Goal: Task Accomplishment & Management: Manage account settings

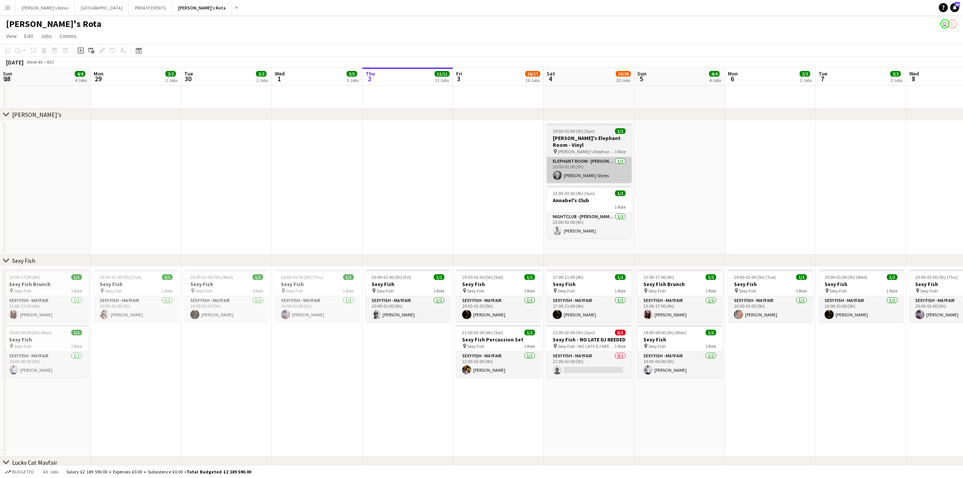
scroll to position [0, 172]
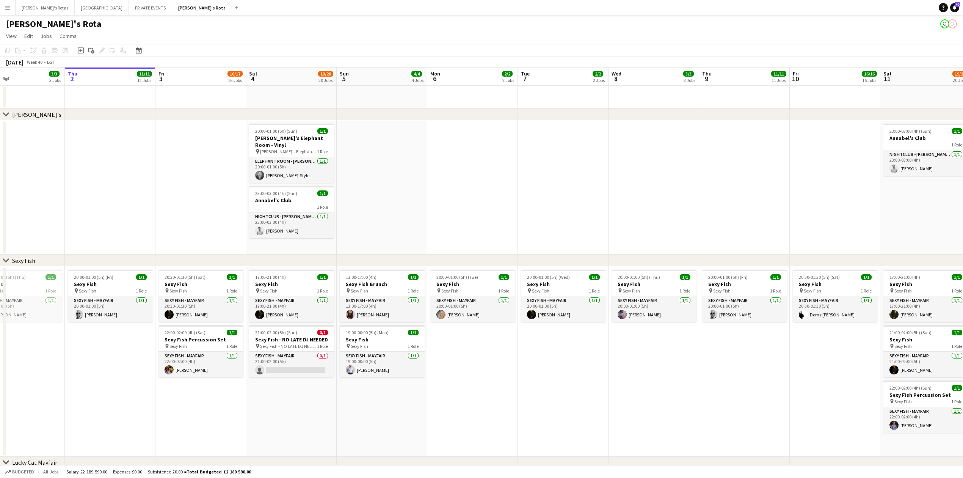
drag, startPoint x: 226, startPoint y: 175, endPoint x: 138, endPoint y: 182, distance: 88.3
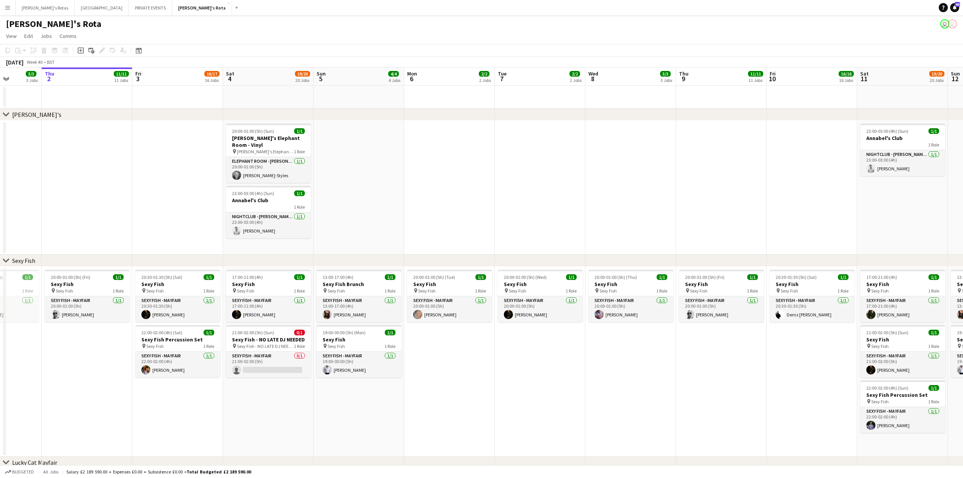
scroll to position [0, 317]
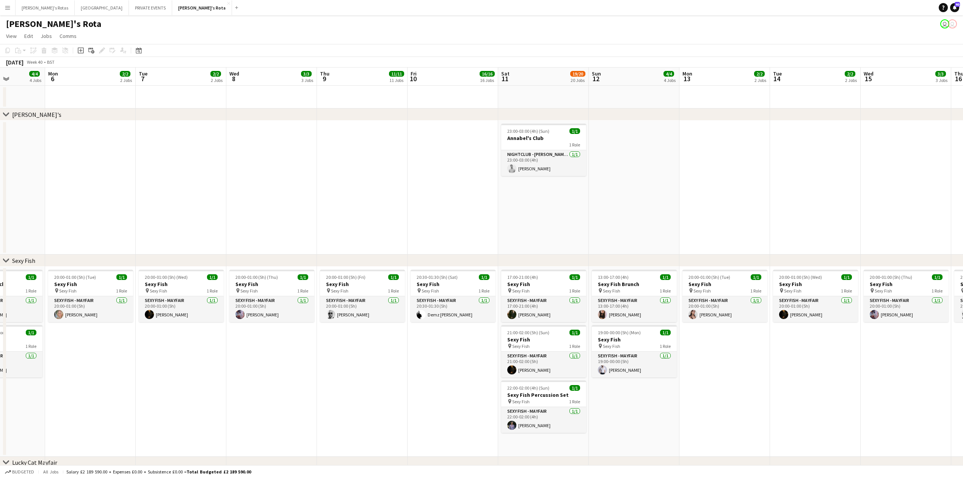
drag, startPoint x: 493, startPoint y: 135, endPoint x: 134, endPoint y: 175, distance: 360.7
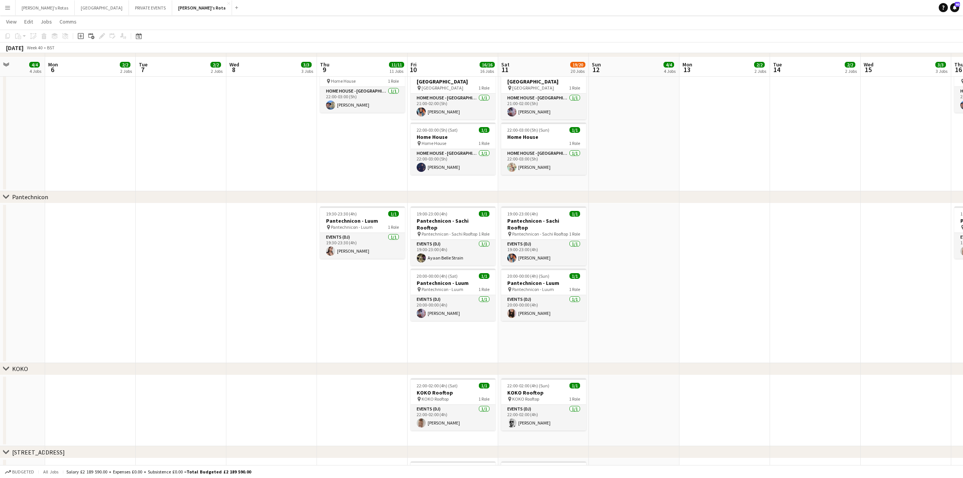
scroll to position [859, 0]
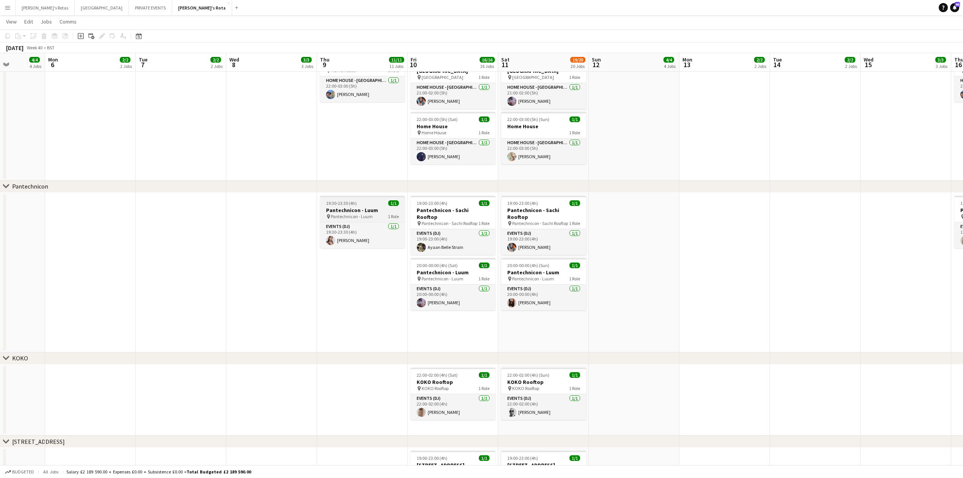
click at [360, 208] on h3 "Pantechnicon - Luum" at bounding box center [362, 210] width 85 height 7
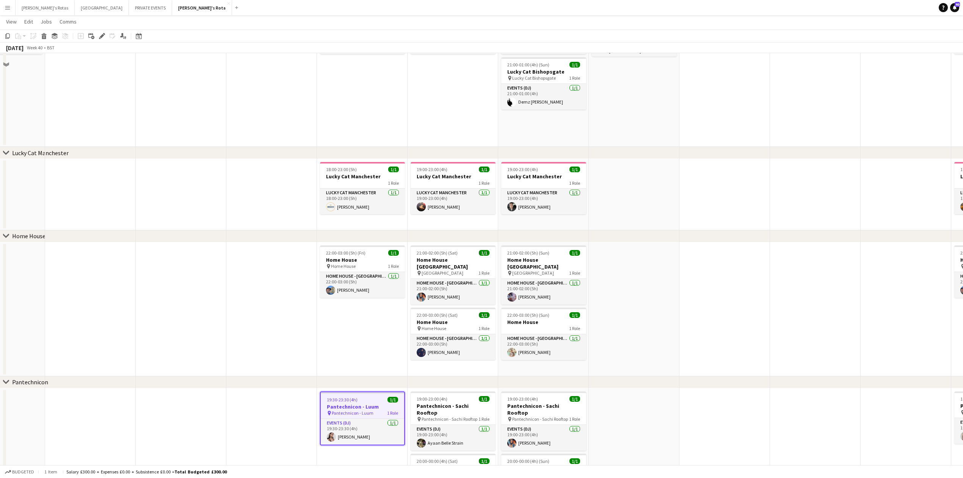
scroll to position [808, 0]
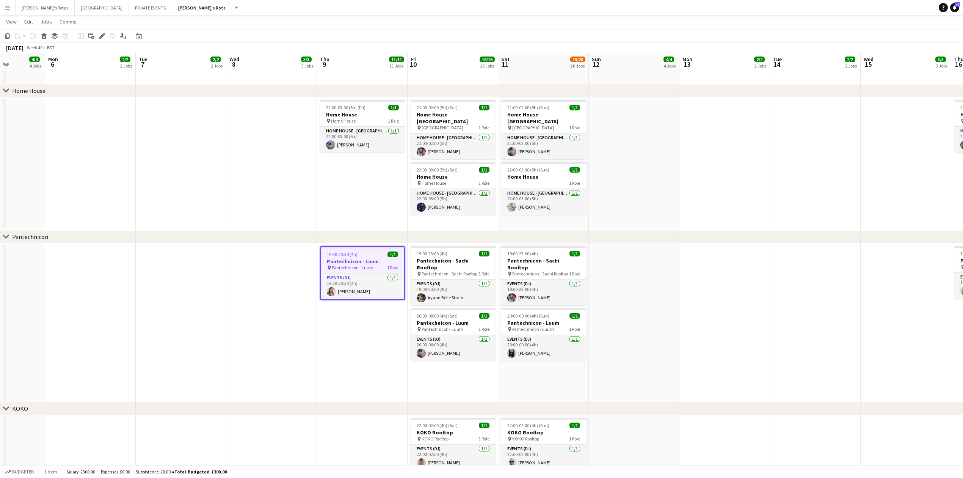
click at [349, 332] on app-date-cell "19:30-23:30 (4h) 1/1 Pantechnicon - Luum pin Pantechnicon - Luum 1 Role Events …" at bounding box center [362, 323] width 91 height 160
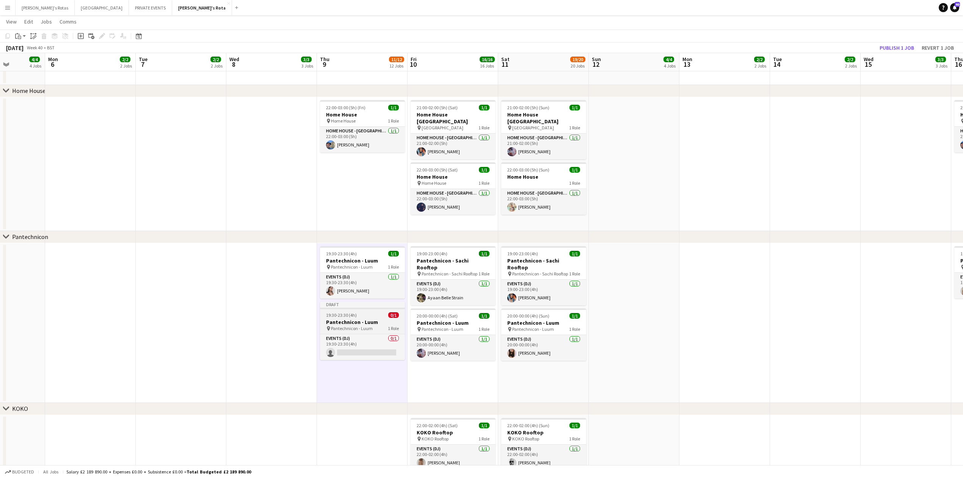
click at [358, 319] on h3 "Pantechnicon - Luum" at bounding box center [362, 321] width 85 height 7
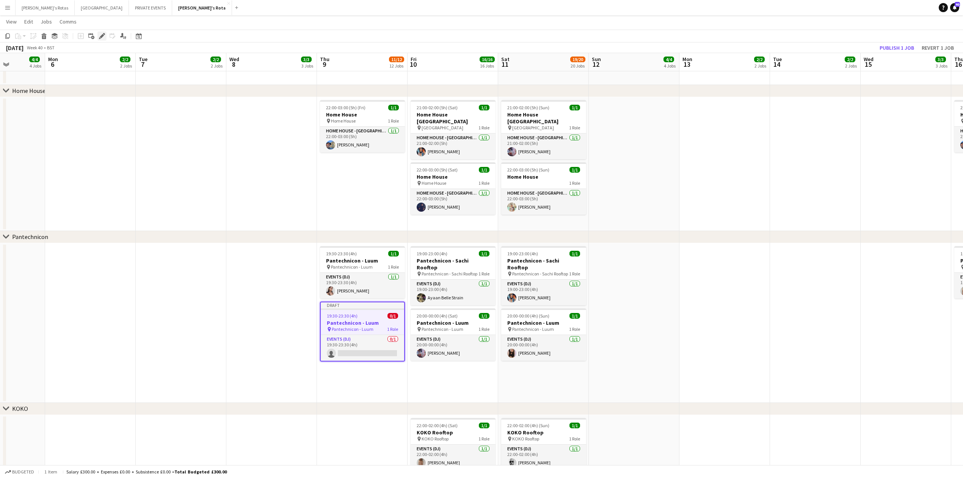
click at [102, 35] on icon "Edit" at bounding box center [102, 36] width 6 height 6
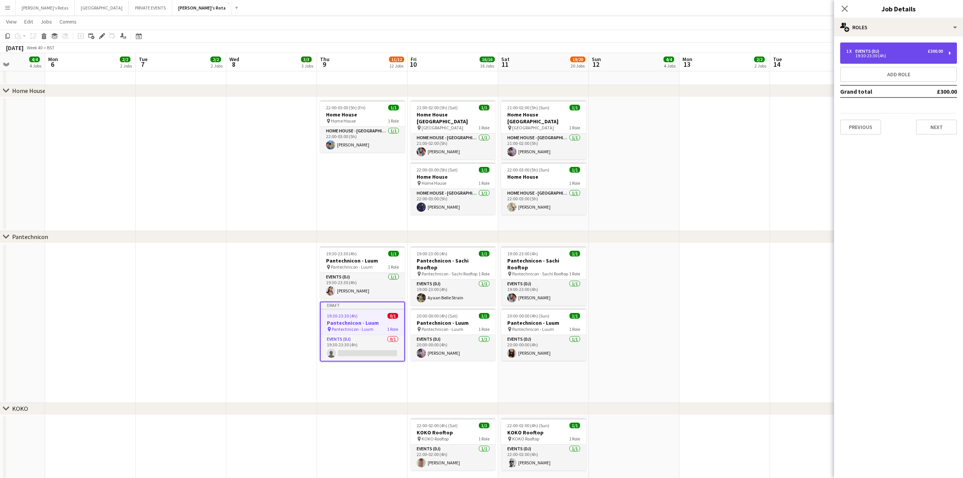
click at [888, 54] on div "19:30-23:30 (4h)" at bounding box center [894, 56] width 97 height 4
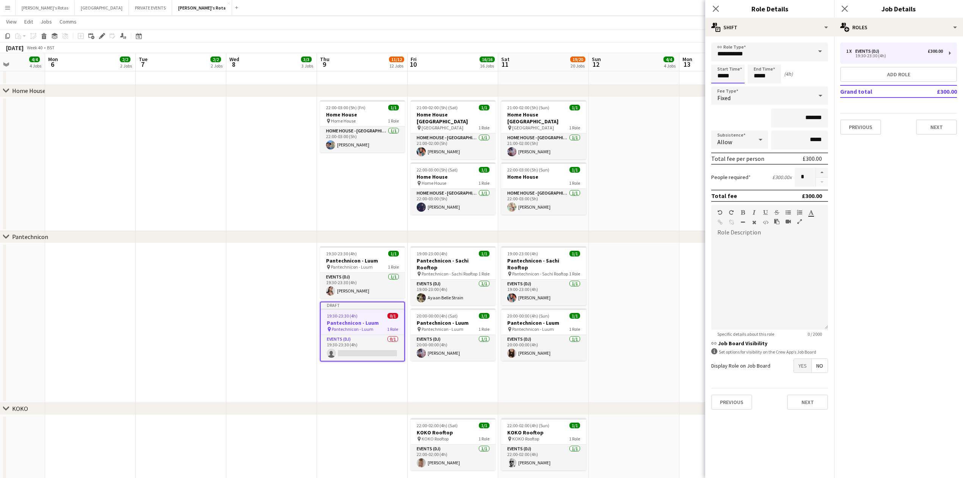
click at [722, 78] on input "*****" at bounding box center [727, 73] width 33 height 19
click at [738, 88] on div at bounding box center [735, 87] width 15 height 8
type input "*****"
click at [738, 88] on div at bounding box center [735, 87] width 15 height 8
click at [770, 74] on input "*****" at bounding box center [763, 73] width 33 height 19
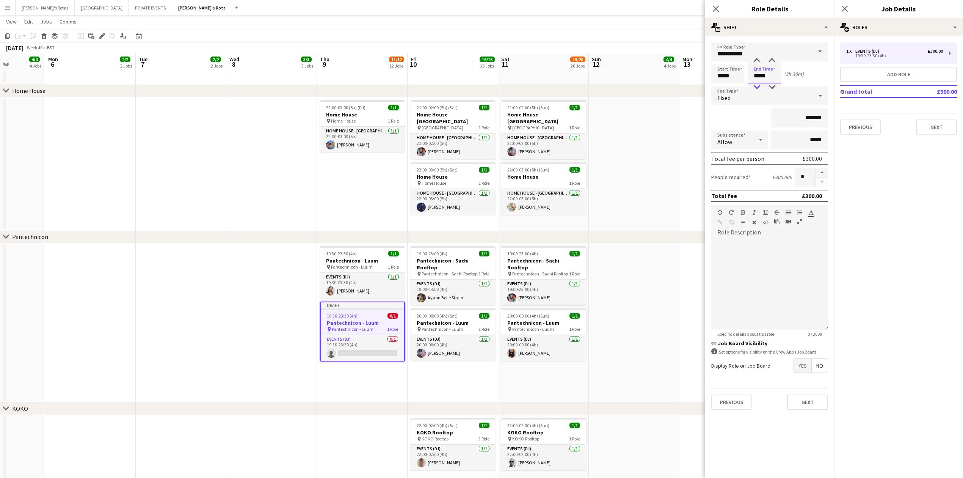
click at [755, 86] on div at bounding box center [756, 87] width 15 height 8
click at [757, 86] on div at bounding box center [756, 87] width 15 height 8
click at [757, 58] on div at bounding box center [756, 61] width 15 height 8
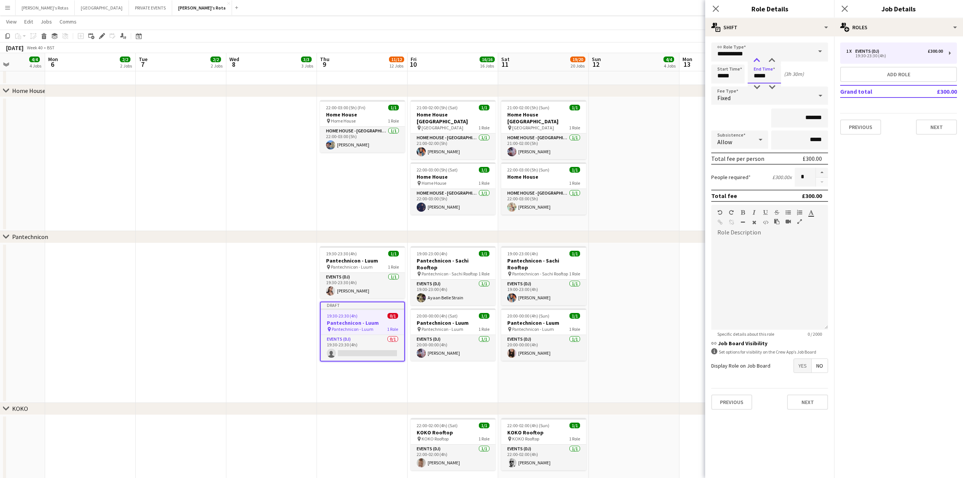
click at [757, 58] on div at bounding box center [756, 61] width 15 height 8
click at [772, 87] on div at bounding box center [771, 87] width 15 height 8
type input "*****"
click at [772, 87] on div at bounding box center [771, 87] width 15 height 8
click at [822, 119] on input "*******" at bounding box center [799, 117] width 57 height 19
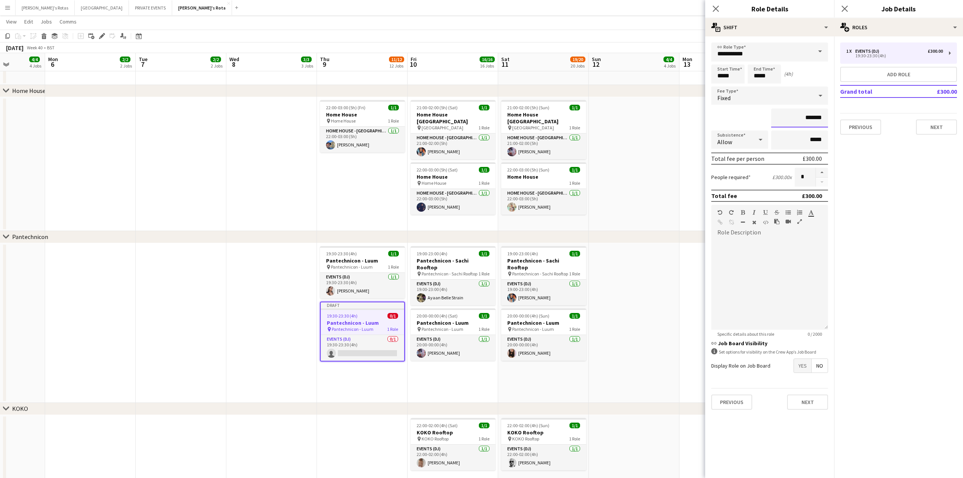
click at [822, 119] on input "*******" at bounding box center [799, 117] width 57 height 19
type input "*******"
click at [894, 77] on button "Add role" at bounding box center [898, 74] width 117 height 15
type input "**********"
type input "*****"
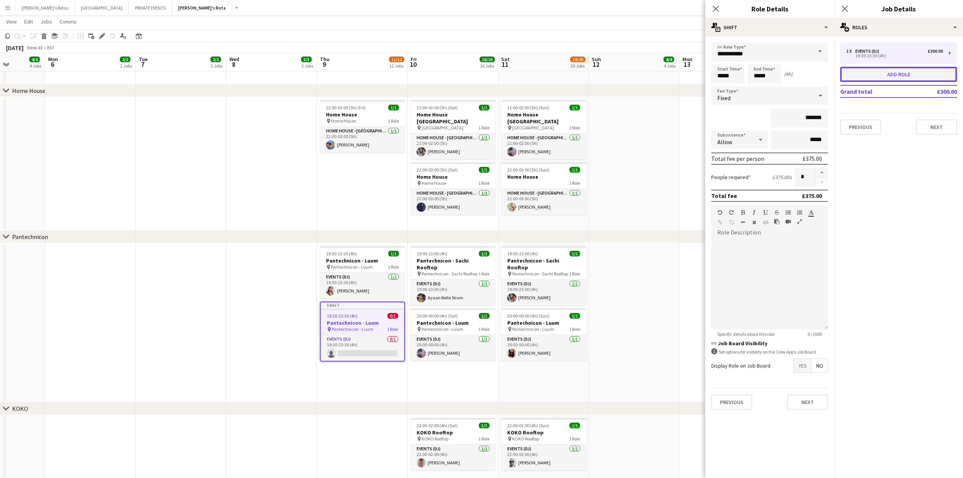
type input "*****"
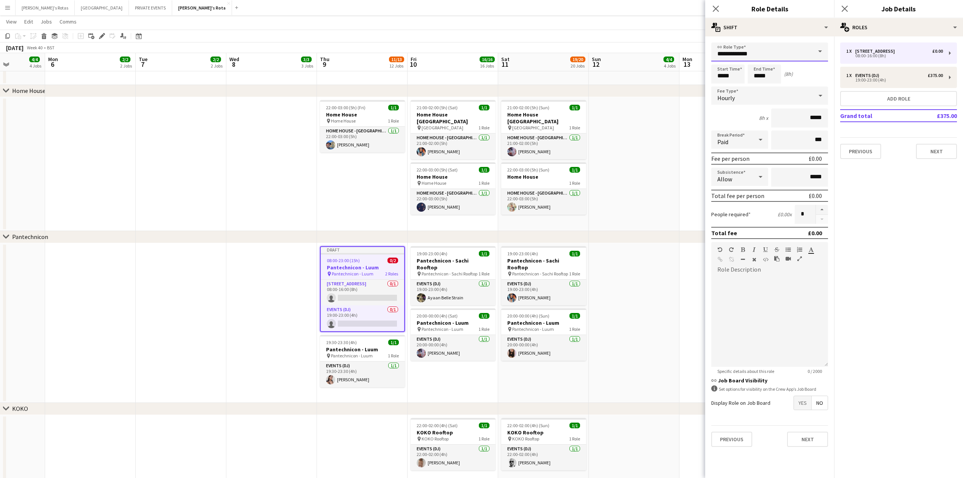
click at [777, 50] on input "**********" at bounding box center [769, 51] width 117 height 19
click at [758, 117] on span "Events (DJ)" at bounding box center [769, 117] width 105 height 7
type input "**********"
click at [726, 74] on input "*****" at bounding box center [727, 73] width 33 height 19
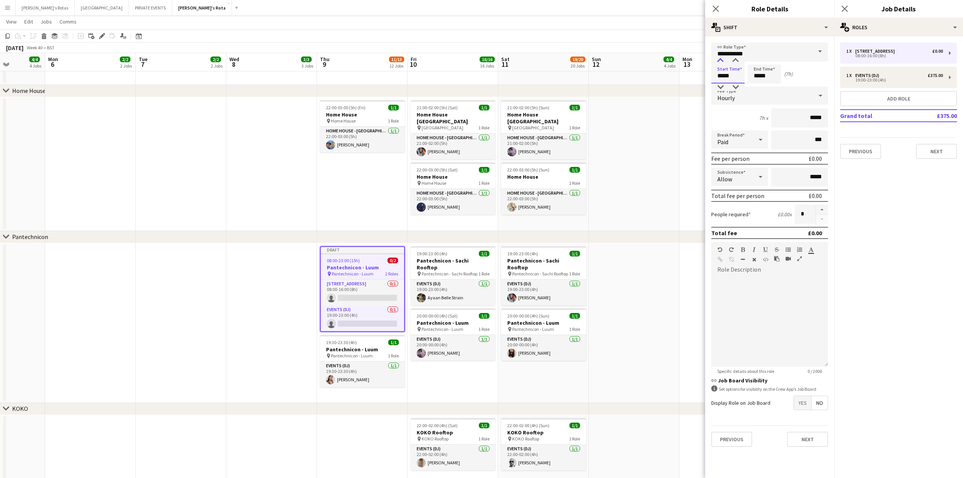
click at [717, 59] on div at bounding box center [719, 61] width 15 height 8
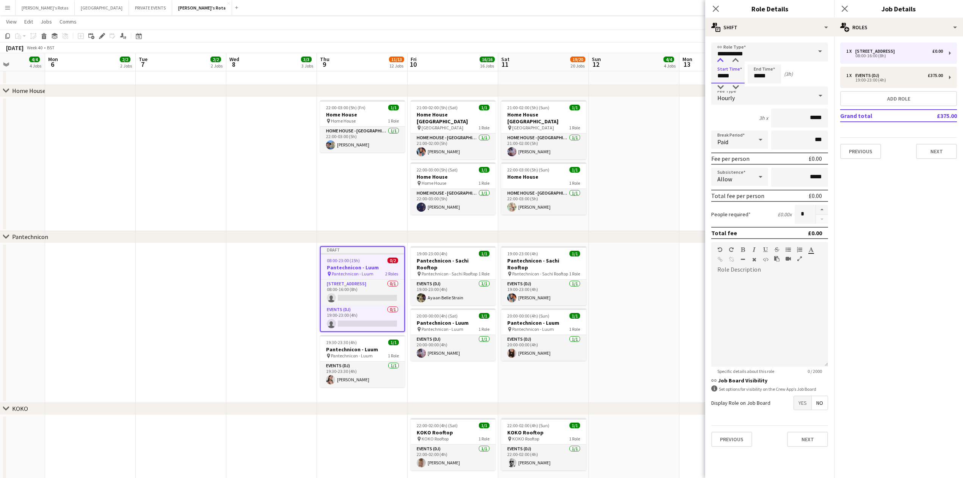
click at [717, 59] on div at bounding box center [719, 61] width 15 height 8
click at [718, 58] on div at bounding box center [719, 61] width 15 height 8
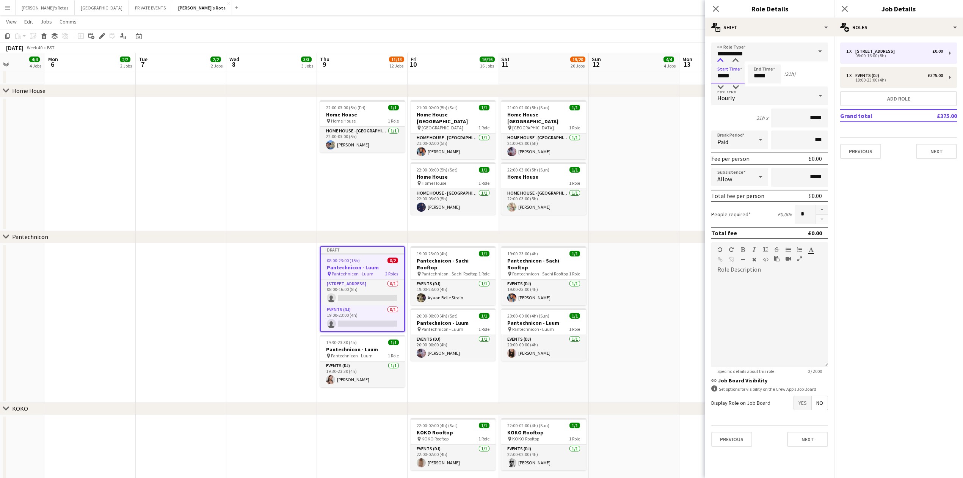
click at [719, 58] on div at bounding box center [719, 61] width 15 height 8
type input "*****"
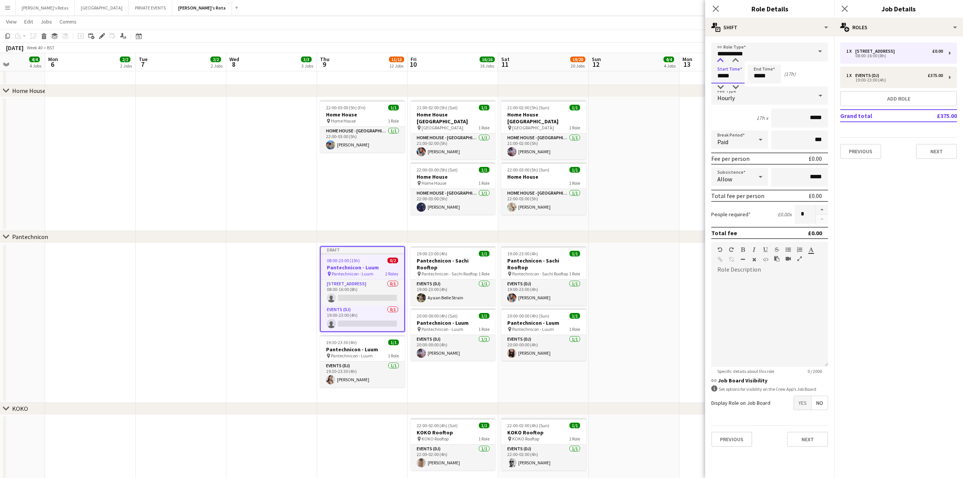
click at [719, 58] on div at bounding box center [719, 61] width 15 height 8
click at [769, 69] on input "*****" at bounding box center [763, 73] width 33 height 19
click at [757, 57] on div at bounding box center [756, 61] width 15 height 8
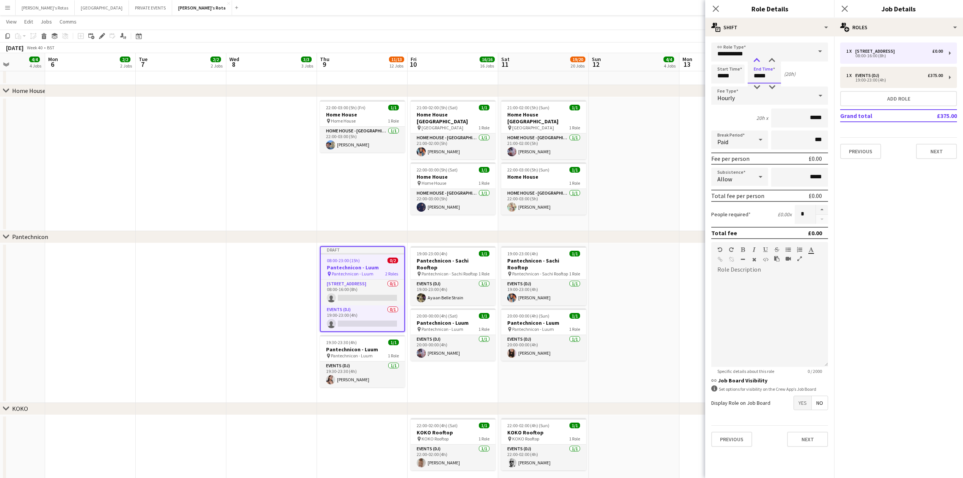
click at [757, 57] on div at bounding box center [756, 61] width 15 height 8
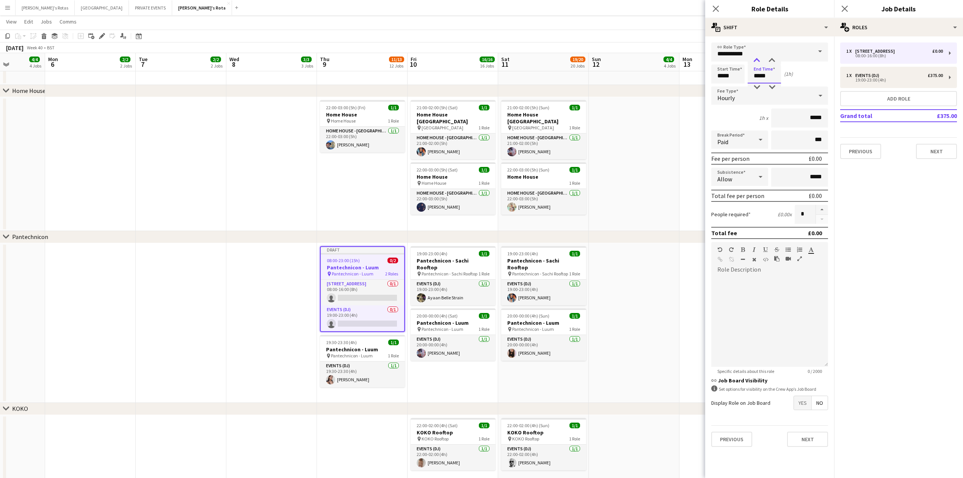
click at [757, 57] on div at bounding box center [756, 61] width 15 height 8
type input "*****"
click at [758, 58] on div at bounding box center [756, 61] width 15 height 8
click at [741, 103] on div "Hourly" at bounding box center [762, 95] width 102 height 18
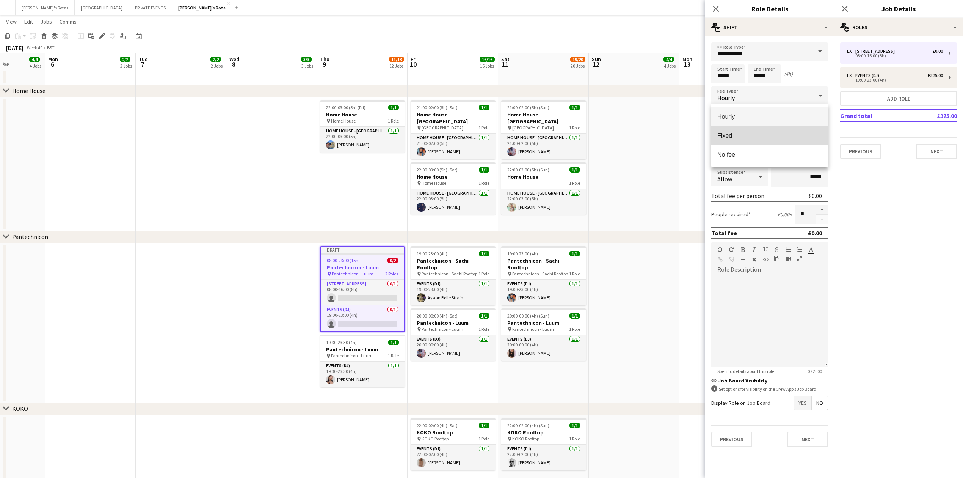
drag, startPoint x: 739, startPoint y: 131, endPoint x: 746, endPoint y: 128, distance: 7.7
click at [739, 131] on mat-option "Fixed" at bounding box center [769, 135] width 117 height 19
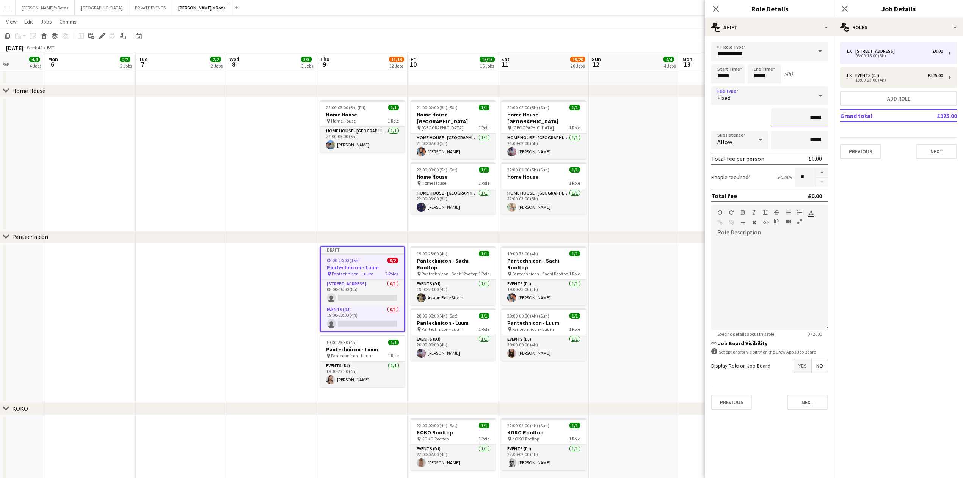
click at [812, 117] on input "*****" at bounding box center [799, 117] width 57 height 19
type input "*******"
click at [932, 152] on button "Next" at bounding box center [936, 151] width 41 height 15
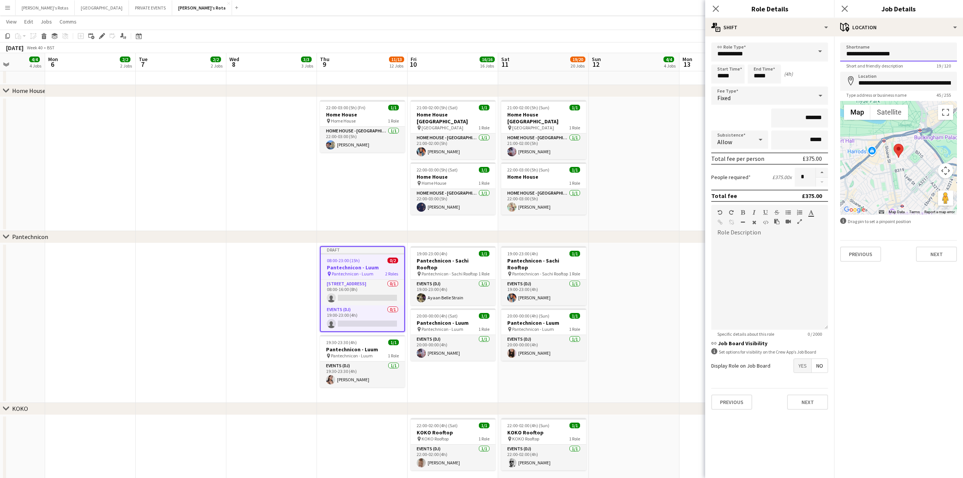
click at [911, 49] on input "**********" at bounding box center [898, 51] width 117 height 19
type input "**********"
click at [935, 247] on button "Next" at bounding box center [936, 253] width 41 height 15
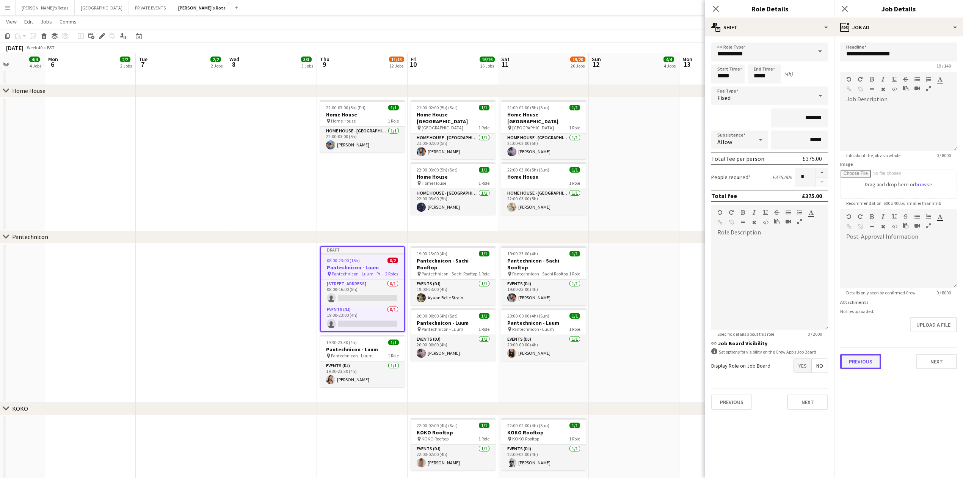
click at [850, 355] on button "Previous" at bounding box center [860, 361] width 41 height 15
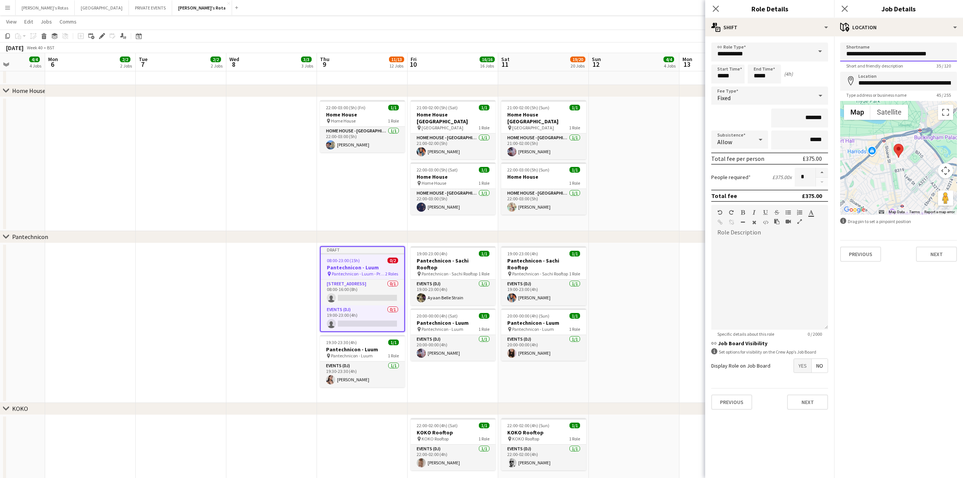
click at [878, 56] on input "**********" at bounding box center [898, 51] width 117 height 19
click at [936, 251] on button "Next" at bounding box center [936, 253] width 41 height 15
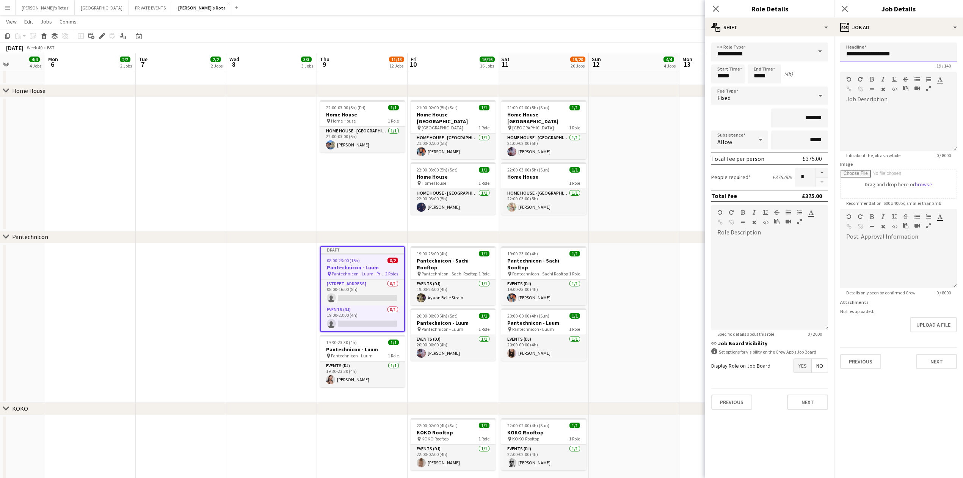
click at [882, 57] on input "**********" at bounding box center [898, 51] width 117 height 19
click at [882, 58] on input "**********" at bounding box center [898, 51] width 117 height 19
paste input "**********"
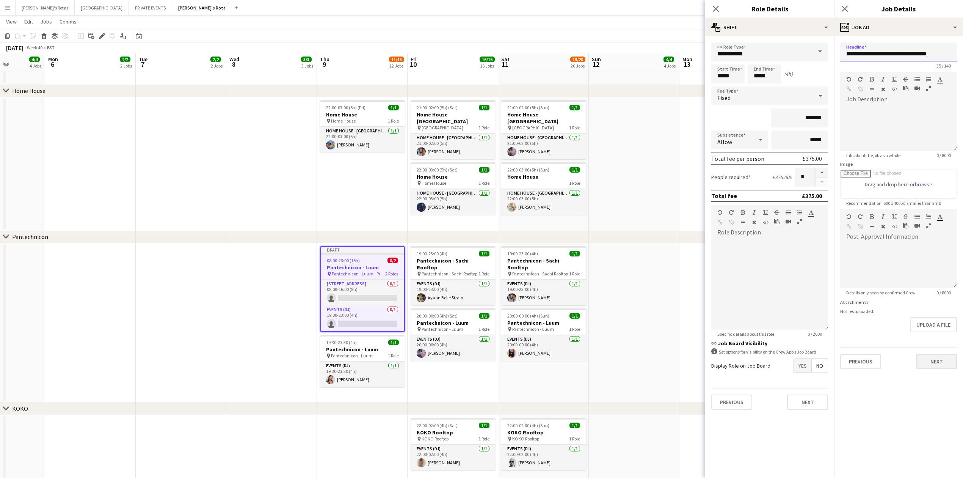
type input "**********"
click at [930, 357] on button "Next" at bounding box center [936, 361] width 41 height 15
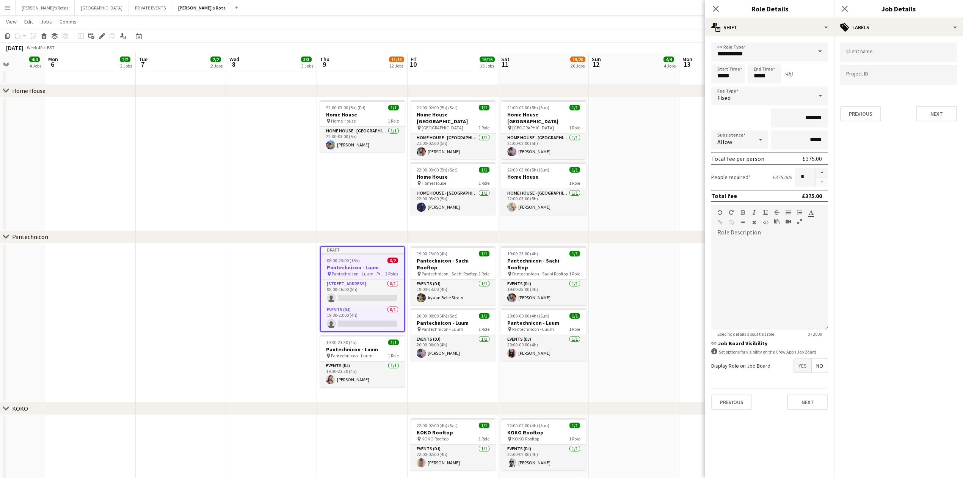
type input "*******"
click at [940, 116] on button "Next" at bounding box center [936, 113] width 41 height 15
click at [925, 79] on button "Next" at bounding box center [936, 78] width 41 height 15
drag, startPoint x: 927, startPoint y: 154, endPoint x: 929, endPoint y: 157, distance: 4.0
click at [928, 155] on form "These settings override both Platform-wide and Board-level overrides, and apply…" at bounding box center [898, 103] width 129 height 123
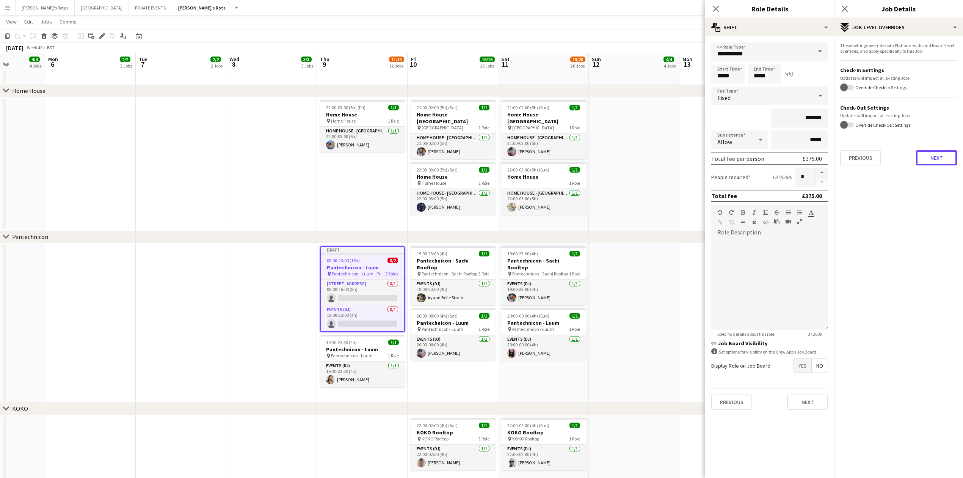
click at [930, 158] on button "Next" at bounding box center [936, 157] width 41 height 15
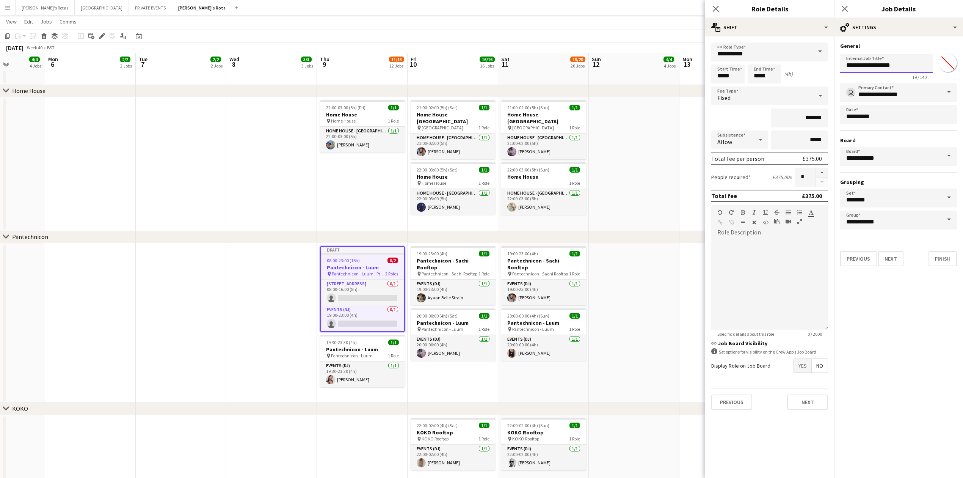
click at [872, 70] on input "**********" at bounding box center [886, 63] width 92 height 19
paste input "**********"
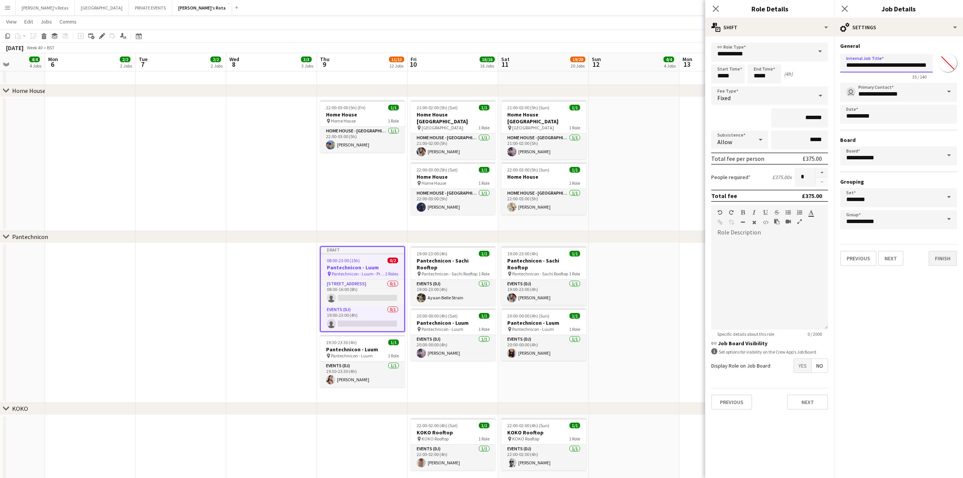
type input "**********"
click at [947, 257] on button "Finish" at bounding box center [942, 258] width 28 height 15
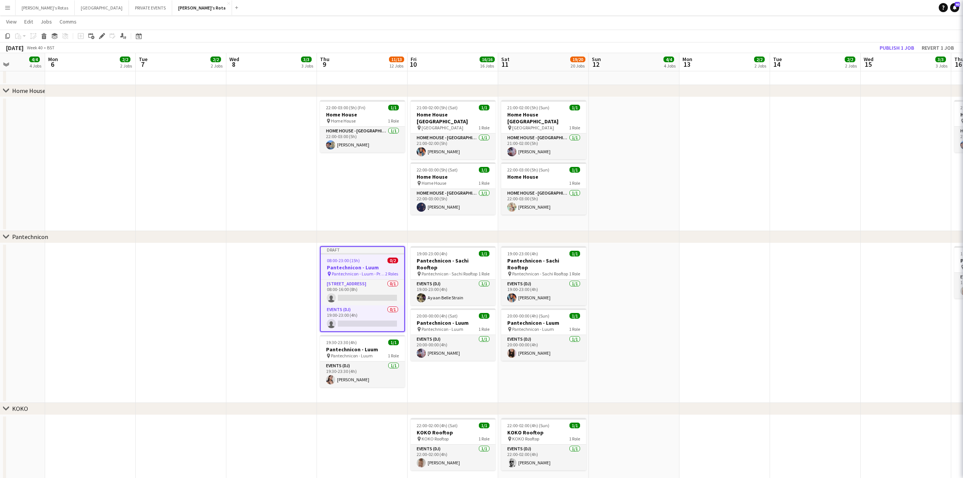
scroll to position [0, 0]
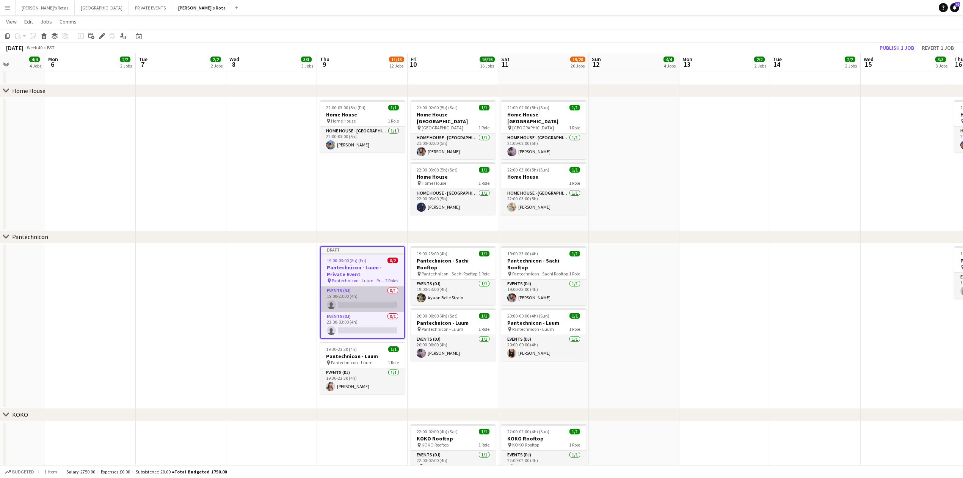
click at [346, 301] on app-card-role "Events (DJ) 0/1 19:00-23:00 (4h) single-neutral-actions" at bounding box center [362, 299] width 83 height 26
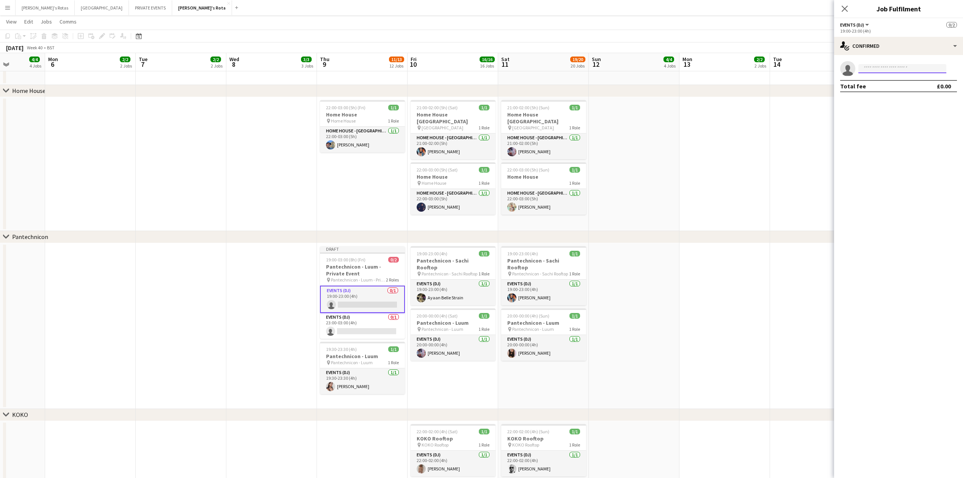
click at [878, 66] on input at bounding box center [902, 68] width 88 height 9
type input "******"
click at [881, 91] on span "Busy with another job on [PERSON_NAME]'s Rota." at bounding box center [902, 89] width 76 height 13
click at [341, 178] on app-date-cell "22:00-03:00 (5h) (Fri) 1/1 Home House pin Home House 1 Role HOME HOUSE - [GEOGR…" at bounding box center [362, 164] width 91 height 134
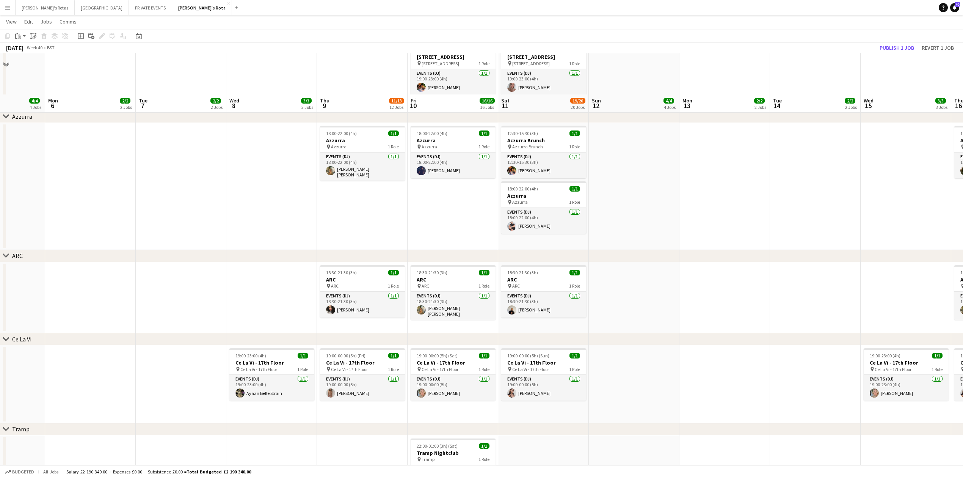
scroll to position [1314, 0]
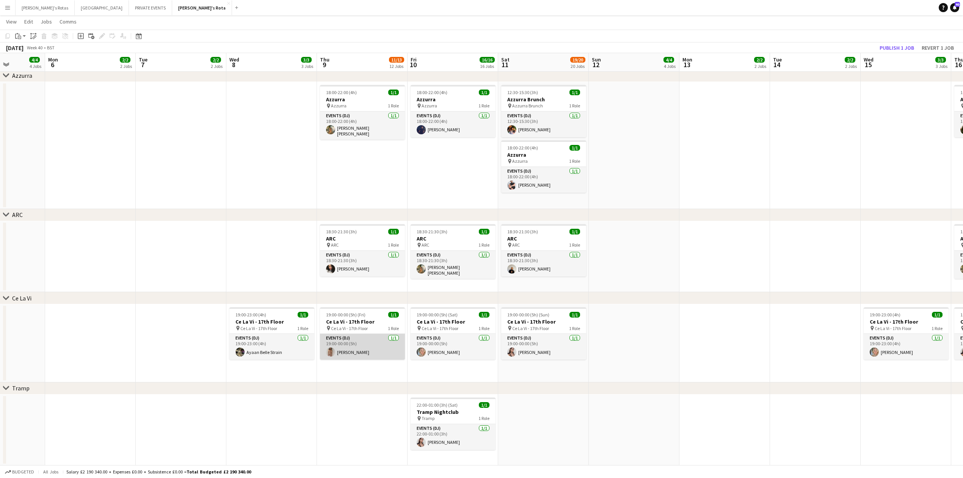
click at [346, 344] on app-card-role "Events (DJ) [DATE] 19:00-00:00 (5h) [PERSON_NAME]" at bounding box center [362, 347] width 85 height 26
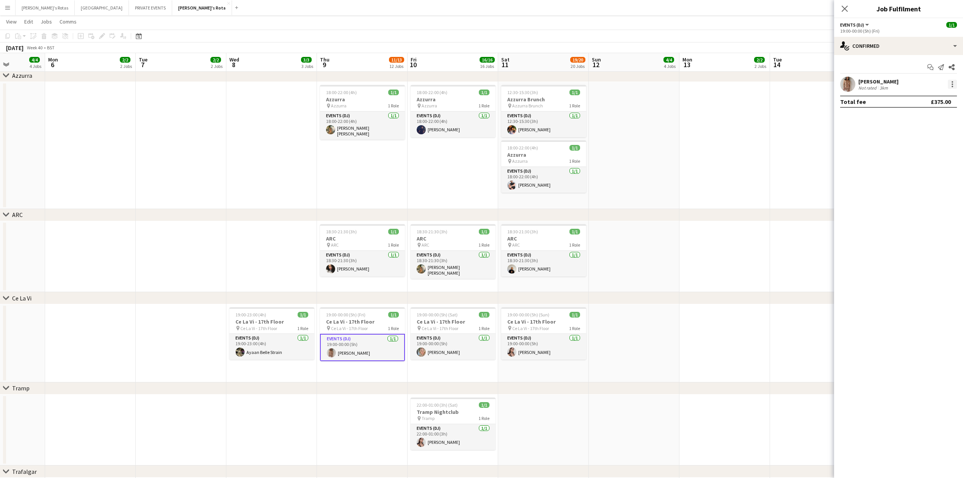
click at [954, 85] on div at bounding box center [951, 84] width 9 height 9
click at [921, 174] on span "Remove" at bounding box center [915, 171] width 23 height 6
click at [366, 319] on div "19:00-00:00 (5h) (Fri) 0/1" at bounding box center [362, 321] width 85 height 6
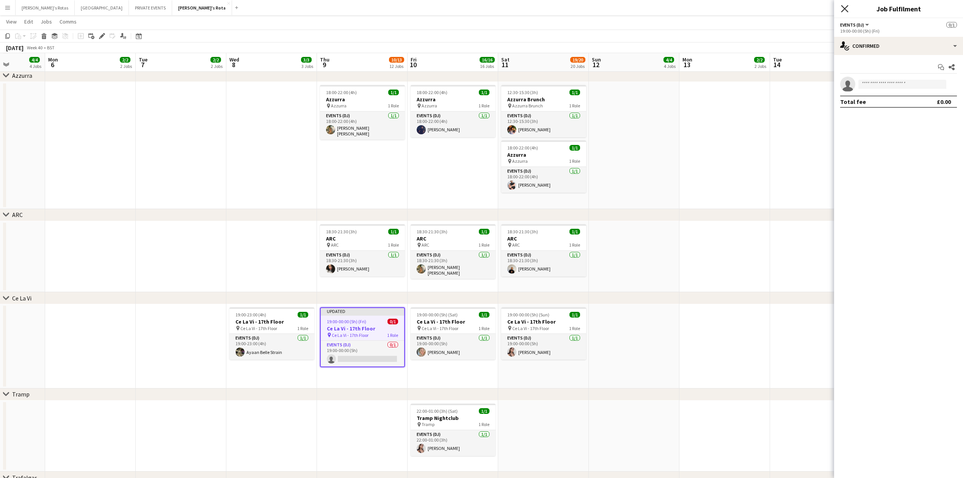
click at [843, 8] on icon at bounding box center [844, 8] width 7 height 7
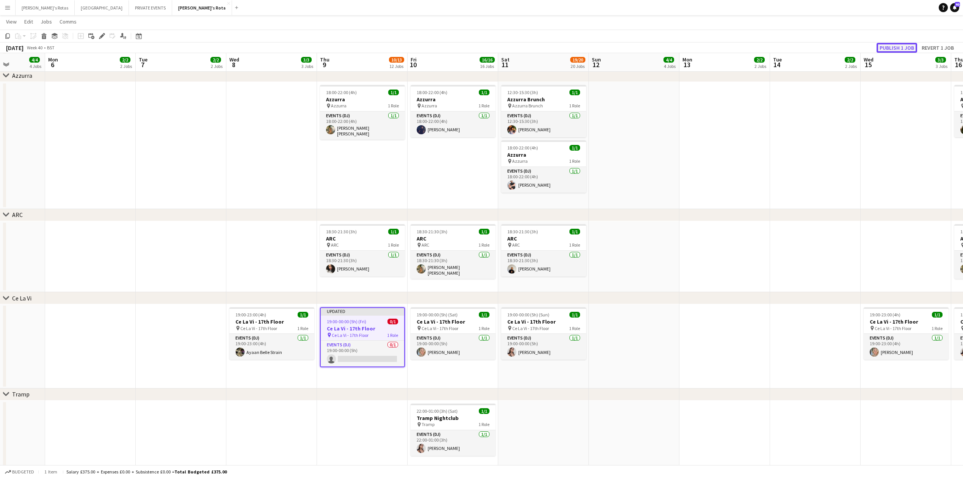
click at [892, 45] on button "Publish 1 job" at bounding box center [896, 48] width 41 height 10
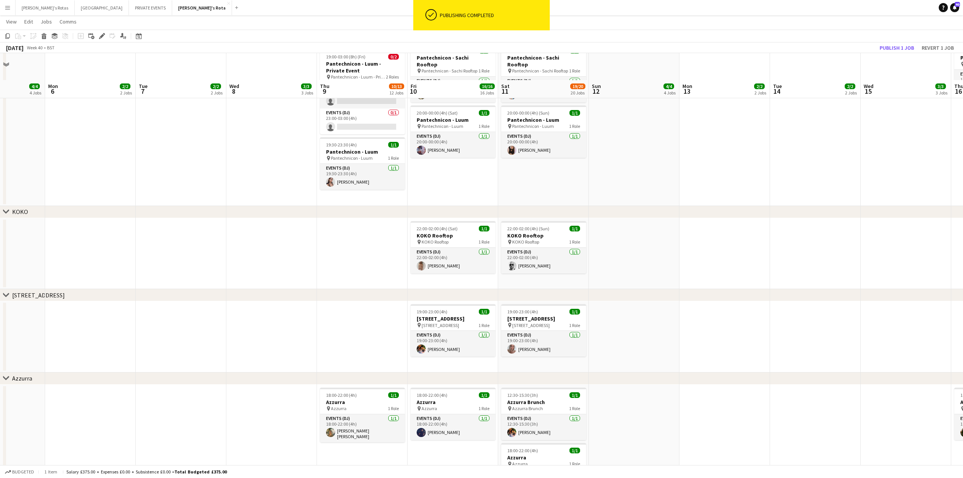
scroll to position [1010, 0]
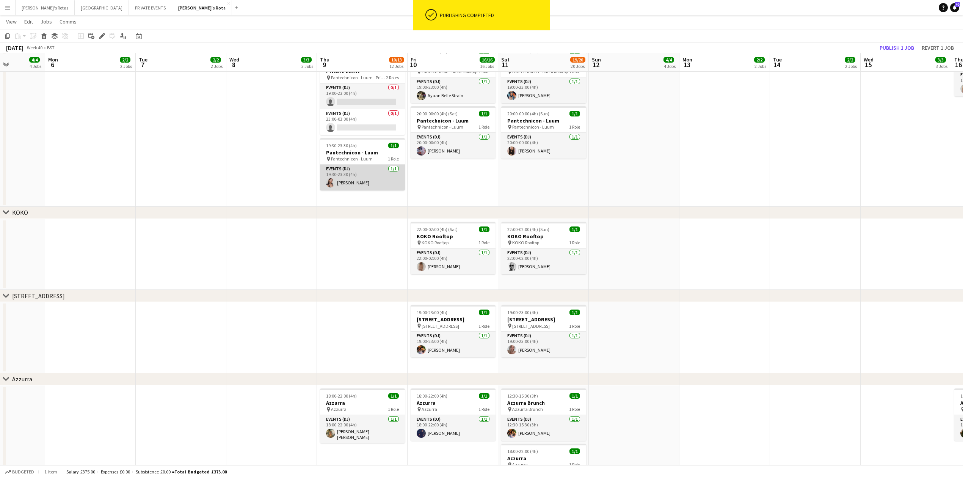
click at [362, 181] on app-card-role "Events (DJ) [DATE] 19:30-23:30 (4h) [PERSON_NAME]" at bounding box center [362, 177] width 85 height 26
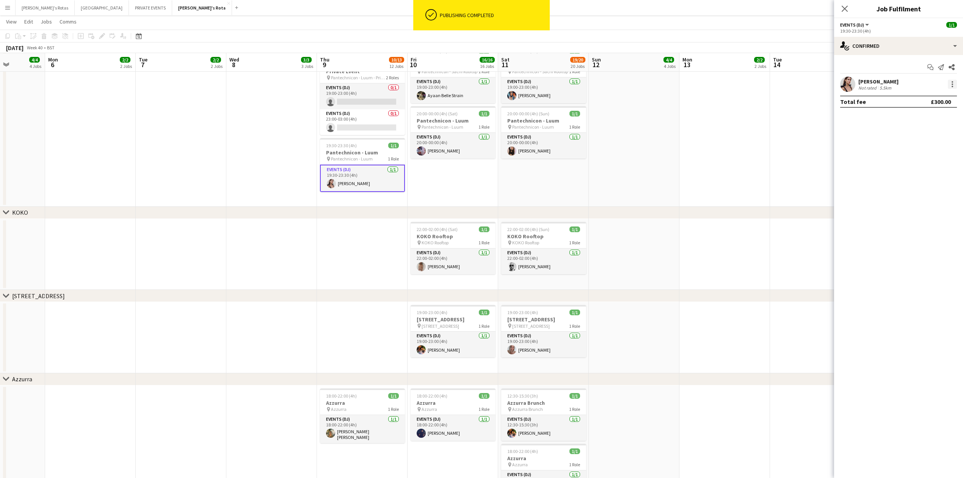
click at [954, 85] on div at bounding box center [951, 84] width 9 height 9
click at [917, 168] on span "Remove" at bounding box center [915, 171] width 23 height 6
drag, startPoint x: 844, startPoint y: 11, endPoint x: 630, endPoint y: 117, distance: 239.2
click at [843, 12] on icon "Close pop-in" at bounding box center [844, 9] width 6 height 6
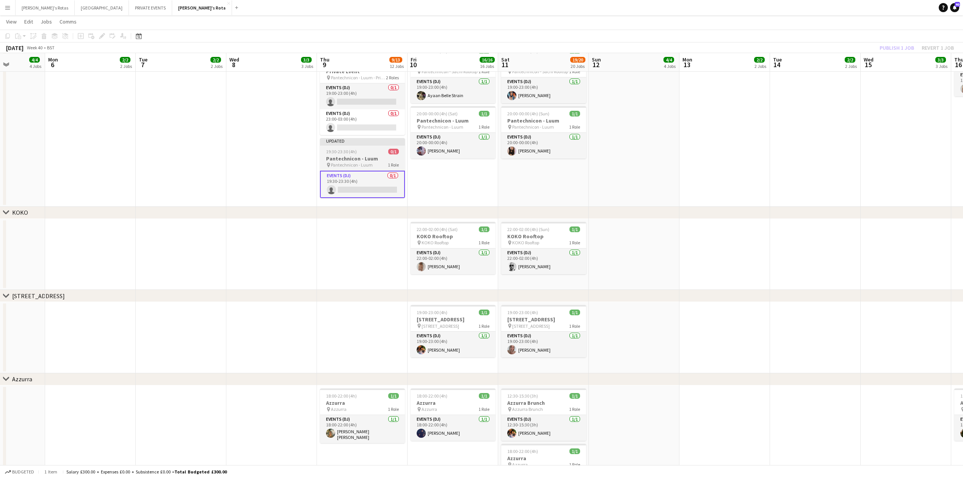
click at [373, 161] on h3 "Pantechnicon - Luum" at bounding box center [362, 158] width 85 height 7
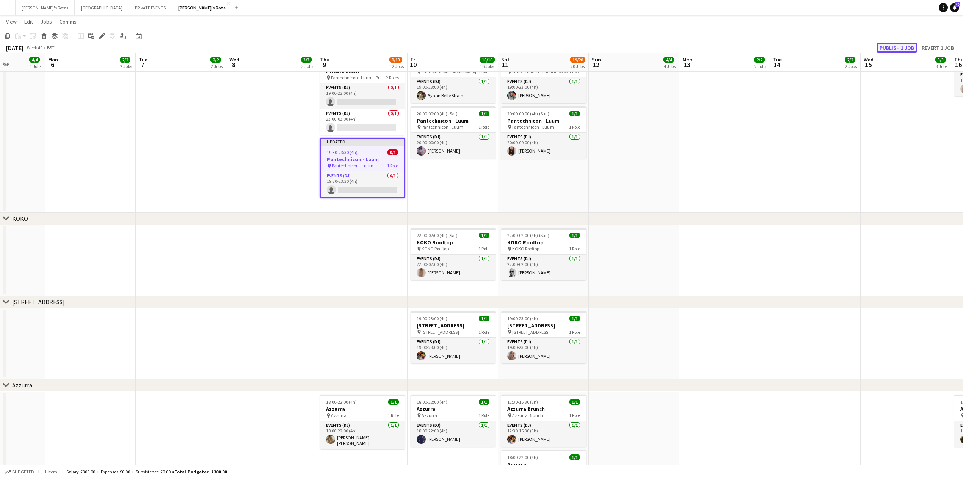
click at [890, 46] on button "Publish 1 job" at bounding box center [896, 48] width 41 height 10
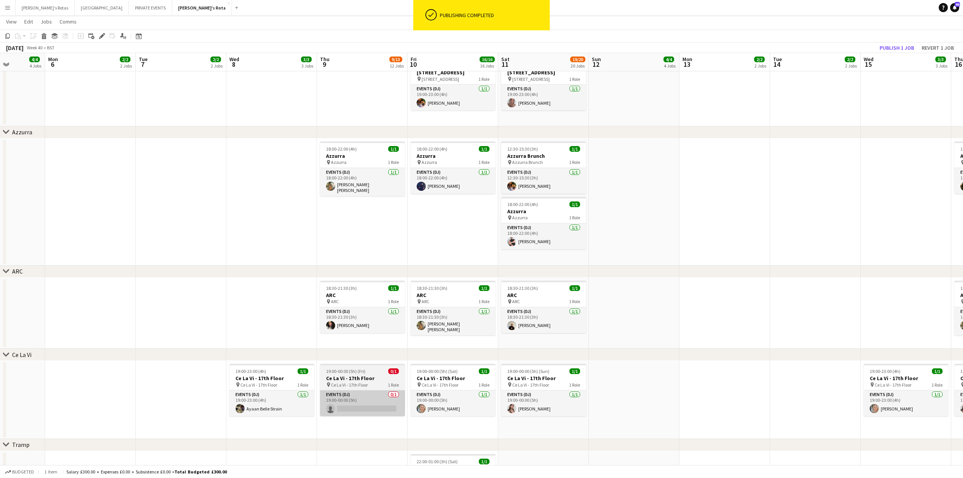
click at [368, 400] on app-card-role "Events (DJ) 0/1 19:00-00:00 (5h) single-neutral-actions" at bounding box center [362, 403] width 85 height 26
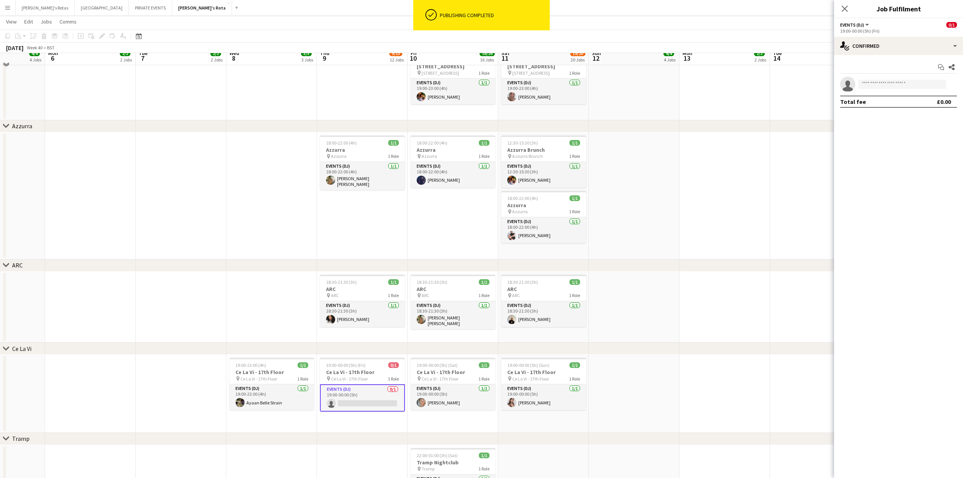
scroll to position [1257, 0]
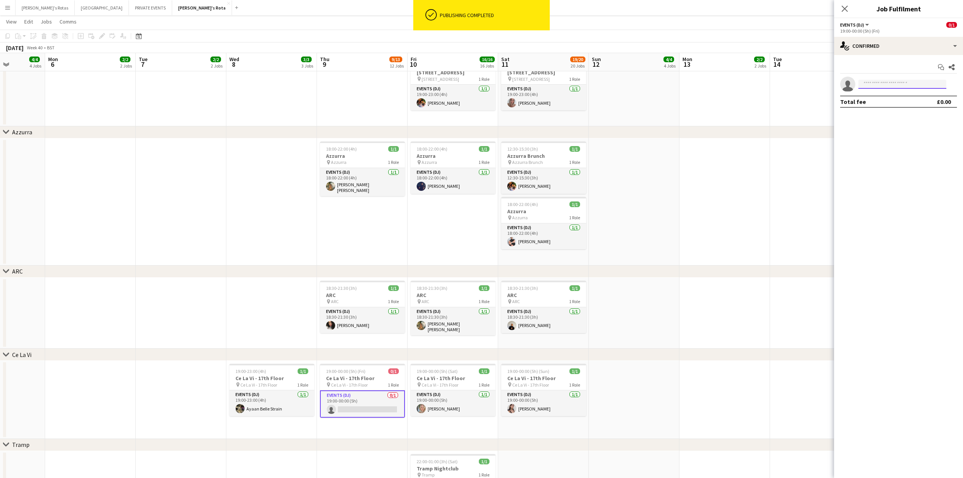
click at [902, 81] on input at bounding box center [902, 84] width 88 height 9
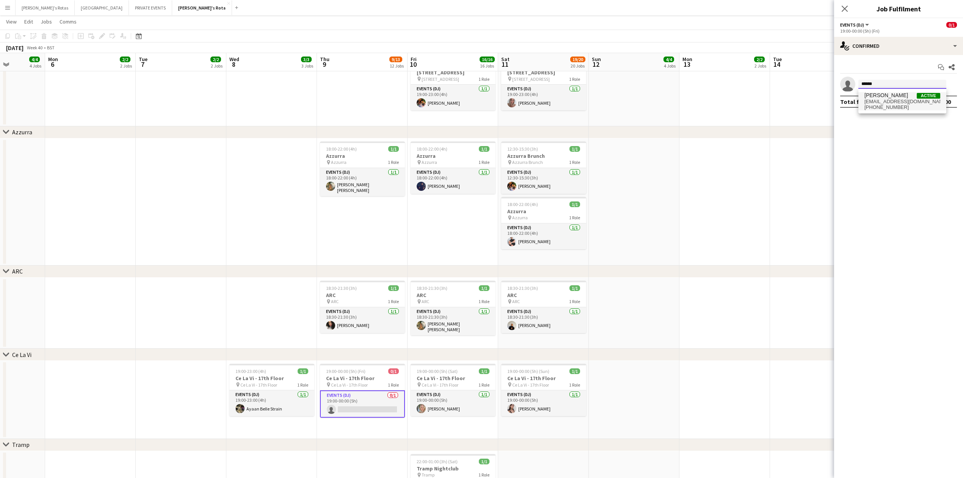
type input "******"
click at [904, 104] on span "[EMAIL_ADDRESS][DOMAIN_NAME]" at bounding box center [902, 102] width 76 height 6
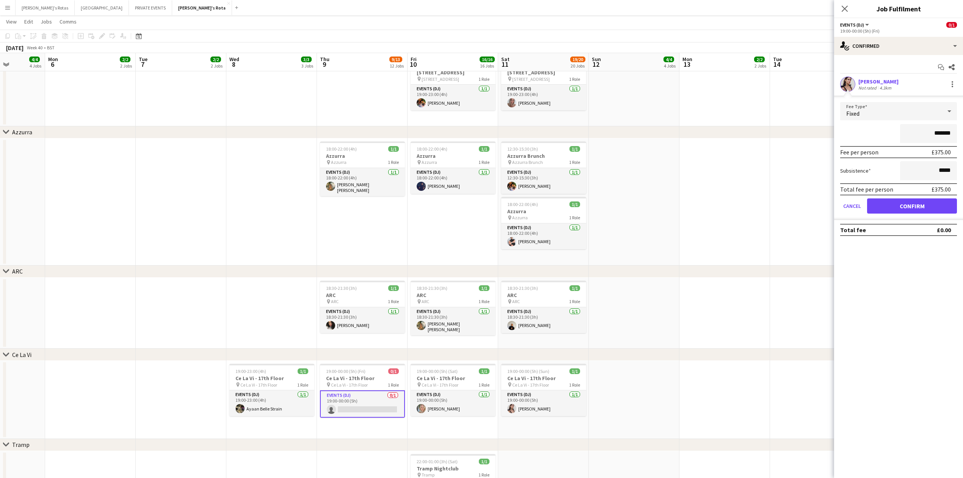
drag, startPoint x: 901, startPoint y: 195, endPoint x: 900, endPoint y: 208, distance: 13.7
click at [900, 207] on form "Fee Type Fixed ******* Fee per person £375.00 Subsistence ***** Total fee per p…" at bounding box center [898, 161] width 129 height 118
drag, startPoint x: 900, startPoint y: 208, endPoint x: 900, endPoint y: 196, distance: 12.1
click at [901, 208] on button "Confirm" at bounding box center [912, 205] width 90 height 15
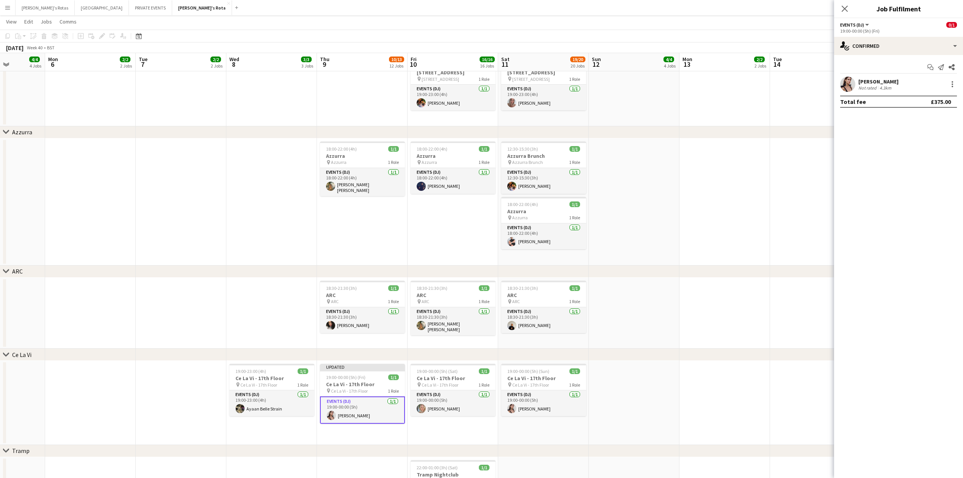
click at [843, 3] on div "Close pop-in" at bounding box center [844, 8] width 21 height 17
click at [844, 5] on app-icon "Close pop-in" at bounding box center [844, 8] width 11 height 11
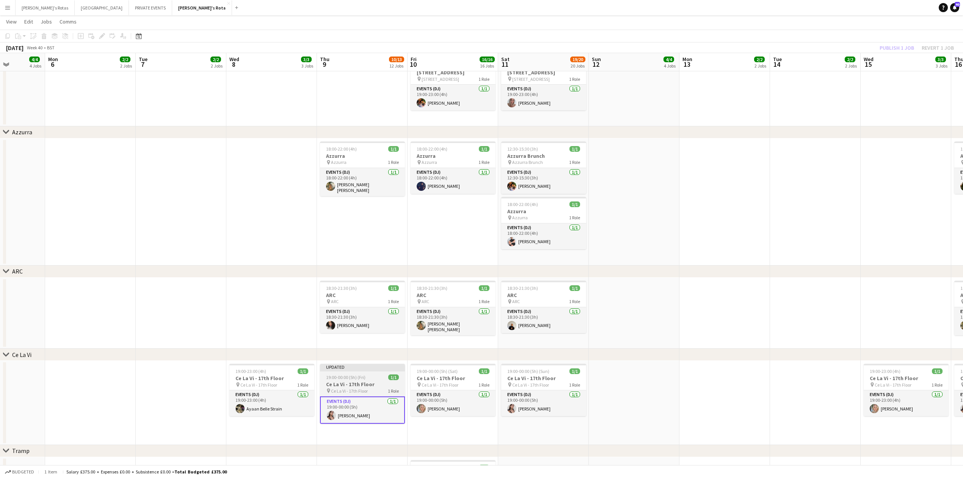
click at [355, 390] on span "Ce La Vi - 17th Floor" at bounding box center [349, 391] width 37 height 6
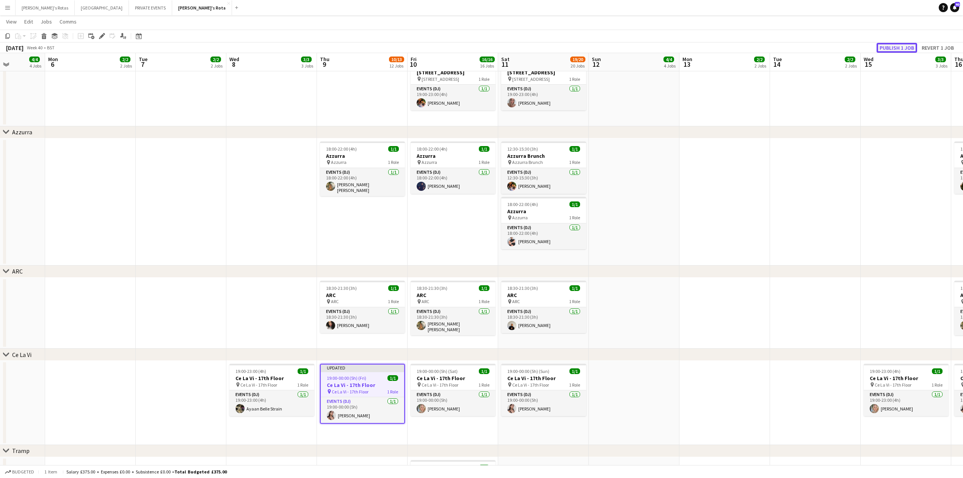
click at [887, 50] on button "Publish 1 job" at bounding box center [896, 48] width 41 height 10
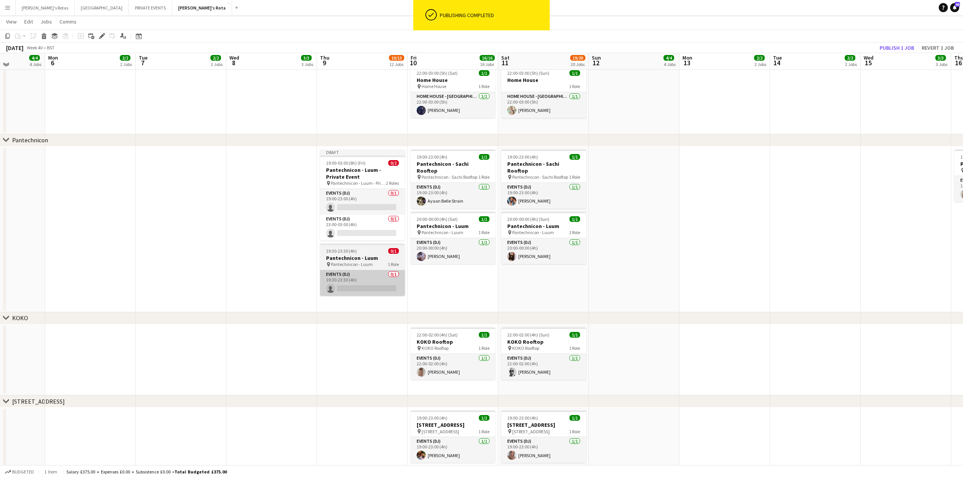
scroll to position [904, 0]
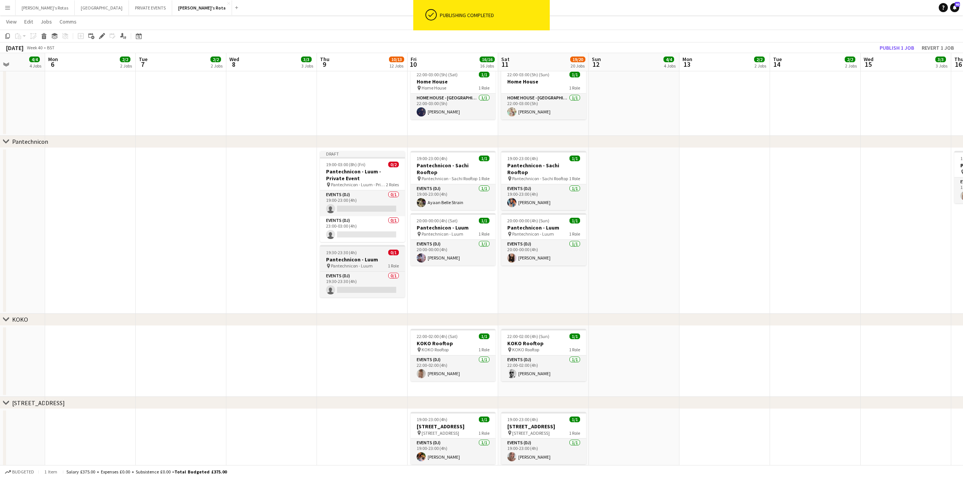
click at [365, 260] on h3 "Pantechnicon - Luum" at bounding box center [362, 259] width 85 height 7
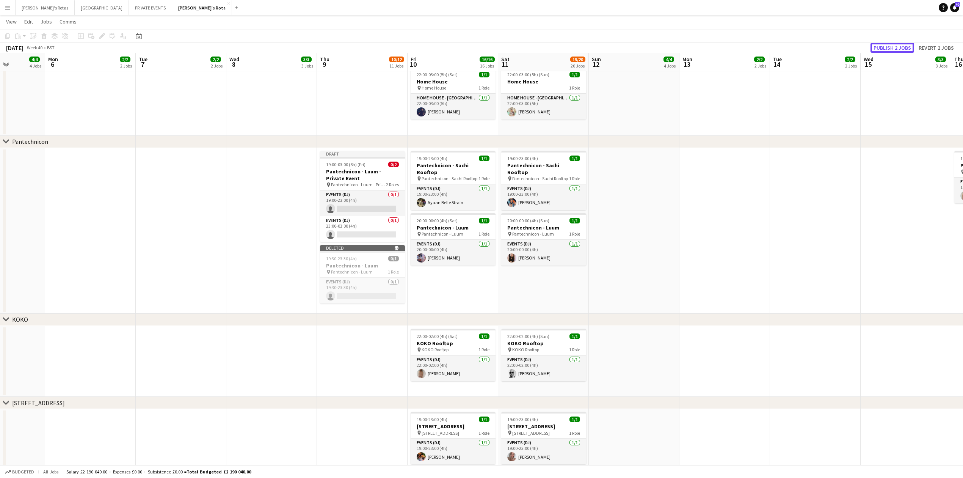
click at [892, 48] on button "Publish 2 jobs" at bounding box center [892, 48] width 44 height 10
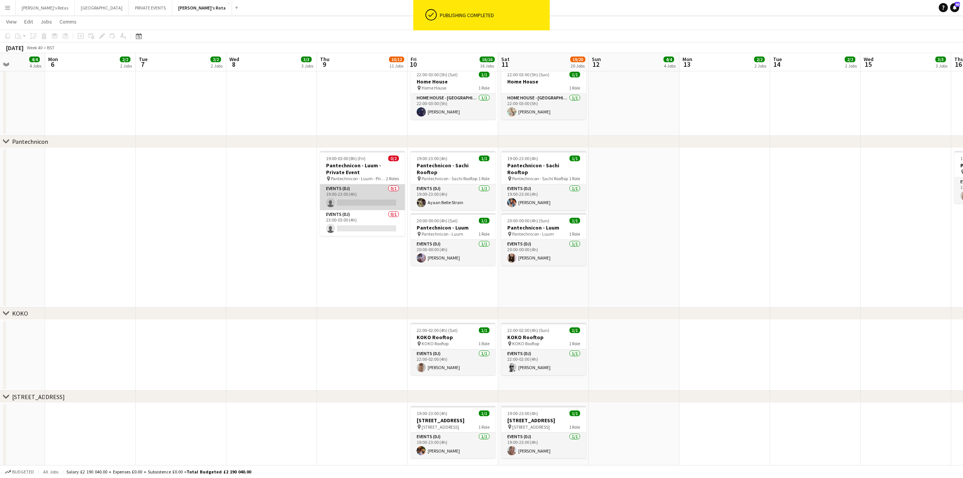
click at [367, 200] on app-card-role "Events (DJ) 0/1 19:00-23:00 (4h) single-neutral-actions" at bounding box center [362, 197] width 85 height 26
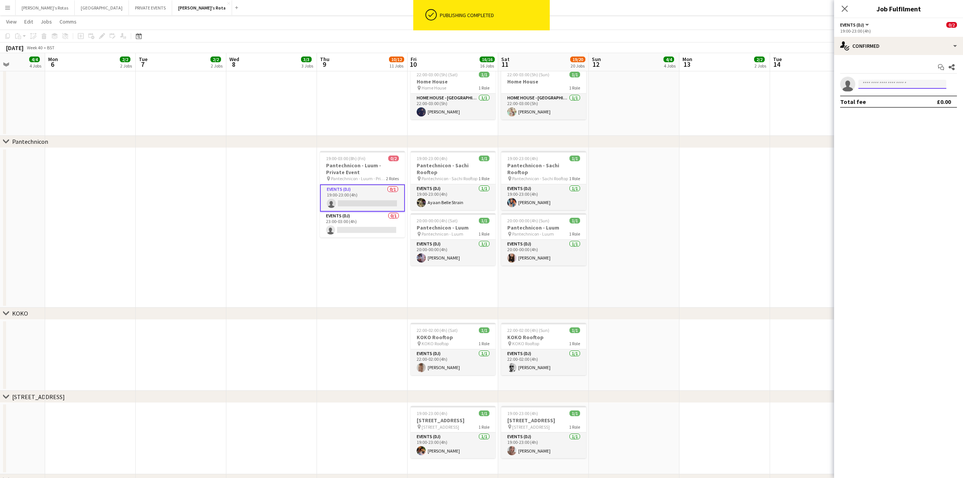
click at [897, 83] on input at bounding box center [902, 84] width 88 height 9
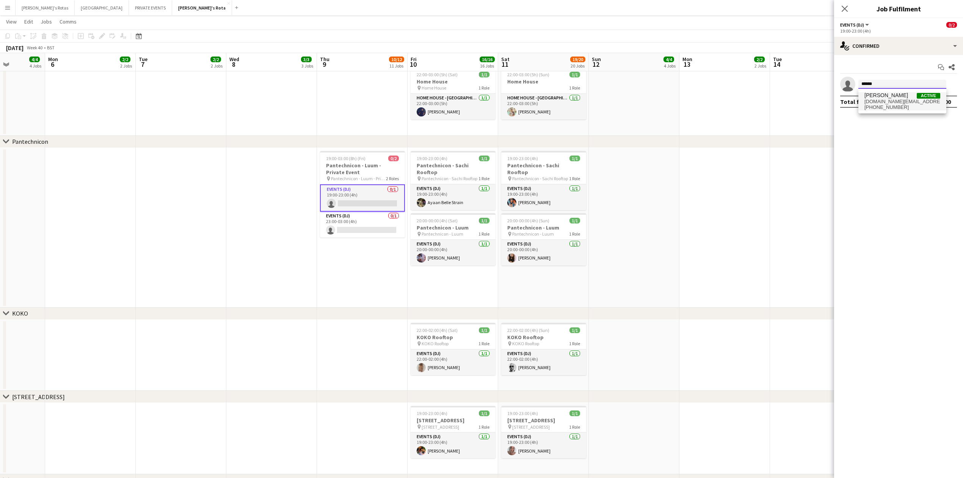
type input "******"
click at [894, 102] on span "[DOMAIN_NAME][EMAIL_ADDRESS][DOMAIN_NAME]" at bounding box center [902, 102] width 76 height 6
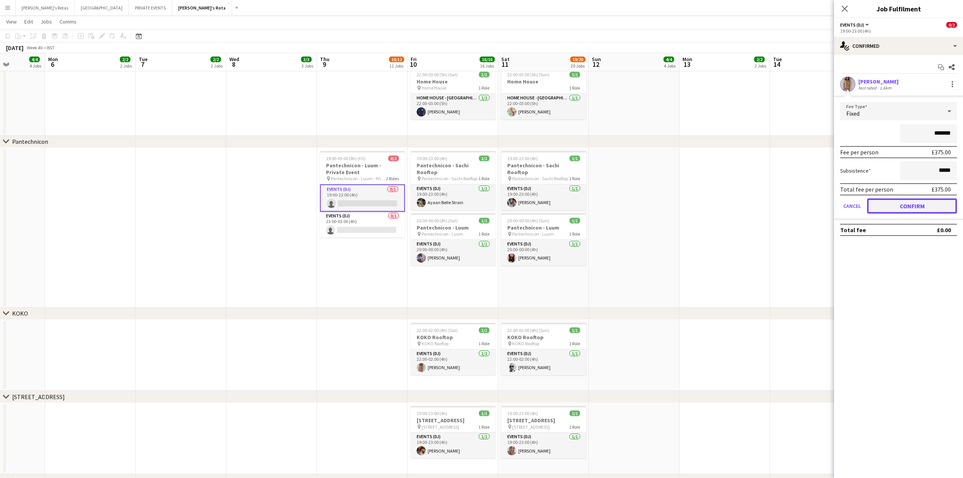
click at [906, 200] on button "Confirm" at bounding box center [912, 205] width 90 height 15
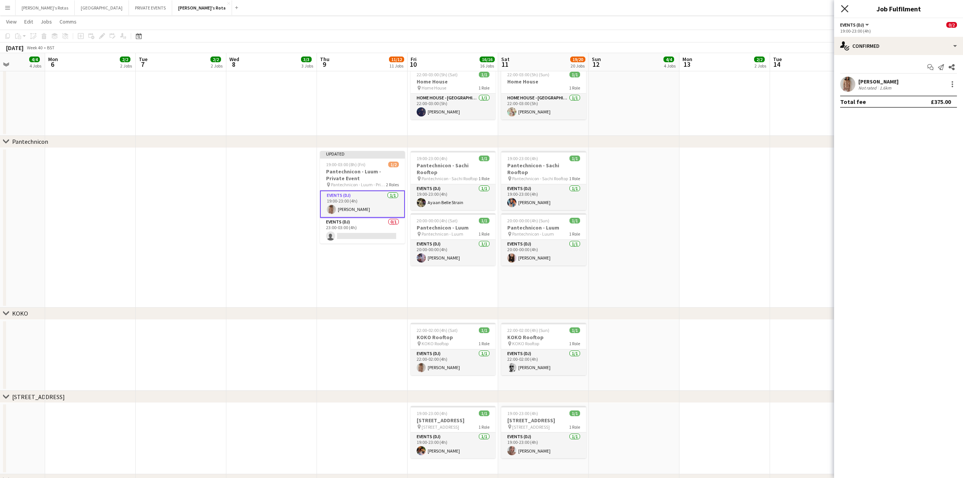
click at [846, 10] on icon at bounding box center [844, 8] width 7 height 7
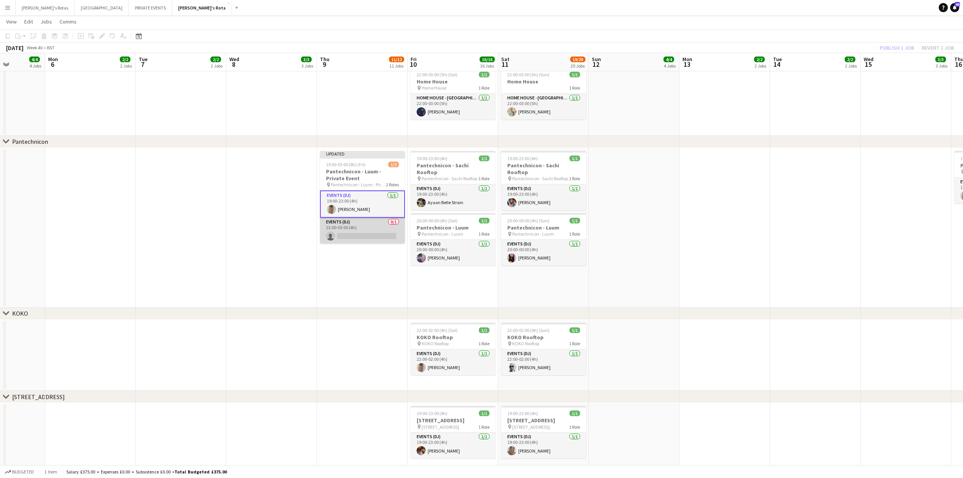
click at [349, 231] on app-card-role "Events (DJ) 0/1 23:00-03:00 (4h) single-neutral-actions" at bounding box center [362, 231] width 85 height 26
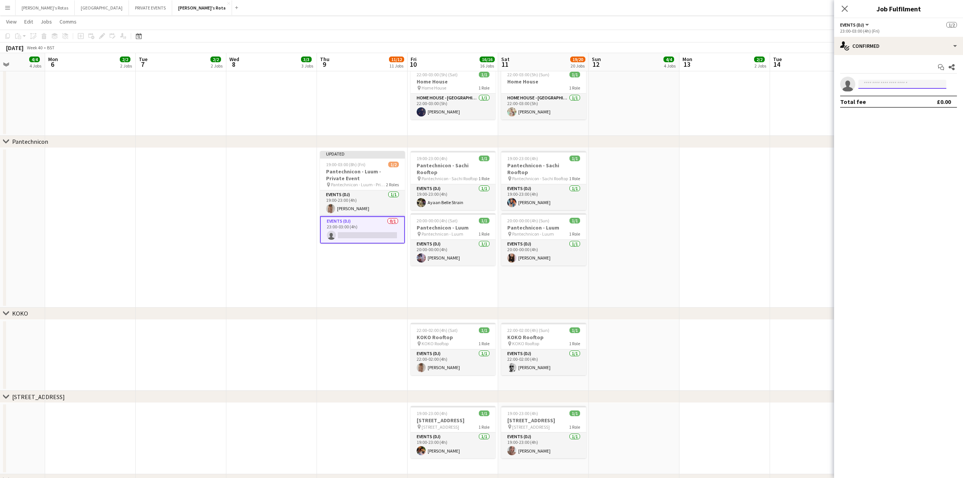
click at [878, 83] on input at bounding box center [902, 84] width 88 height 9
type input "******"
click at [879, 94] on span "[PERSON_NAME]" at bounding box center [886, 95] width 44 height 6
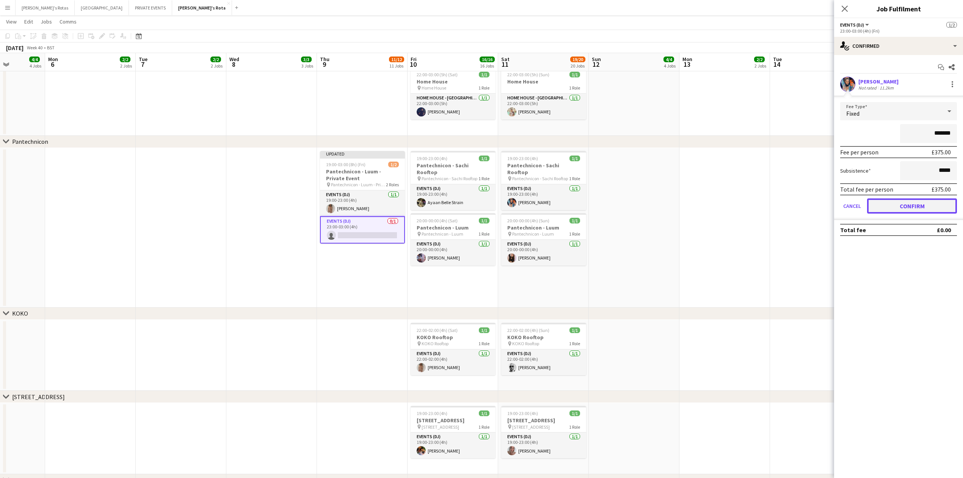
click at [904, 205] on button "Confirm" at bounding box center [912, 205] width 90 height 15
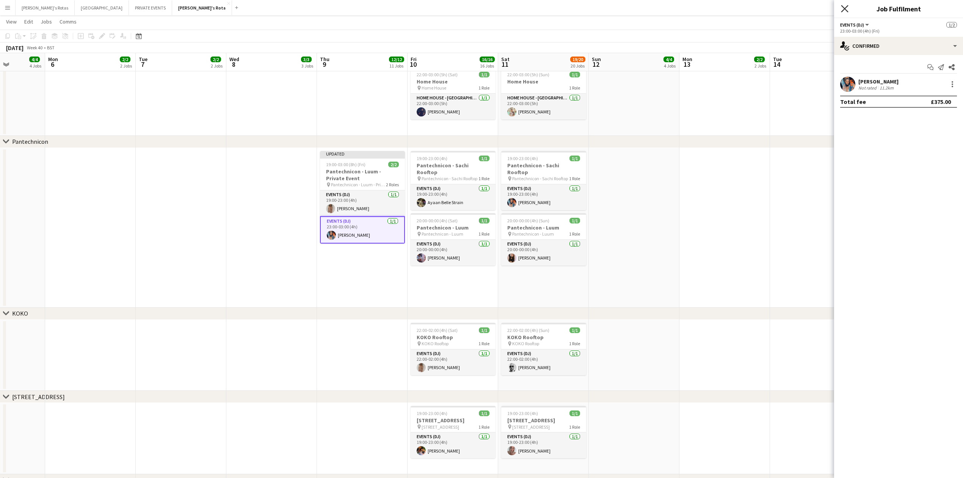
click at [844, 7] on icon "Close pop-in" at bounding box center [844, 8] width 7 height 7
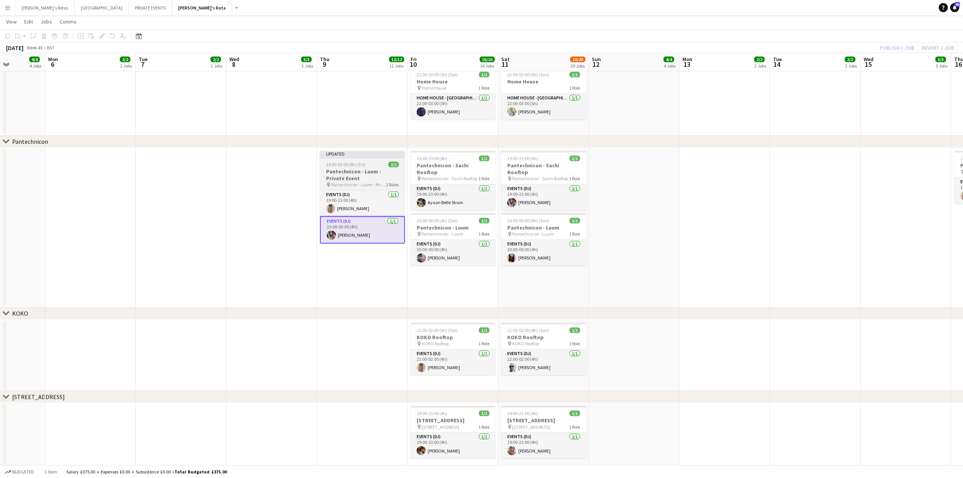
click at [383, 170] on h3 "Pantechnicon - Luum - Private Event" at bounding box center [362, 175] width 85 height 14
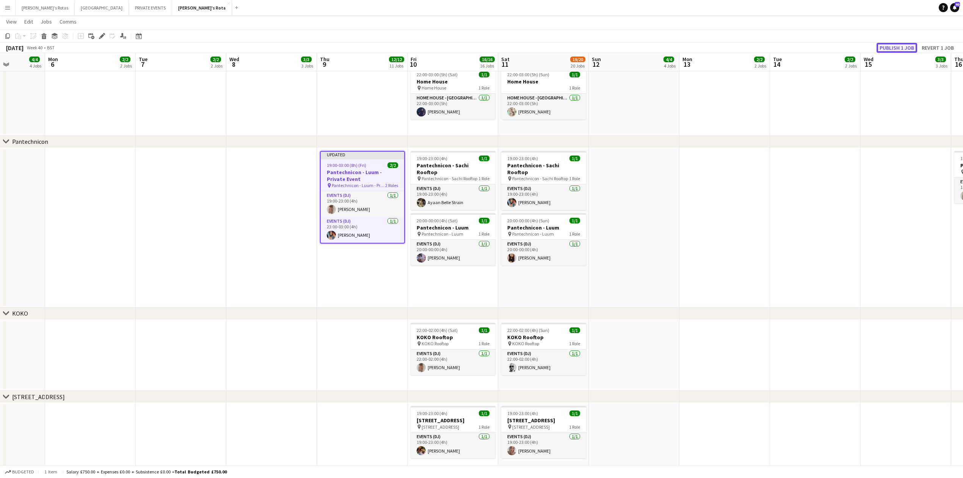
click at [894, 45] on button "Publish 1 job" at bounding box center [896, 48] width 41 height 10
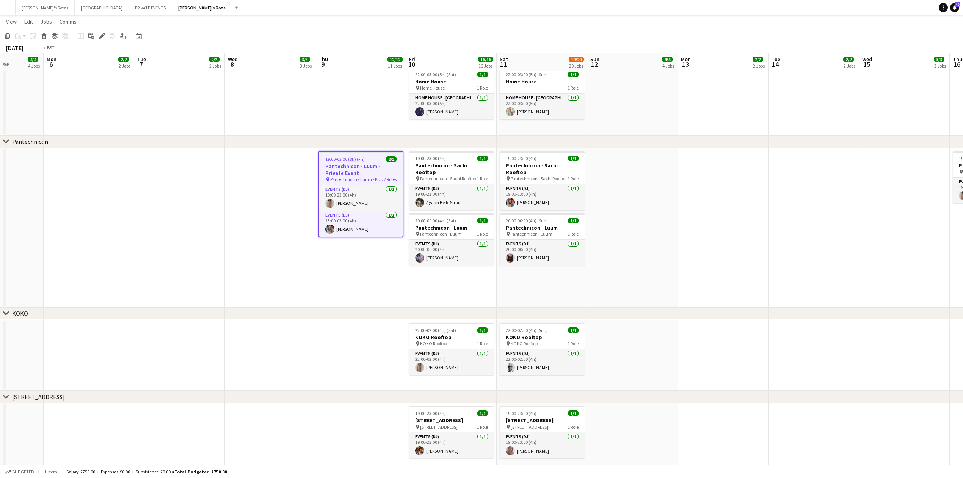
drag, startPoint x: 652, startPoint y: 144, endPoint x: 407, endPoint y: 147, distance: 244.8
click at [406, 149] on app-calendar-viewport "Thu 2 11/11 11 Jobs Fri 3 16/17 16 Jobs Sat 4 19/20 20 Jobs Sun 5 4/4 4 Jobs Mo…" at bounding box center [481, 276] width 963 height 2301
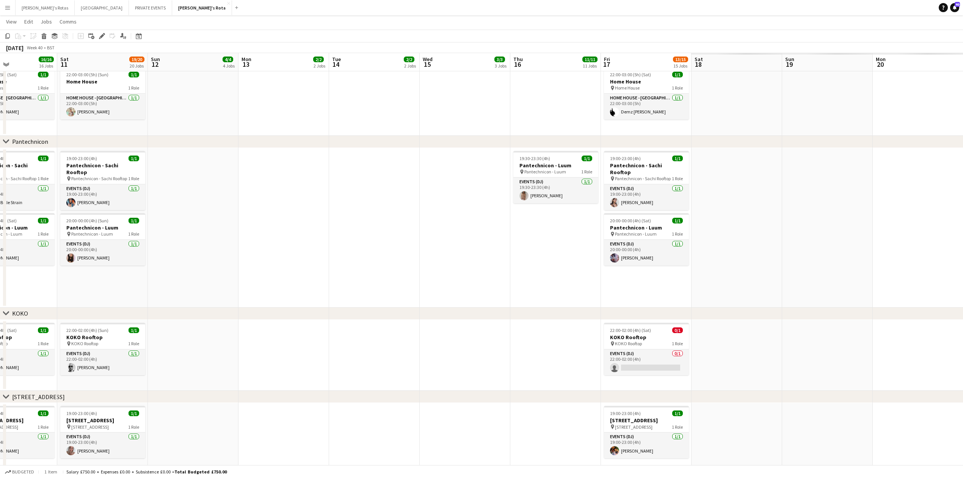
drag, startPoint x: 561, startPoint y: 144, endPoint x: 343, endPoint y: 160, distance: 218.8
click at [349, 158] on div "chevron-right [PERSON_NAME]'s chevron-right Sexy Fish chevron-right Lucky Cat M…" at bounding box center [481, 276] width 963 height 2301
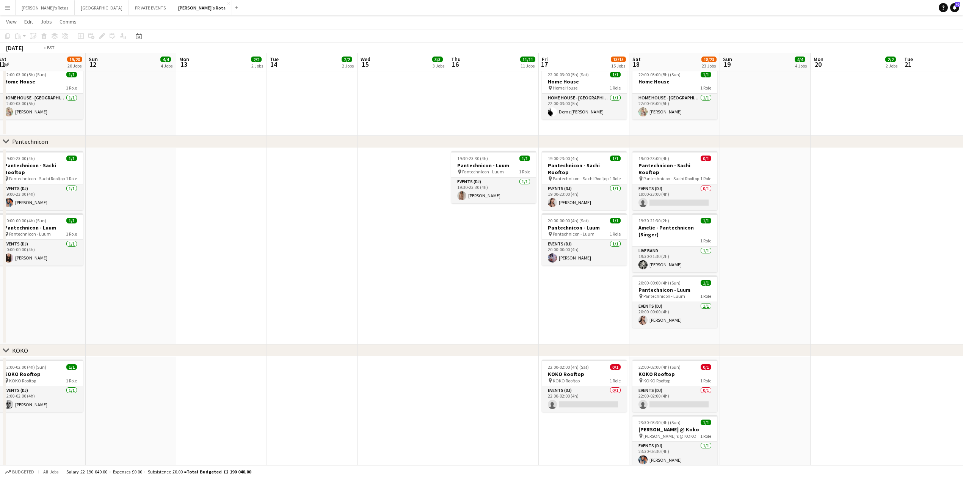
drag, startPoint x: 777, startPoint y: 129, endPoint x: 501, endPoint y: 153, distance: 276.6
click at [289, 154] on app-calendar-viewport "Wed 8 3/3 3 Jobs Thu 9 12/12 11 Jobs Fri 10 16/16 16 Jobs Sat 11 19/20 20 Jobs …" at bounding box center [481, 323] width 963 height 2394
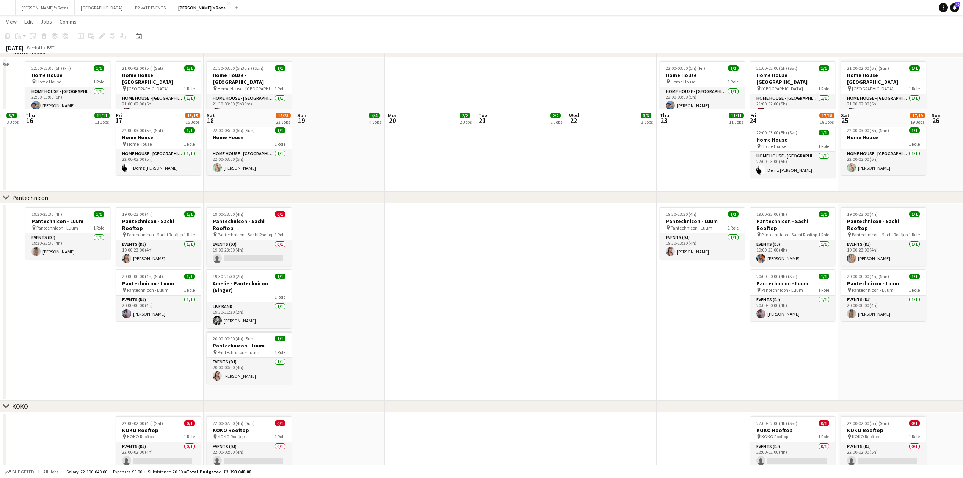
scroll to position [960, 0]
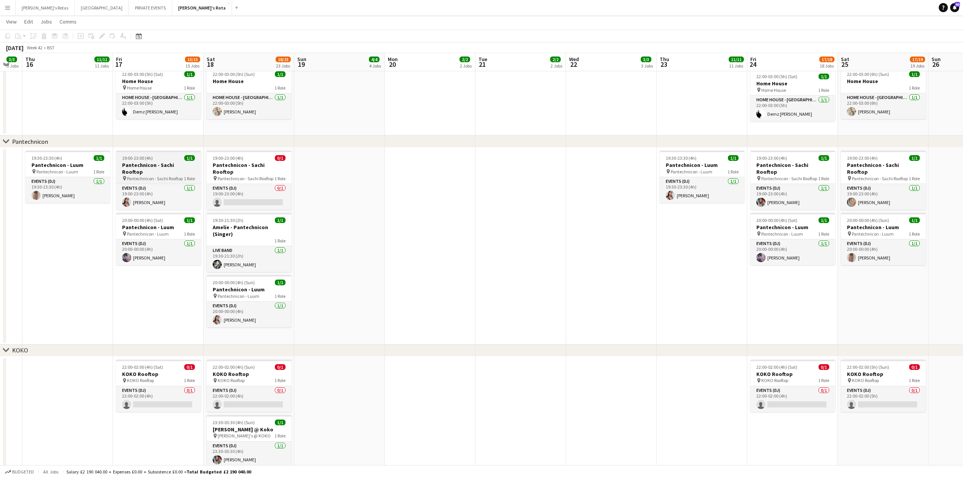
drag, startPoint x: 625, startPoint y: 145, endPoint x: 197, endPoint y: 164, distance: 427.9
click at [197, 164] on div "chevron-right [PERSON_NAME]'s chevron-right Sexy Fish chevron-right Lucky Cat M…" at bounding box center [481, 295] width 963 height 2450
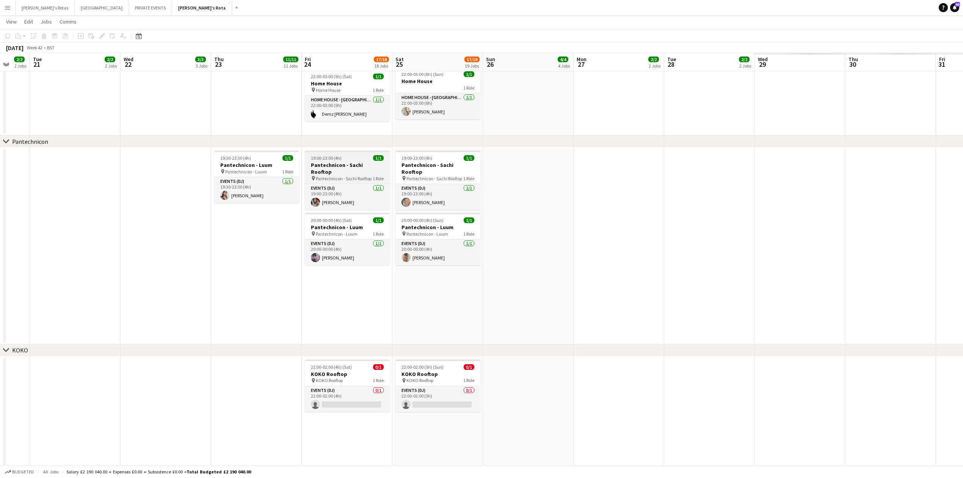
drag, startPoint x: 596, startPoint y: 156, endPoint x: 452, endPoint y: 158, distance: 144.0
click at [232, 157] on app-calendar-viewport "Fri 17 13/15 15 Jobs Sat 18 18/23 23 Jobs Sun 19 4/4 4 Jobs Mon 20 2/2 2 Jobs T…" at bounding box center [481, 295] width 963 height 2450
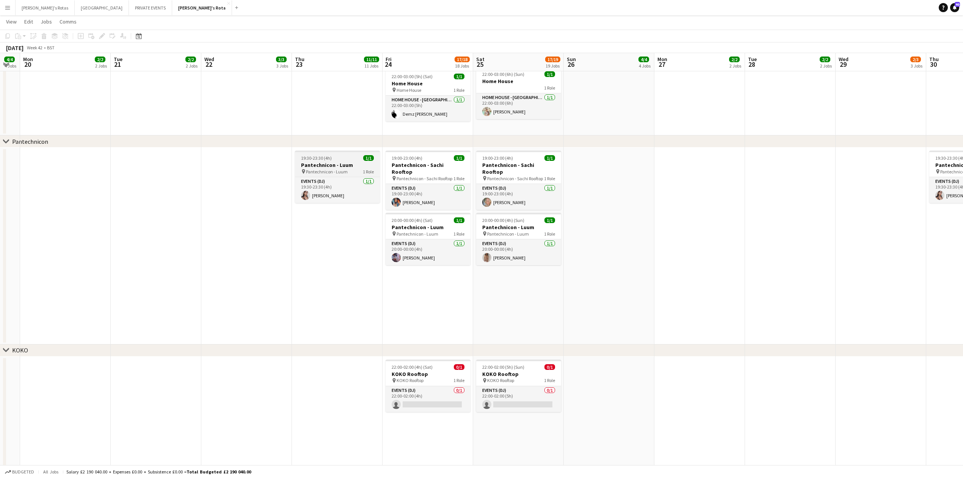
drag, startPoint x: 781, startPoint y: 142, endPoint x: 377, endPoint y: 154, distance: 404.2
click at [377, 154] on div "chevron-right [PERSON_NAME]'s chevron-right Sexy Fish chevron-right Lucky Cat M…" at bounding box center [481, 295] width 963 height 2450
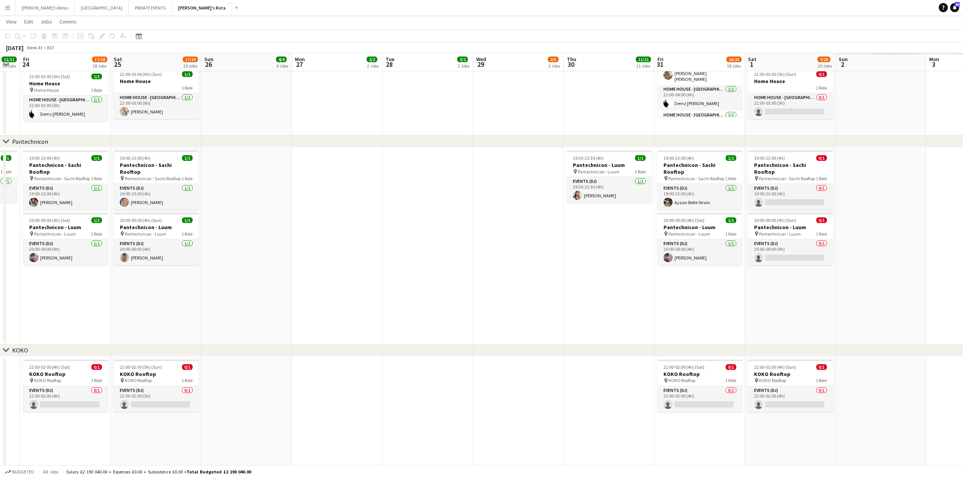
scroll to position [0, 287]
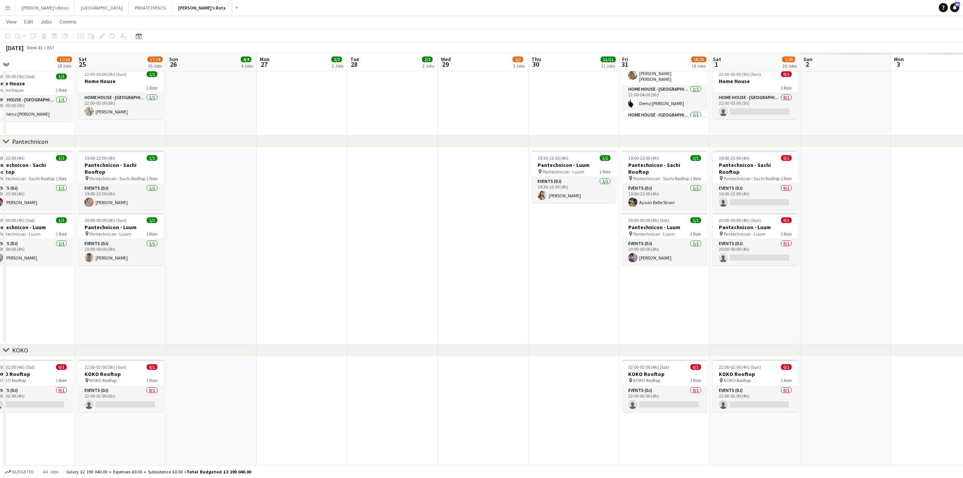
drag, startPoint x: 711, startPoint y: 122, endPoint x: 223, endPoint y: 149, distance: 488.9
click at [223, 149] on app-calendar-viewport "Tue 21 2/2 2 Jobs Wed 22 3/3 3 Jobs Thu 23 11/11 11 Jobs Fri 24 17/18 18 Jobs S…" at bounding box center [481, 295] width 963 height 2450
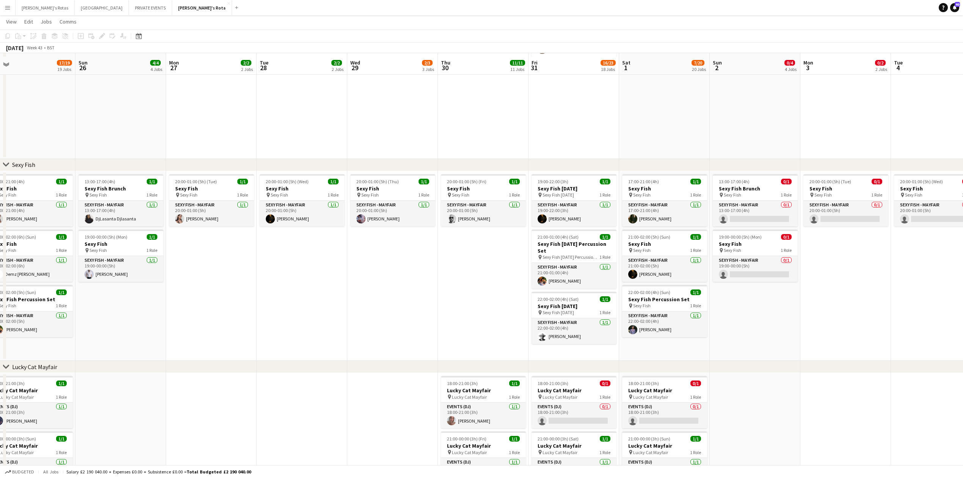
scroll to position [353, 0]
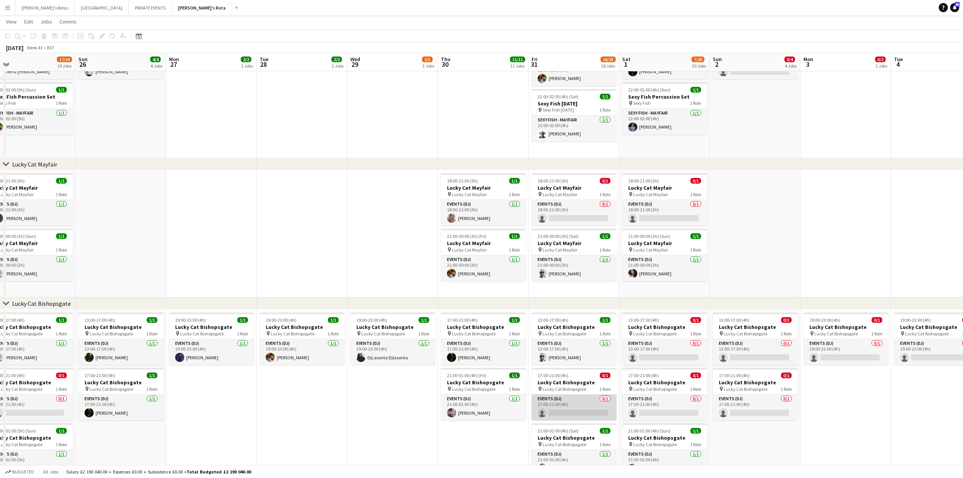
click at [568, 404] on app-card-role "Events (DJ) 0/1 17:00-21:00 (4h) single-neutral-actions" at bounding box center [573, 407] width 85 height 26
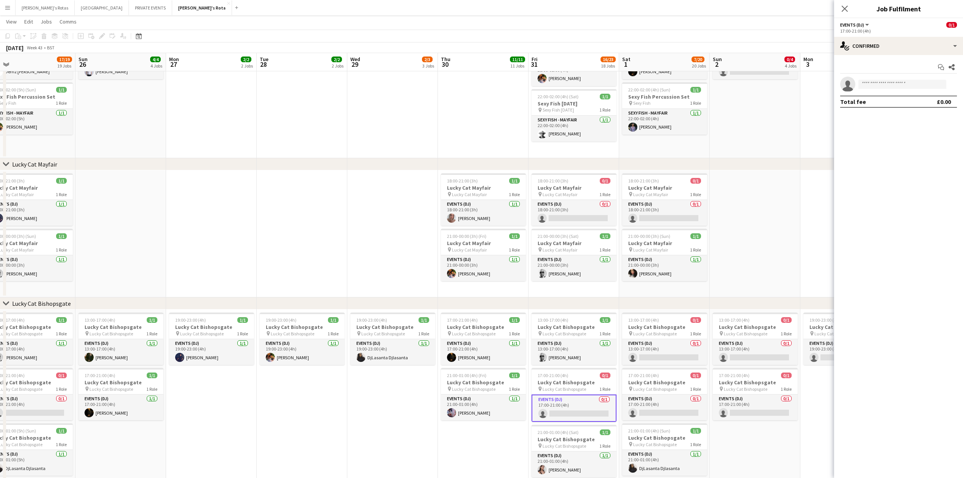
drag, startPoint x: 880, startPoint y: 91, endPoint x: 877, endPoint y: 80, distance: 11.0
click at [878, 89] on app-invite-slot "single-neutral-actions" at bounding box center [898, 84] width 129 height 15
click at [877, 80] on input at bounding box center [902, 84] width 88 height 9
type input "***"
click at [842, 8] on icon "Close pop-in" at bounding box center [844, 8] width 7 height 7
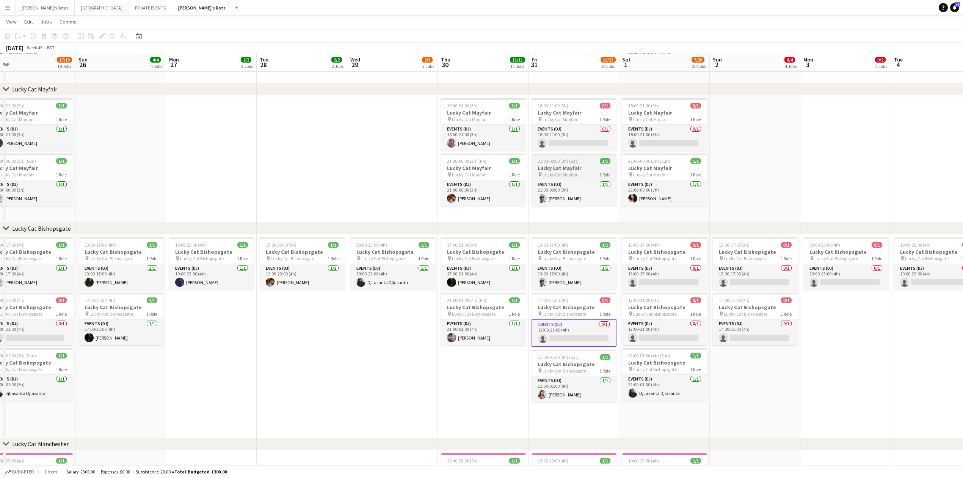
scroll to position [404, 0]
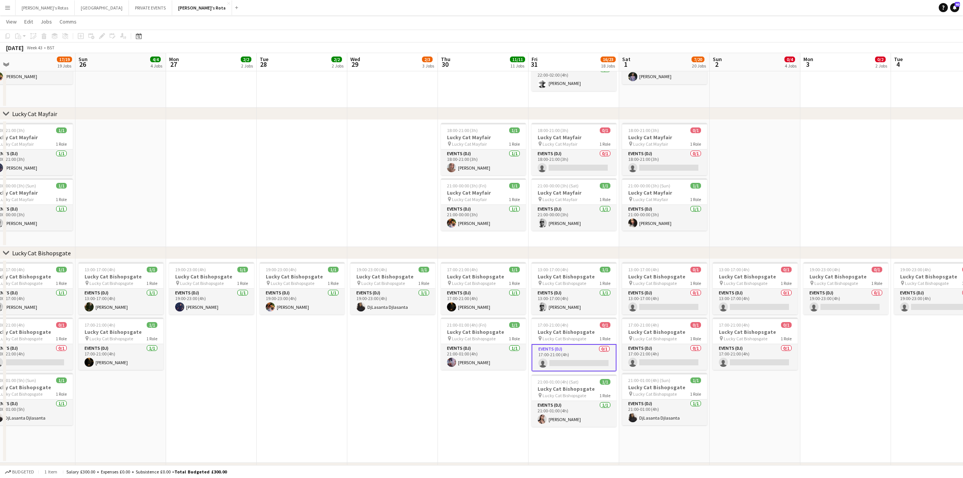
click at [314, 361] on app-date-cell "19:00-23:00 (4h) 1/1 Lucky Cat Bishopsgate pin Lucky Cat Bishopsgate 1 Role Eve…" at bounding box center [302, 361] width 91 height 204
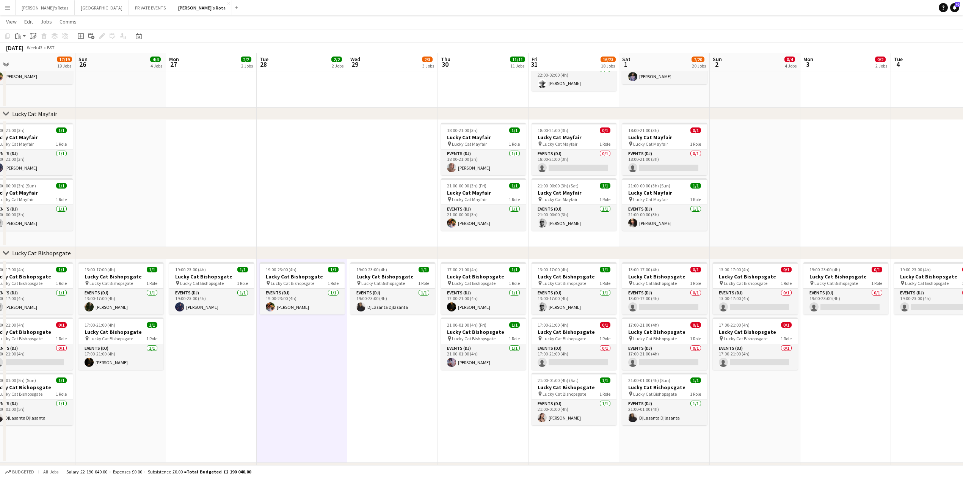
click at [372, 202] on app-date-cell at bounding box center [392, 183] width 91 height 127
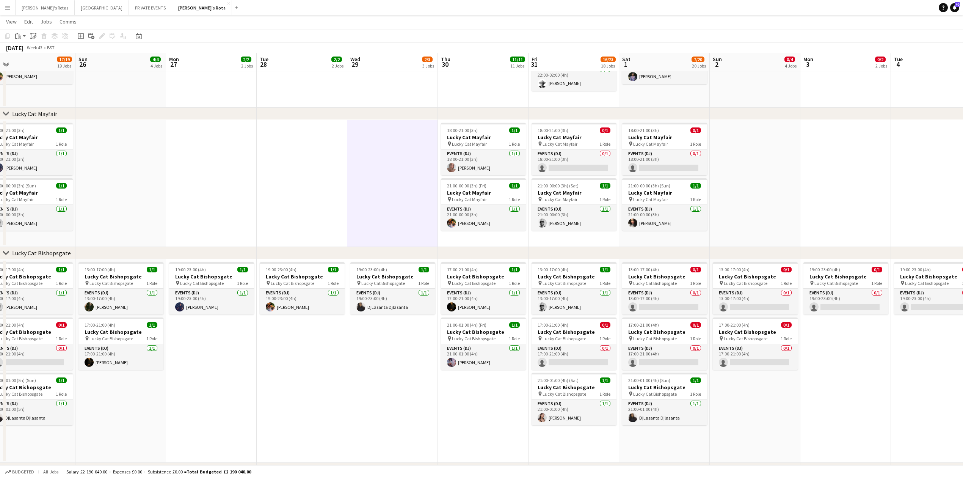
scroll to position [0, 243]
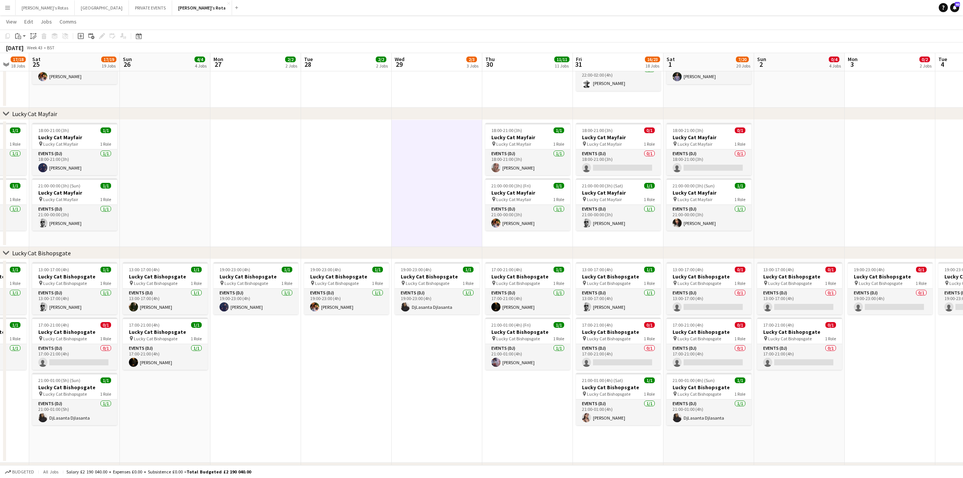
drag, startPoint x: 204, startPoint y: 209, endPoint x: 249, endPoint y: 205, distance: 45.0
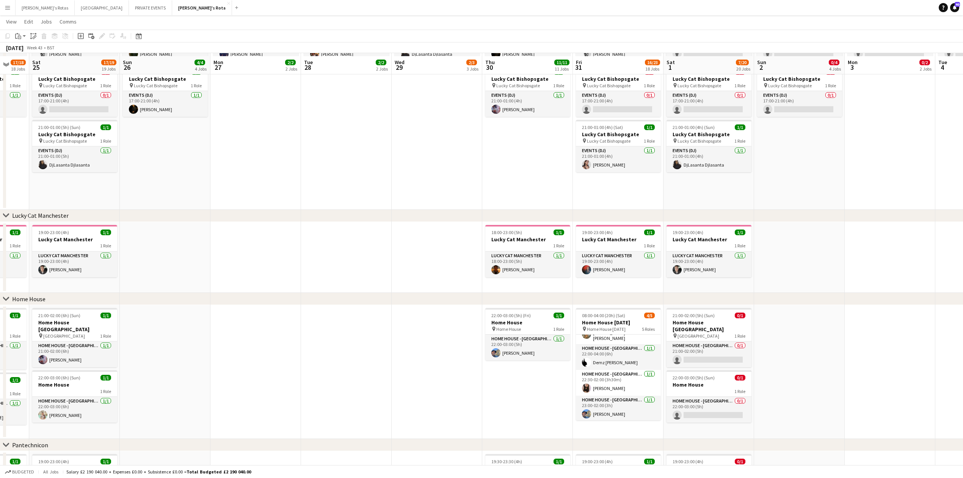
scroll to position [858, 0]
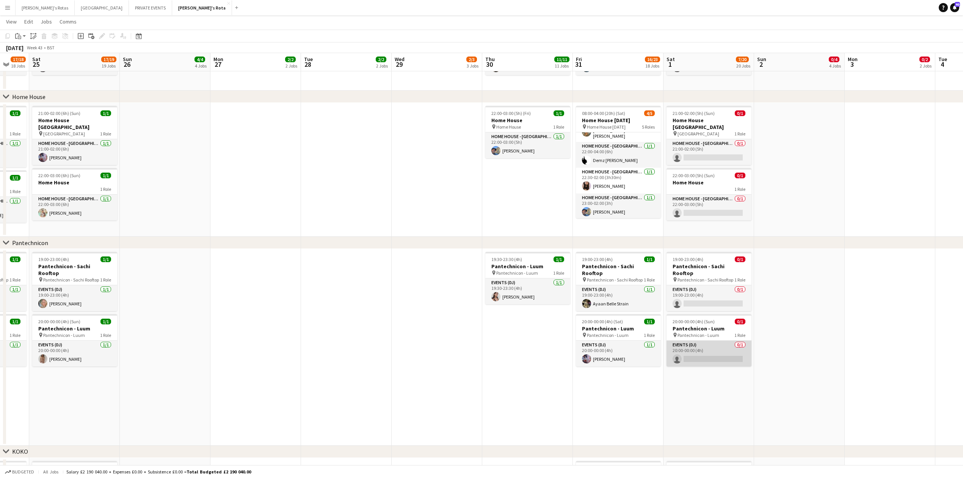
click at [701, 345] on app-card-role "Events (DJ) 0/1 20:00-00:00 (4h) single-neutral-actions" at bounding box center [708, 353] width 85 height 26
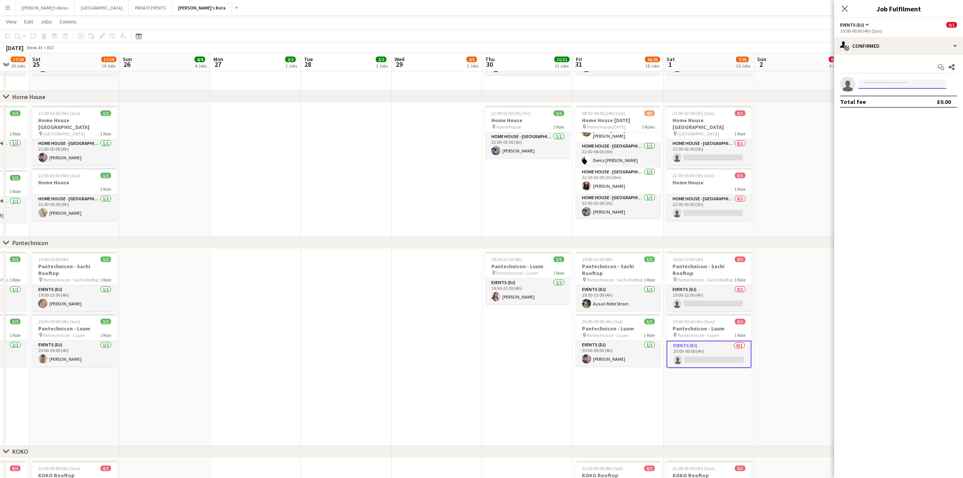
click at [893, 83] on input at bounding box center [902, 84] width 88 height 9
type input "***"
click at [892, 99] on span "[EMAIL_ADDRESS][DOMAIN_NAME]" at bounding box center [902, 102] width 76 height 6
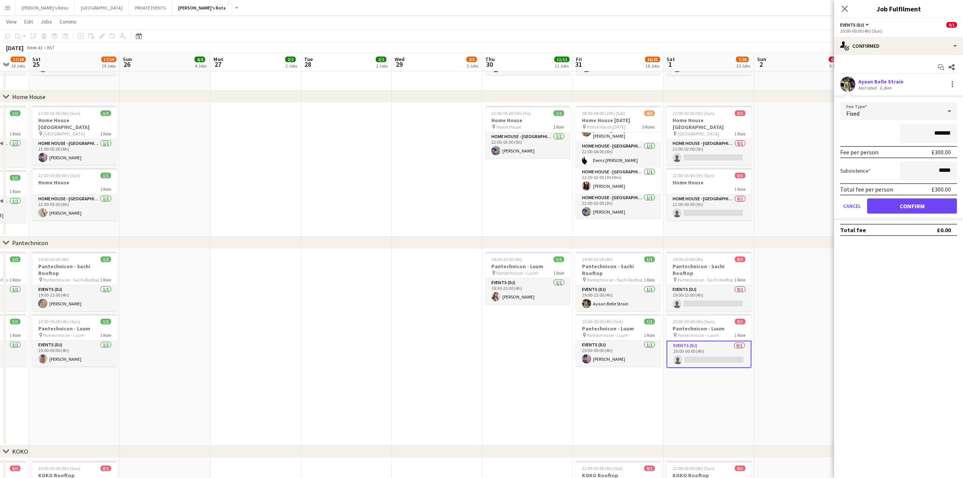
click at [902, 216] on form "Fee Type Fixed ******* Fee per person £300.00 Subsistence ***** Total fee per p…" at bounding box center [898, 161] width 129 height 118
click at [910, 199] on button "Confirm" at bounding box center [912, 205] width 90 height 15
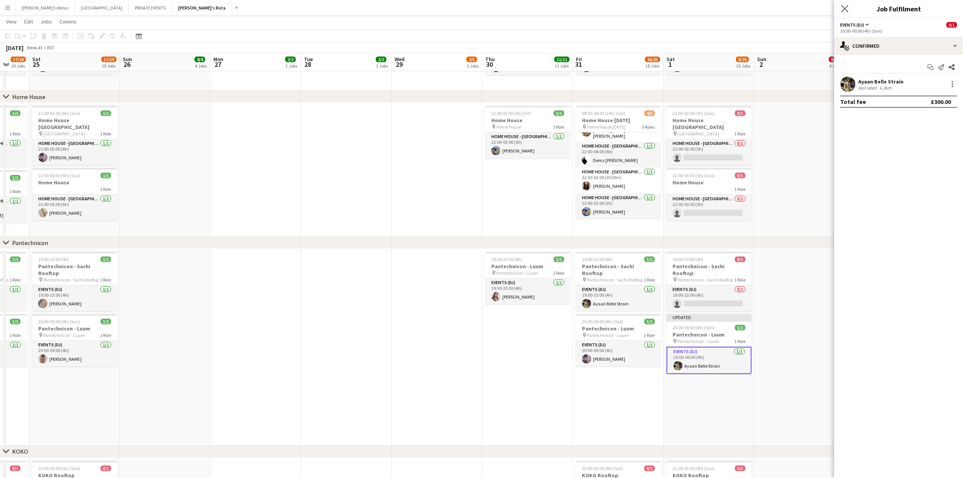
click at [849, 9] on app-icon "Close pop-in" at bounding box center [844, 8] width 11 height 11
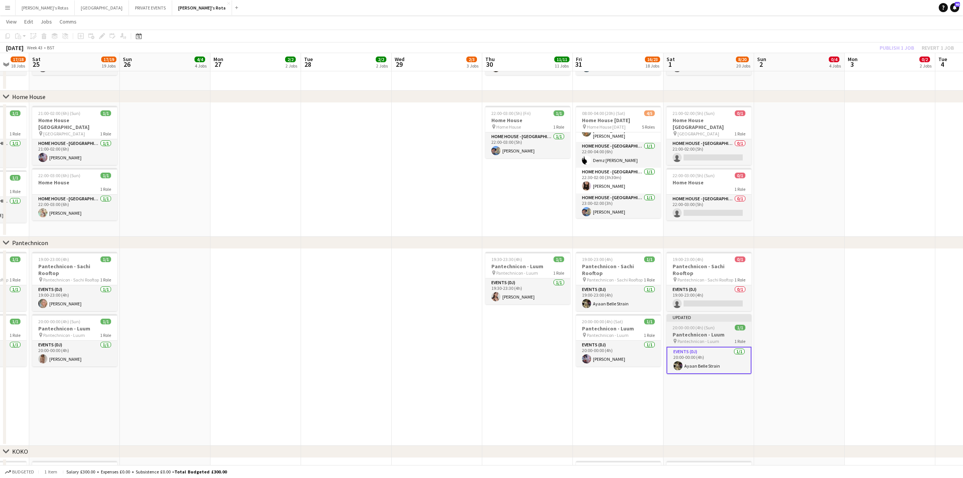
click at [687, 331] on h3 "Pantechnicon - Luum" at bounding box center [708, 334] width 85 height 7
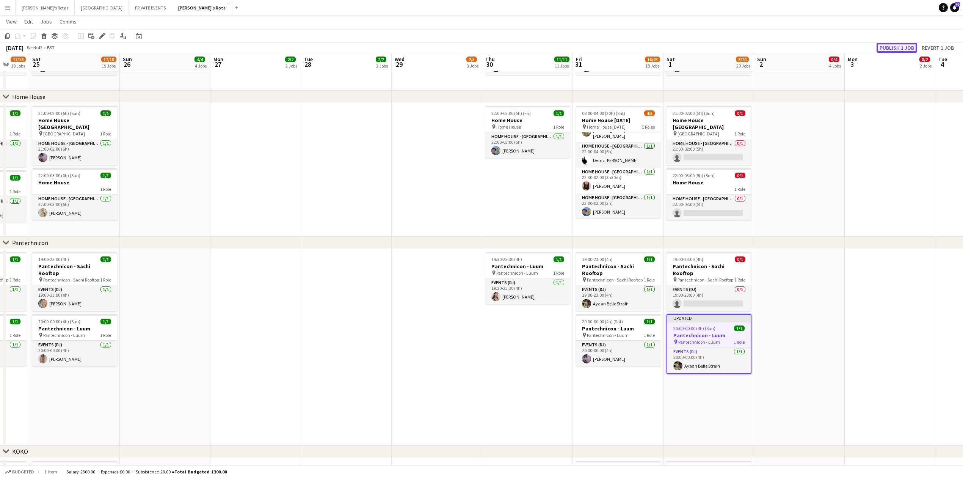
click at [892, 48] on button "Publish 1 job" at bounding box center [896, 48] width 41 height 10
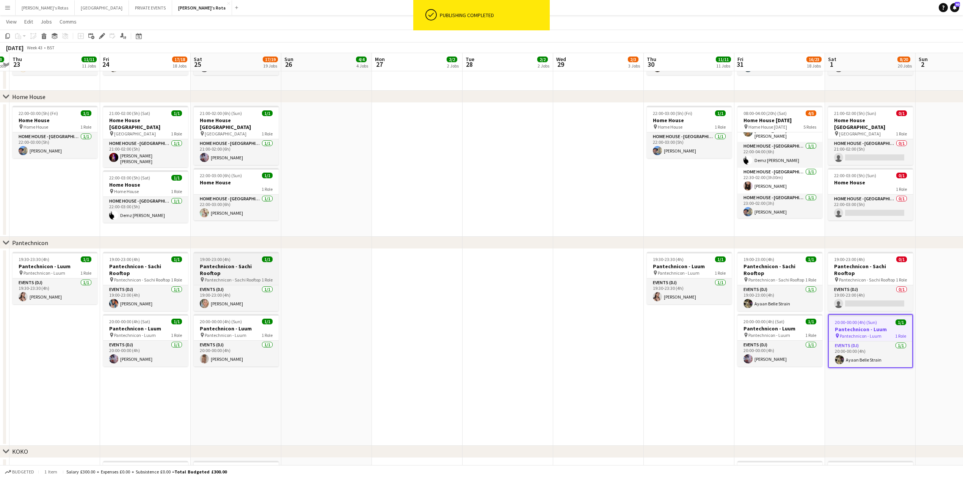
drag, startPoint x: 177, startPoint y: 308, endPoint x: 377, endPoint y: 278, distance: 201.6
click at [453, 268] on app-calendar-viewport "Wed 22 3/3 3 Jobs Thu 23 11/11 11 Jobs Fri 24 17/18 18 Jobs Sat 25 17/19 19 Job…" at bounding box center [481, 396] width 963 height 2450
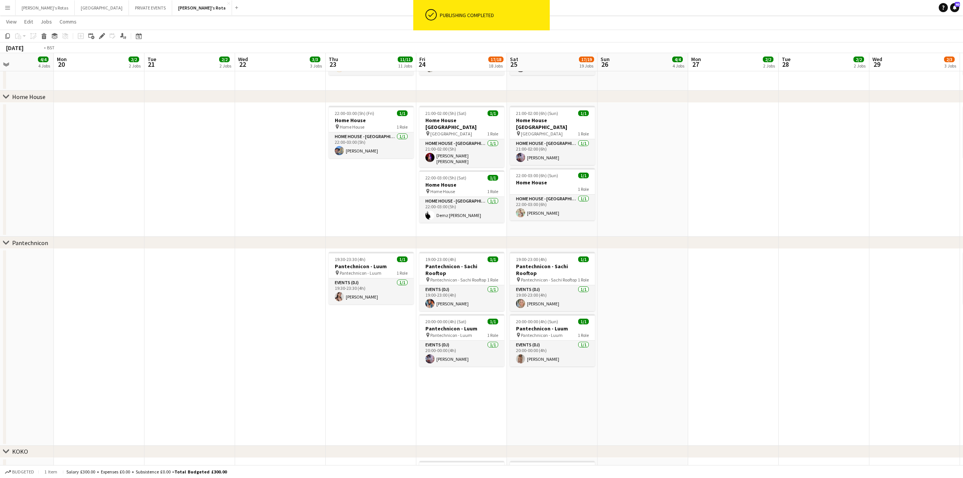
drag, startPoint x: 96, startPoint y: 361, endPoint x: 493, endPoint y: 344, distance: 396.8
click at [493, 344] on app-calendar-viewport "Sat 18 18/23 23 Jobs Sun 19 4/4 4 Jobs Mon 20 2/2 2 Jobs Tue 21 2/2 2 Jobs Wed …" at bounding box center [481, 396] width 963 height 2450
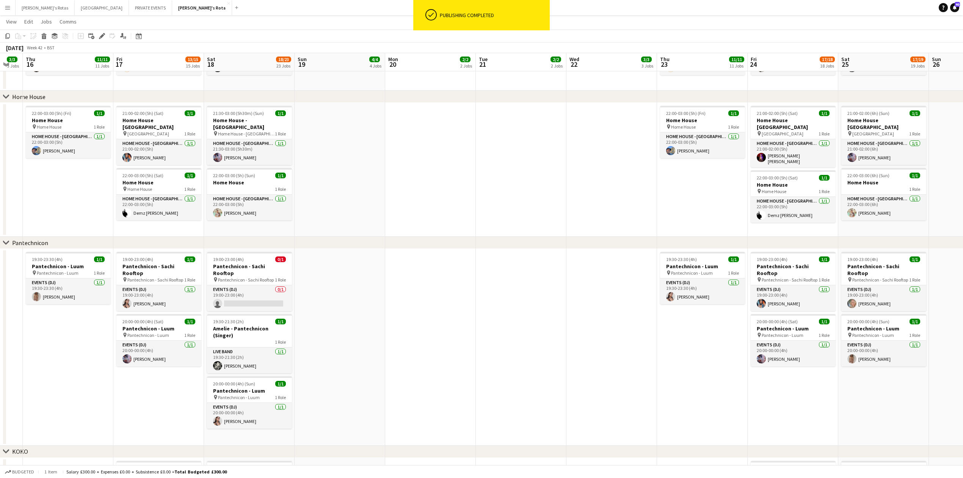
drag, startPoint x: 318, startPoint y: 348, endPoint x: 531, endPoint y: 323, distance: 214.5
click at [531, 323] on app-calendar-viewport "Tue 14 2/2 2 Jobs Wed 15 3/3 3 Jobs Thu 16 11/11 11 Jobs Fri 17 13/15 15 Jobs S…" at bounding box center [481, 396] width 963 height 2450
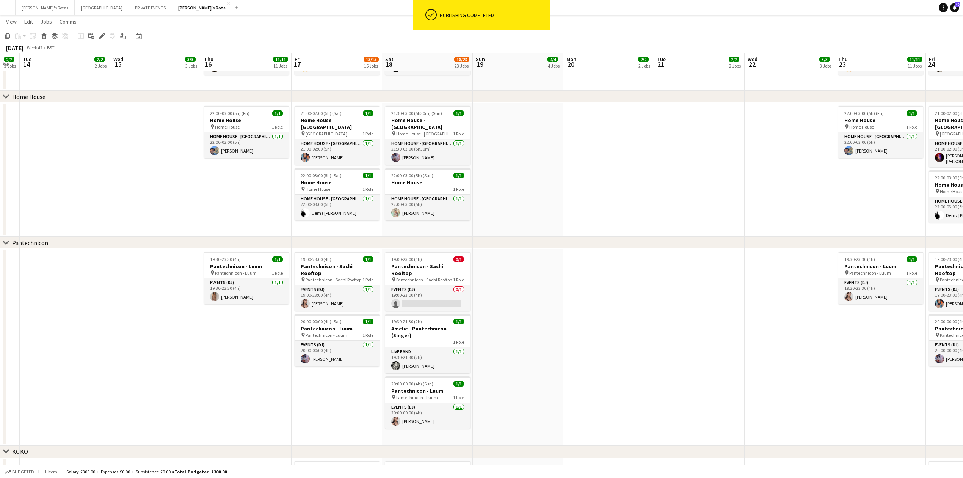
scroll to position [0, 158]
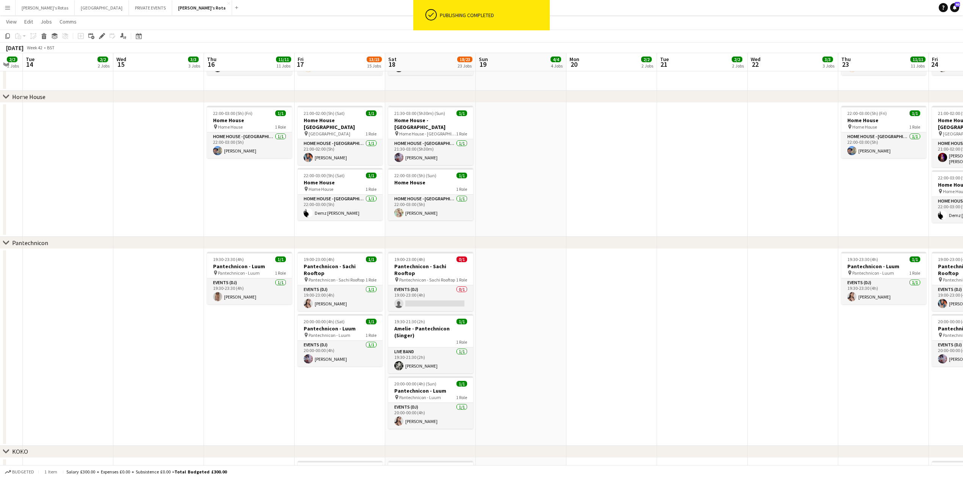
drag, startPoint x: 200, startPoint y: 387, endPoint x: 267, endPoint y: 390, distance: 66.8
click at [267, 390] on app-calendar-viewport "Sun 12 4/4 4 Jobs Mon 13 2/2 2 Jobs Tue 14 2/2 2 Jobs Wed 15 3/3 3 Jobs Thu 16 …" at bounding box center [481, 396] width 963 height 2450
click at [134, 36] on div "Date picker [DATE] [DATE] [DATE] M [DATE] T [DATE] W [DATE] T [DATE] F [DATE] S…" at bounding box center [136, 35] width 17 height 9
click at [137, 37] on icon "Date picker" at bounding box center [139, 36] width 6 height 6
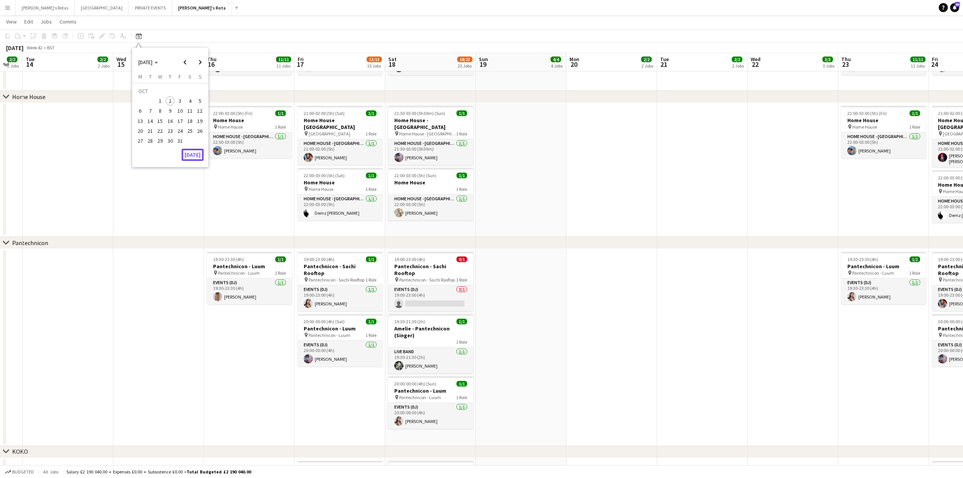
click at [193, 155] on button "[DATE]" at bounding box center [193, 155] width 22 height 12
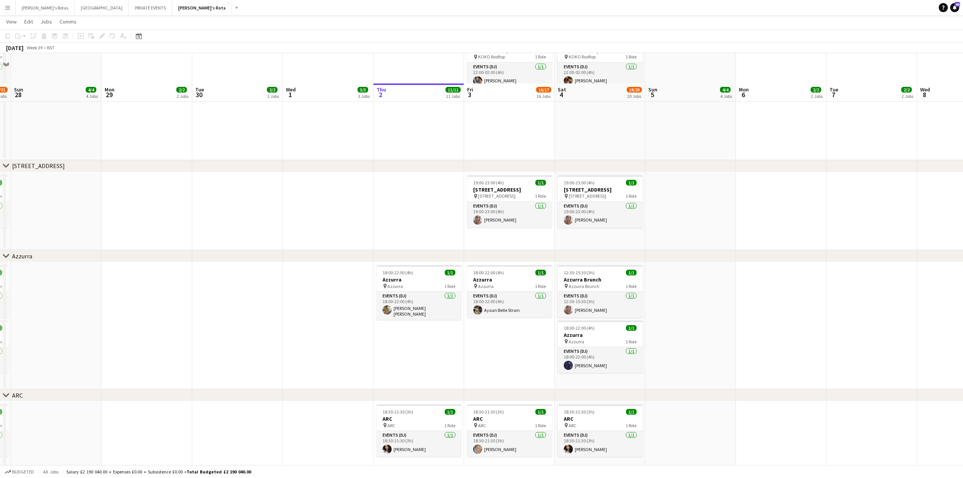
scroll to position [1313, 0]
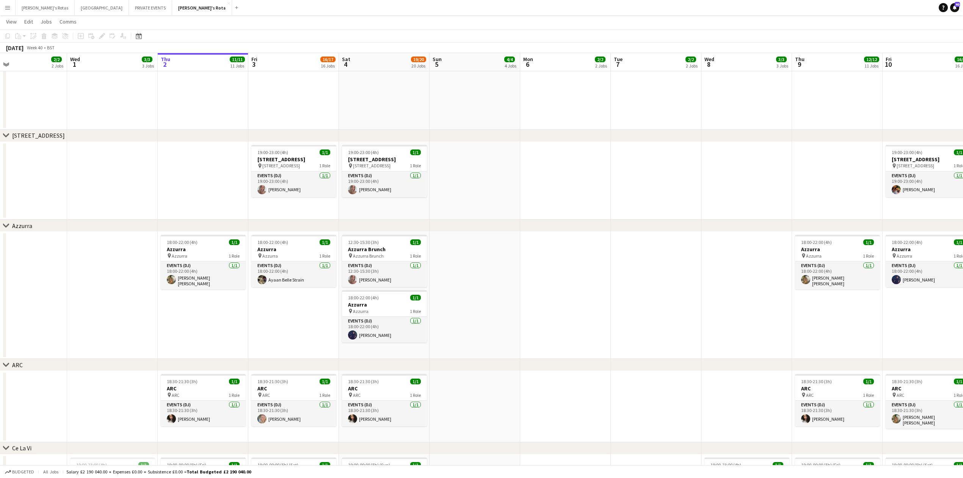
drag, startPoint x: 158, startPoint y: 182, endPoint x: 55, endPoint y: 199, distance: 104.0
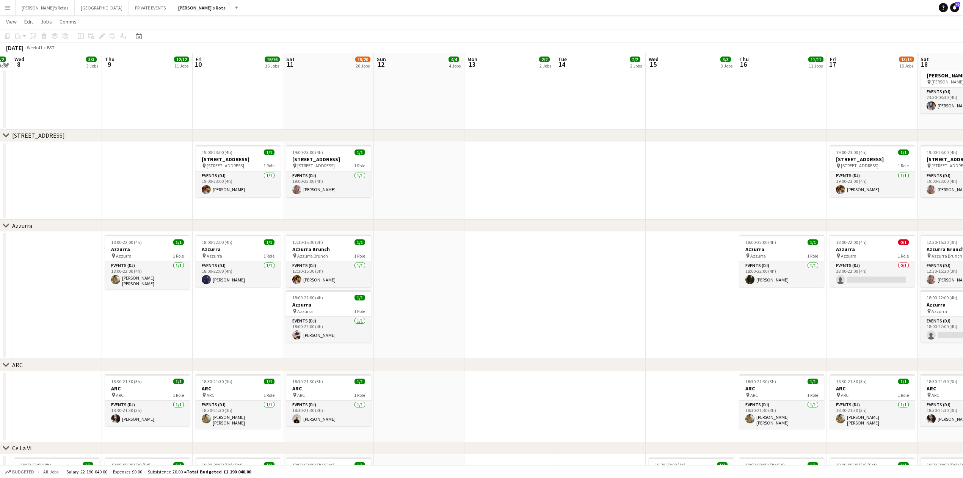
drag, startPoint x: 619, startPoint y: 152, endPoint x: 80, endPoint y: 201, distance: 541.5
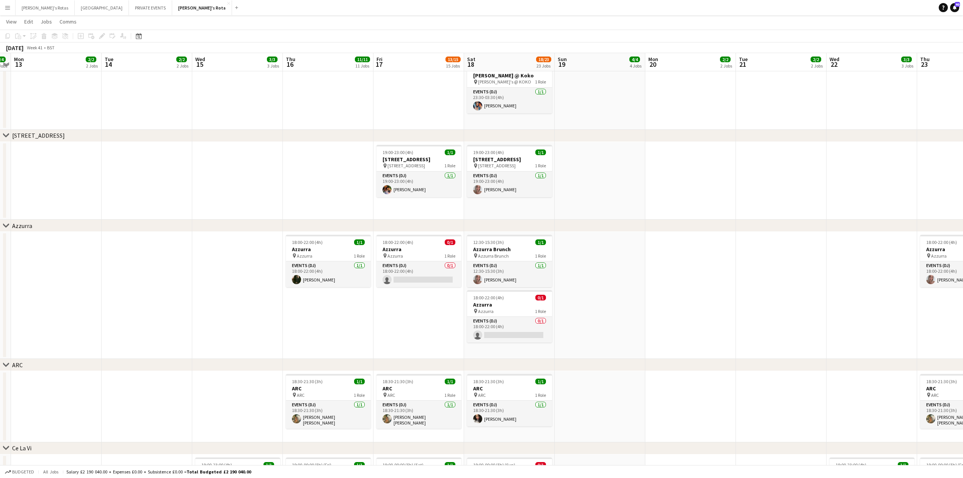
scroll to position [0, 230]
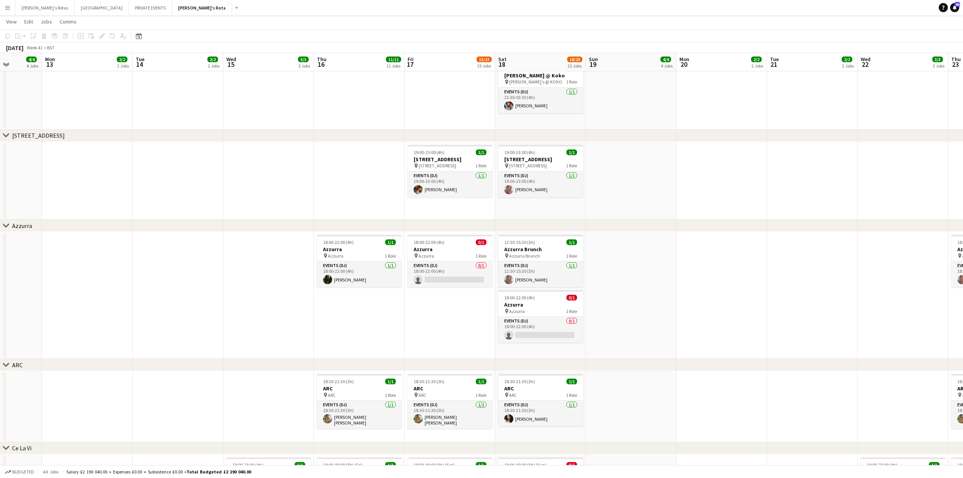
drag, startPoint x: 639, startPoint y: 172, endPoint x: 217, endPoint y: 207, distance: 423.2
click at [427, 279] on app-card-role "Events (DJ) 0/1 18:00-22:00 (4h) single-neutral-actions" at bounding box center [449, 274] width 85 height 26
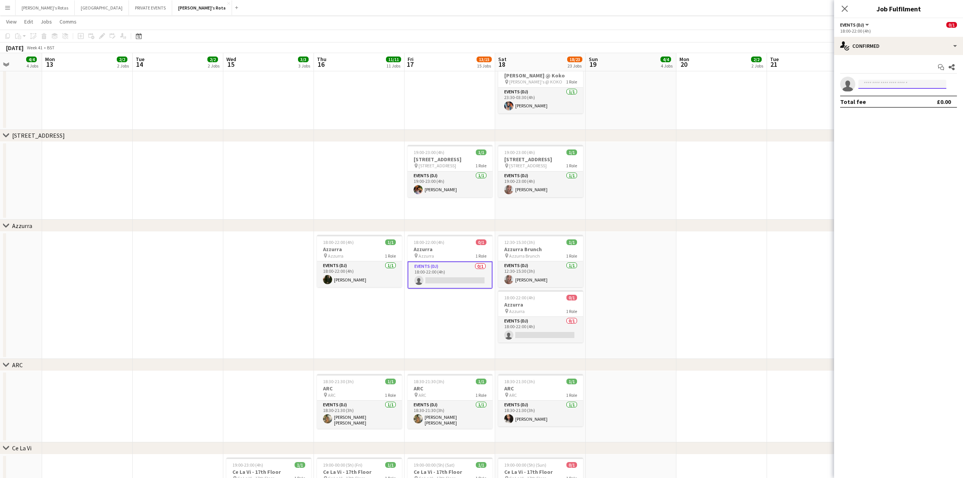
click at [889, 85] on input at bounding box center [902, 84] width 88 height 9
type input "*****"
click at [890, 99] on span "[EMAIL_ADDRESS][DOMAIN_NAME]" at bounding box center [902, 102] width 76 height 6
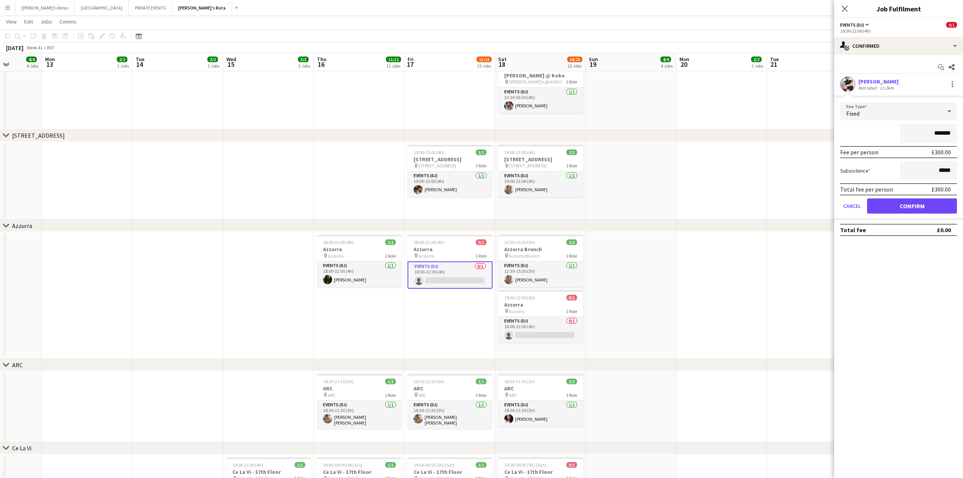
click at [910, 213] on form "Fee Type Fixed ******* Fee per person £300.00 Subsistence ***** Total fee per p…" at bounding box center [898, 161] width 129 height 118
click at [905, 200] on button "Confirm" at bounding box center [912, 205] width 90 height 15
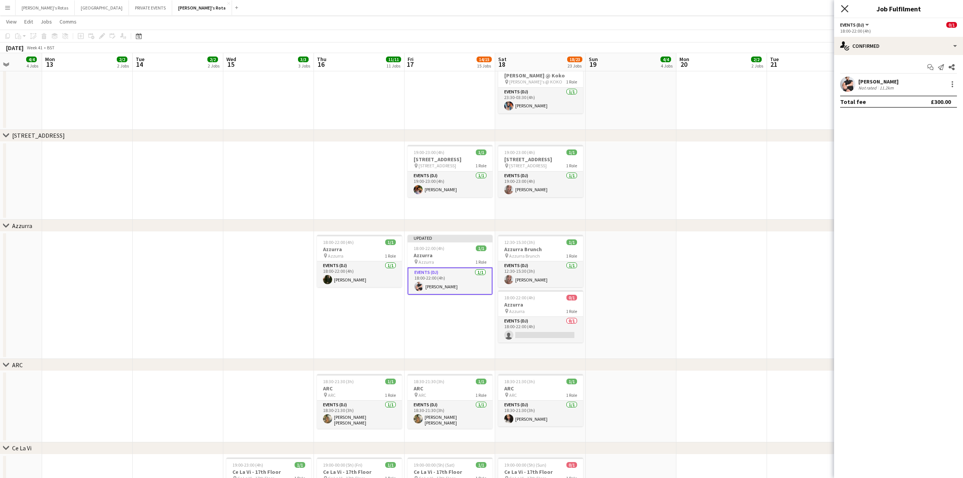
click at [846, 8] on icon at bounding box center [844, 8] width 7 height 7
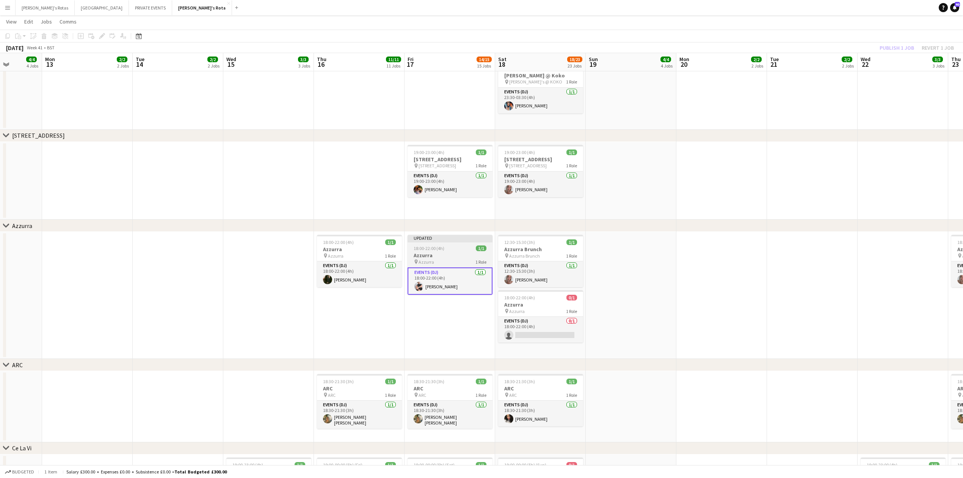
click at [452, 255] on h3 "Azzurra" at bounding box center [449, 255] width 85 height 7
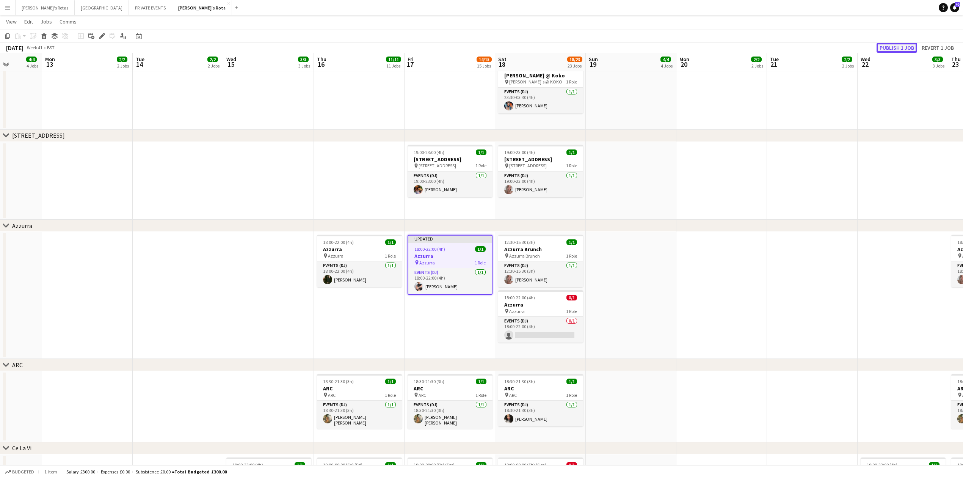
click at [896, 44] on button "Publish 1 job" at bounding box center [896, 48] width 41 height 10
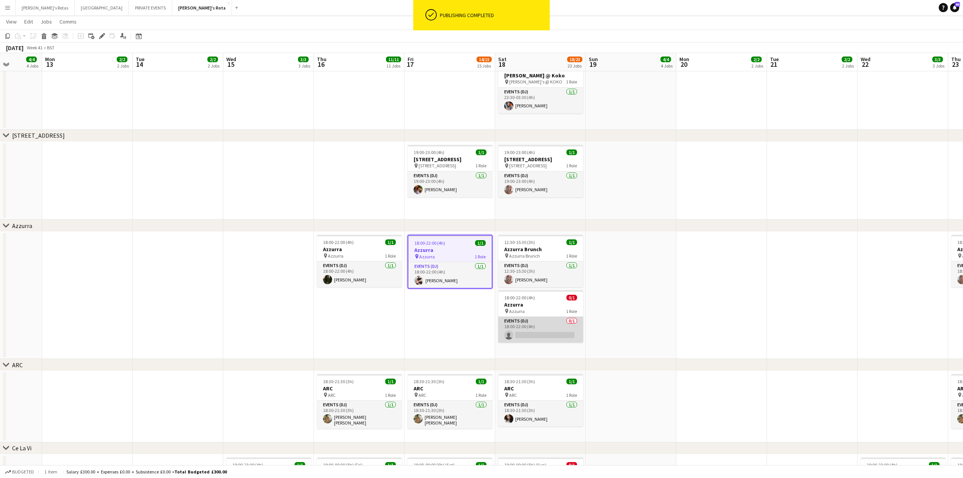
click at [569, 325] on app-card-role "Events (DJ) 0/1 18:00-22:00 (4h) single-neutral-actions" at bounding box center [540, 329] width 85 height 26
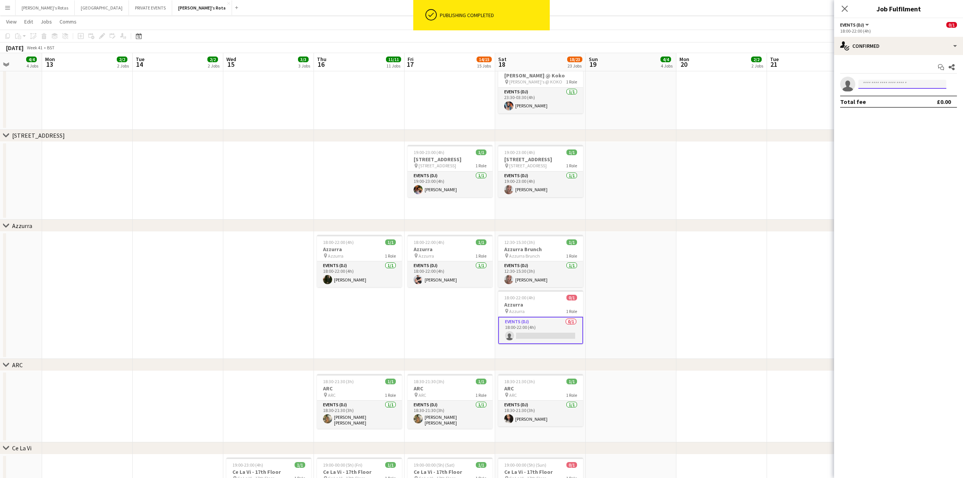
click at [881, 85] on input at bounding box center [902, 84] width 88 height 9
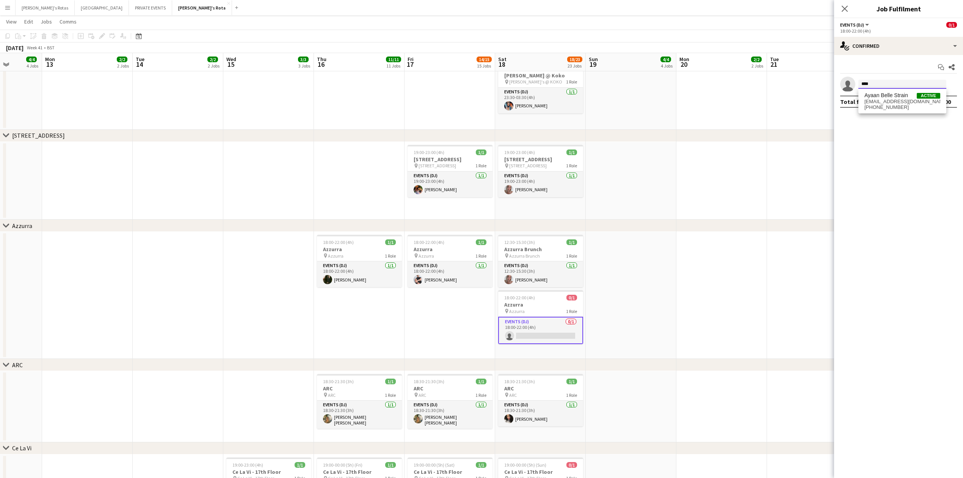
type input "****"
click at [879, 90] on div "Ayaan Belle Strain Active [EMAIL_ADDRESS][DOMAIN_NAME] [PHONE_NUMBER]" at bounding box center [902, 101] width 88 height 24
drag, startPoint x: 872, startPoint y: 116, endPoint x: 883, endPoint y: 103, distance: 16.7
click at [886, 91] on app-invite-slot "single-neutral-actions ****" at bounding box center [898, 84] width 129 height 15
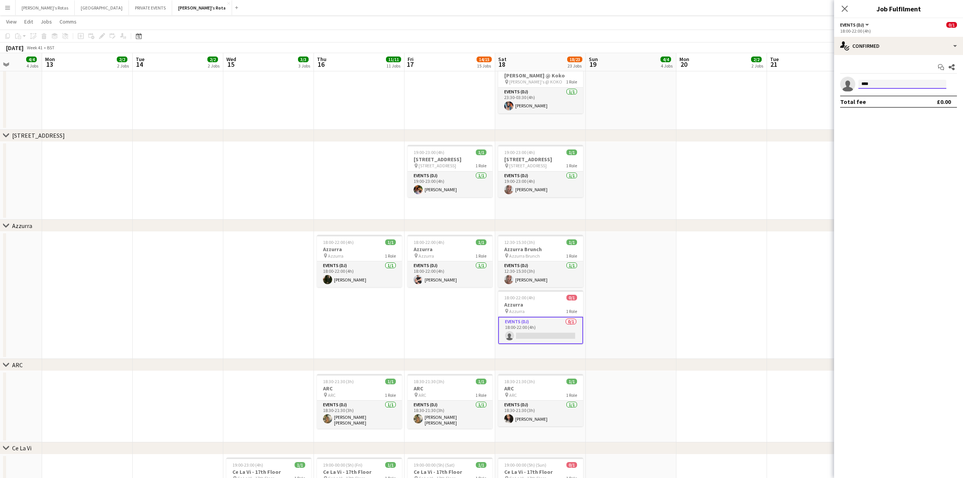
click at [886, 86] on input "****" at bounding box center [902, 84] width 88 height 9
click at [894, 108] on span "[PHONE_NUMBER]" at bounding box center [902, 107] width 76 height 6
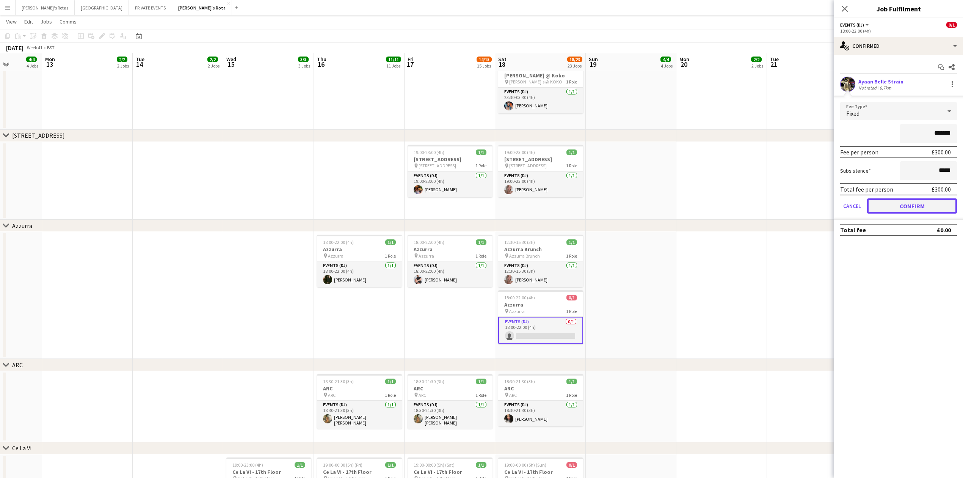
click at [920, 205] on button "Confirm" at bounding box center [912, 205] width 90 height 15
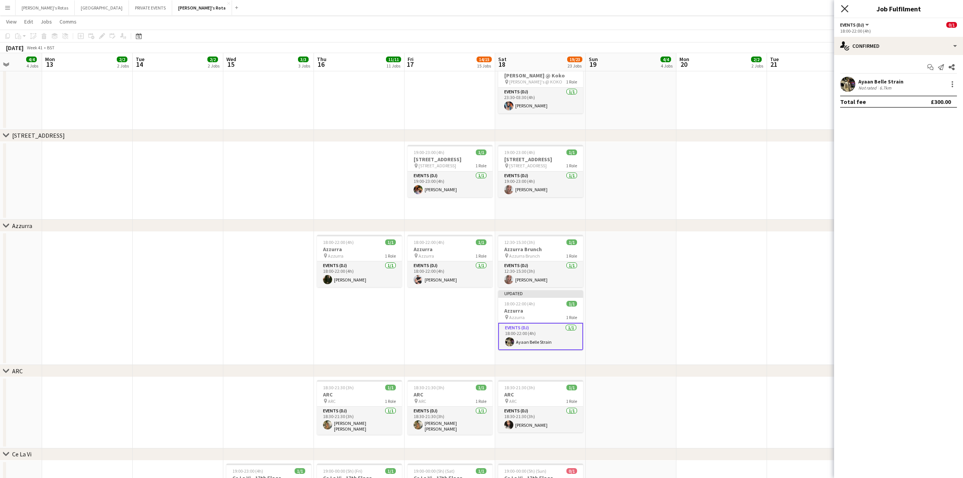
drag, startPoint x: 846, startPoint y: 8, endPoint x: 835, endPoint y: 14, distance: 12.2
click at [846, 8] on icon "Close pop-in" at bounding box center [844, 9] width 6 height 6
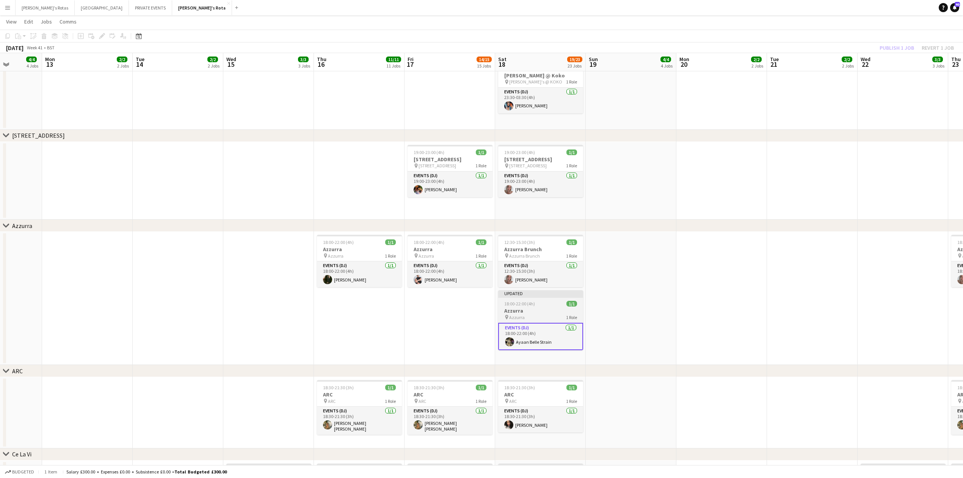
click at [553, 311] on h3 "Azzurra" at bounding box center [540, 310] width 85 height 7
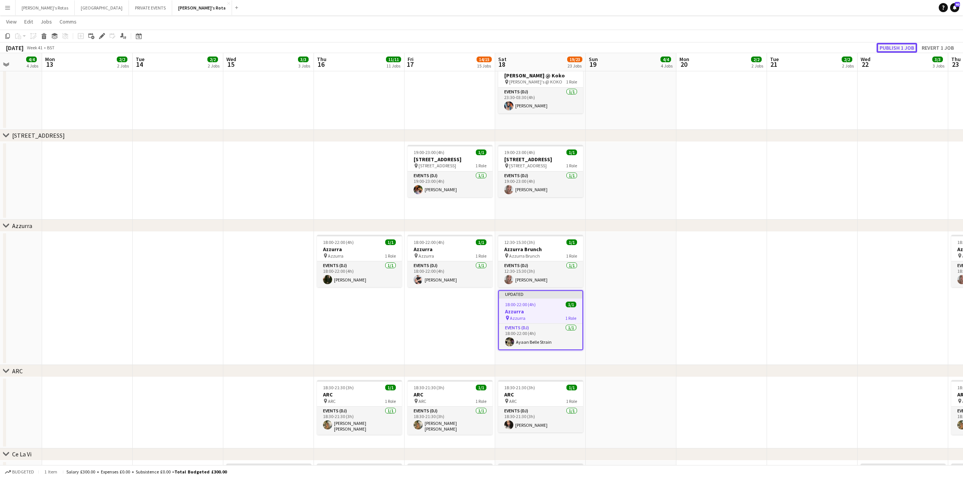
click at [886, 50] on button "Publish 1 job" at bounding box center [896, 48] width 41 height 10
click at [331, 183] on app-date-cell at bounding box center [359, 181] width 91 height 78
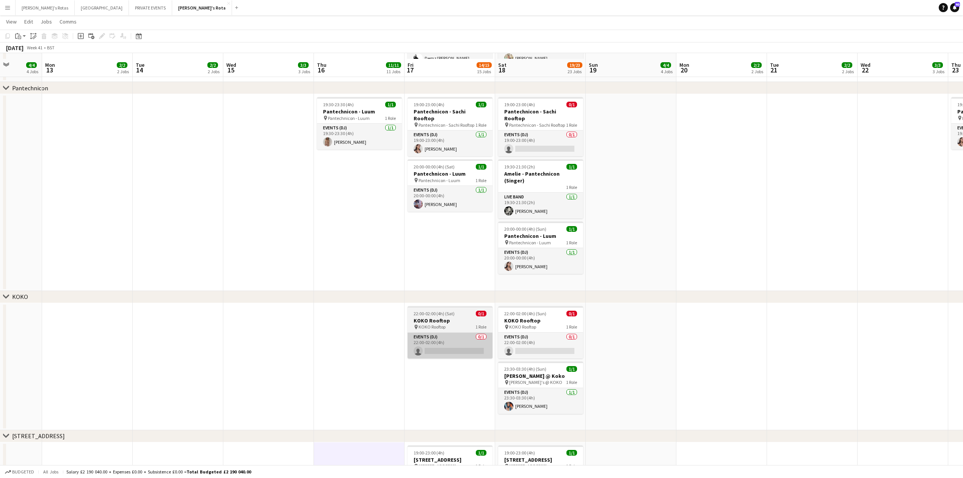
scroll to position [1010, 0]
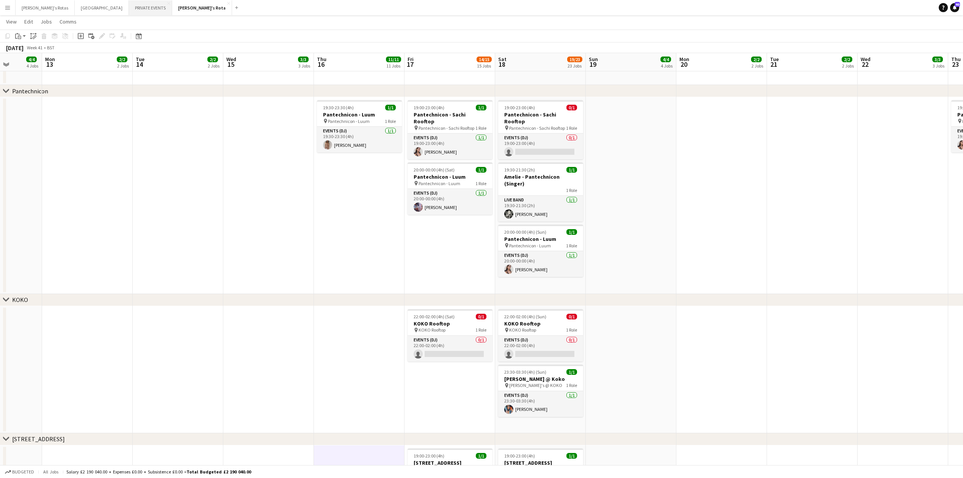
click at [129, 8] on button "PRIVATE EVENTS Close" at bounding box center [150, 7] width 43 height 15
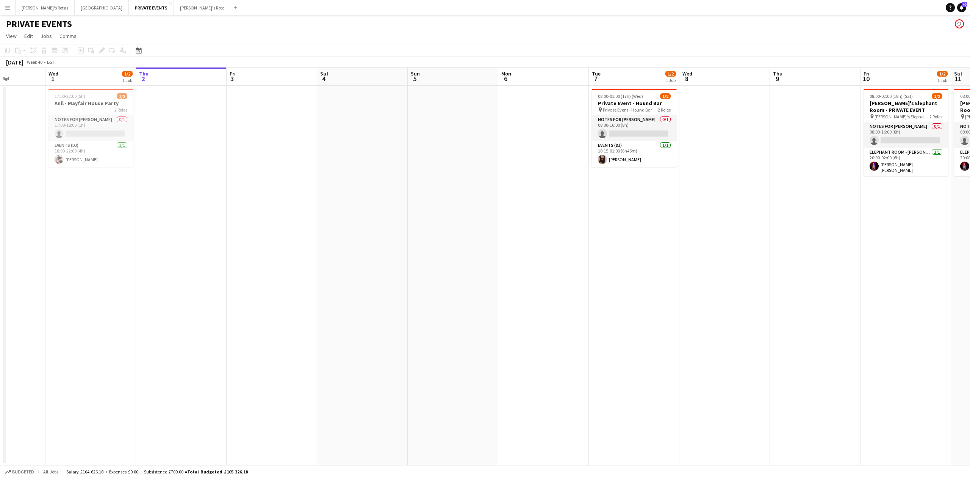
scroll to position [0, 226]
drag, startPoint x: 287, startPoint y: 166, endPoint x: 334, endPoint y: 166, distance: 46.2
click at [334, 166] on app-calendar-viewport "Sun 28 Mon 29 Tue 30 Wed 1 1/2 1 Job Thu 2 Fri 3 Sat 4 Sun 5 Mon 6 Tue 7 1/2 1 …" at bounding box center [485, 265] width 970 height 397
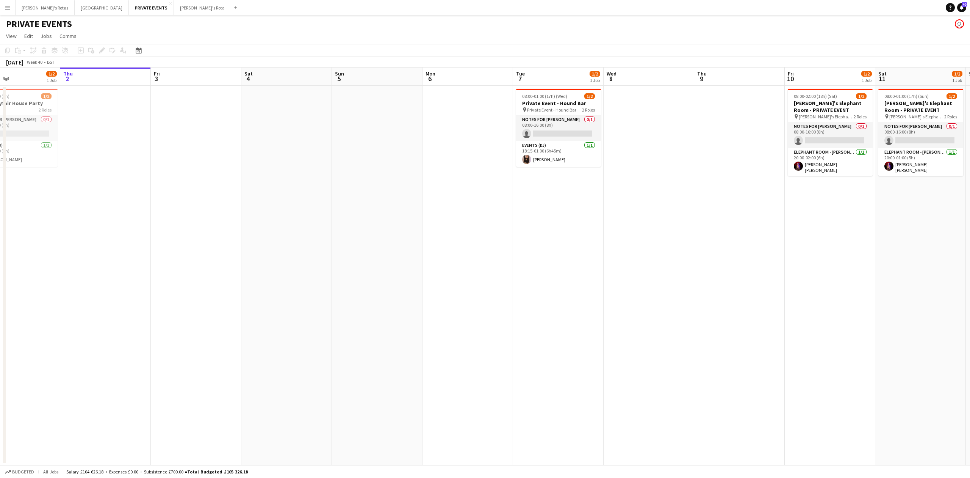
scroll to position [0, 271]
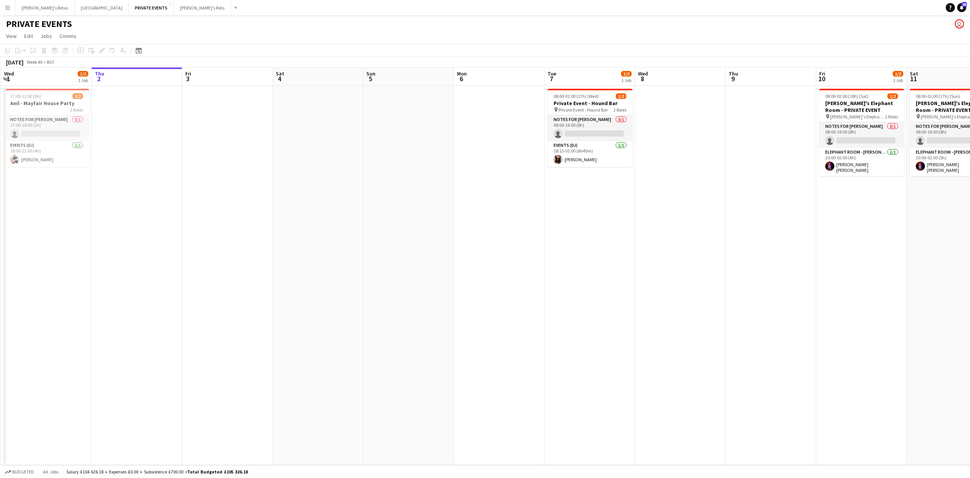
drag, startPoint x: 398, startPoint y: 182, endPoint x: 263, endPoint y: 196, distance: 135.9
click at [263, 196] on app-calendar-viewport "Sun 28 Mon 29 Tue 30 Wed 1 1/2 1 Job Thu 2 Fri 3 Sat 4 Sun 5 Mon 6 Tue 7 1/2 1 …" at bounding box center [485, 265] width 970 height 397
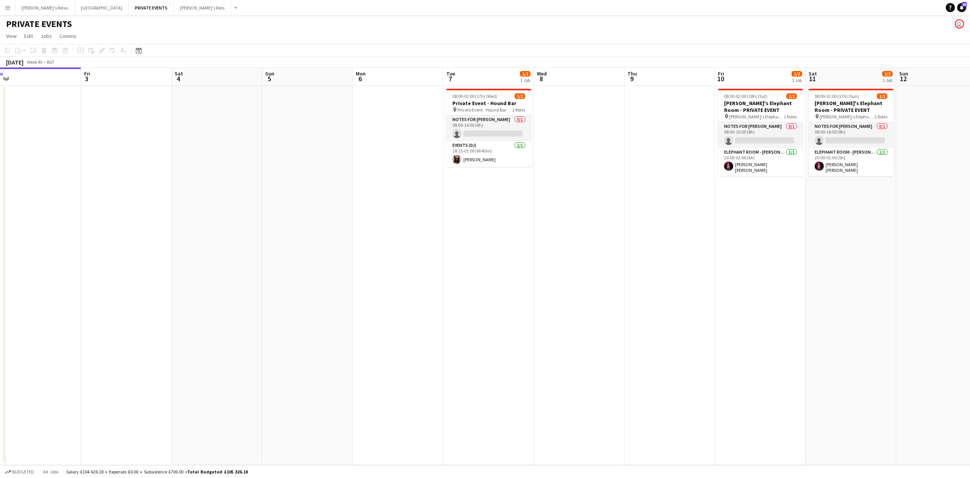
drag, startPoint x: 311, startPoint y: 208, endPoint x: 297, endPoint y: 208, distance: 13.6
click at [297, 208] on app-calendar-viewport "Mon 29 Tue 30 Wed 1 1/2 1 Job Thu 2 Fri 3 Sat 4 Sun 5 Mon 6 Tue 7 1/2 1 Job Wed…" at bounding box center [485, 265] width 970 height 397
drag, startPoint x: 388, startPoint y: 233, endPoint x: 305, endPoint y: 236, distance: 83.1
click at [305, 236] on app-calendar-viewport "Mon 29 Tue 30 Wed 1 1/2 1 Job Thu 2 Fri 3 Sat 4 Sun 5 Mon 6 Tue 7 1/2 1 Job Wed…" at bounding box center [485, 265] width 970 height 397
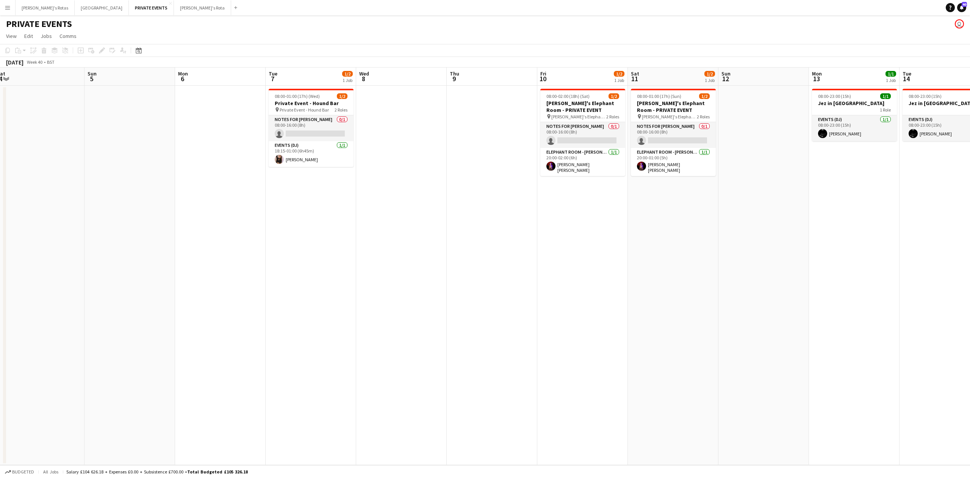
drag, startPoint x: 467, startPoint y: 231, endPoint x: 294, endPoint y: 241, distance: 173.1
click at [295, 242] on app-calendar-viewport "Wed 1 1/2 1 Job Thu 2 Fri 3 Sat 4 Sun 5 Mon 6 Tue 7 1/2 1 Job Wed 8 Thu 9 Fri 1…" at bounding box center [485, 265] width 970 height 397
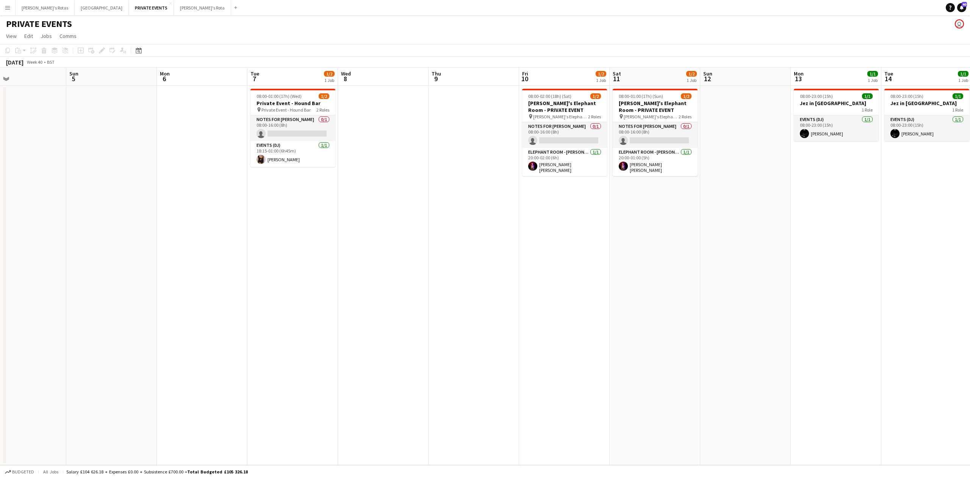
scroll to position [0, 180]
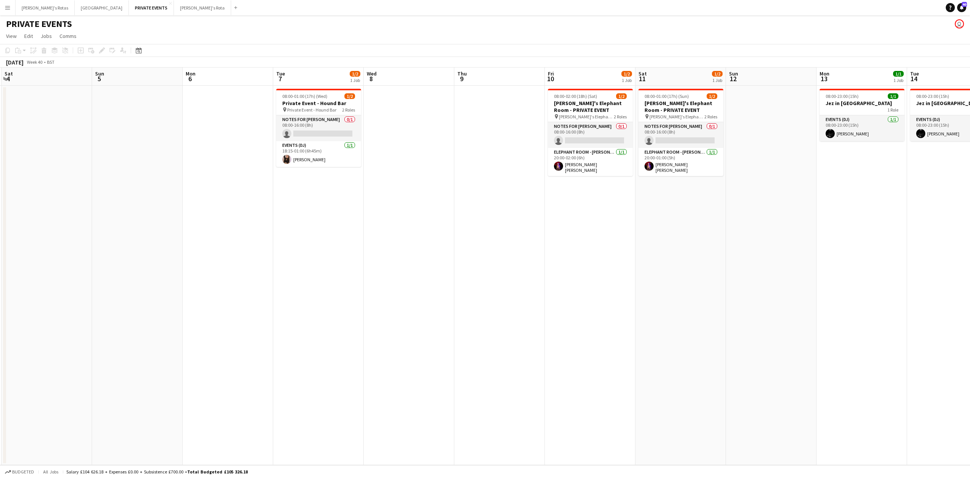
drag, startPoint x: 379, startPoint y: 237, endPoint x: 478, endPoint y: 225, distance: 100.0
click at [478, 225] on app-calendar-viewport "Thu 2 Fri 3 Sat 4 Sun 5 Mon 6 Tue 7 1/2 1 Job Wed 8 Thu 9 Fri 10 1/2 1 Job Sat …" at bounding box center [485, 265] width 970 height 397
click at [174, 5] on button "[PERSON_NAME]'s Rota Close" at bounding box center [202, 7] width 57 height 15
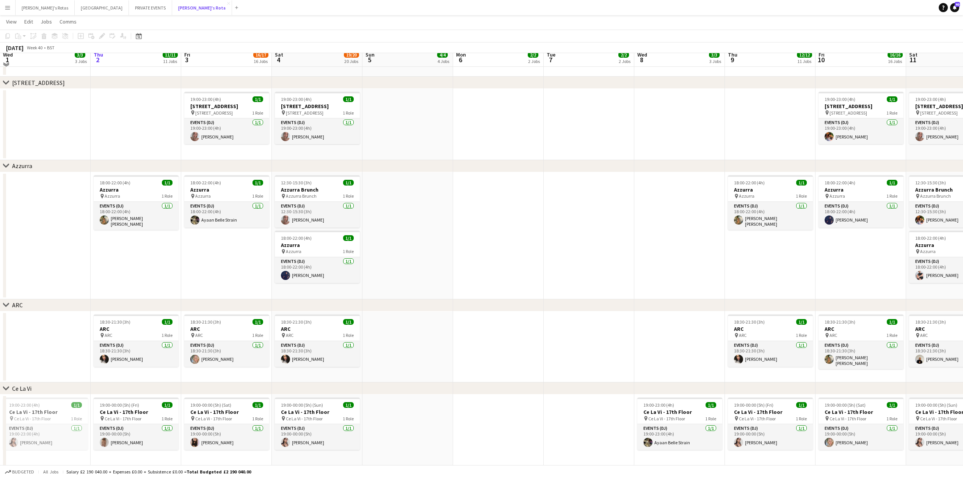
scroll to position [1213, 0]
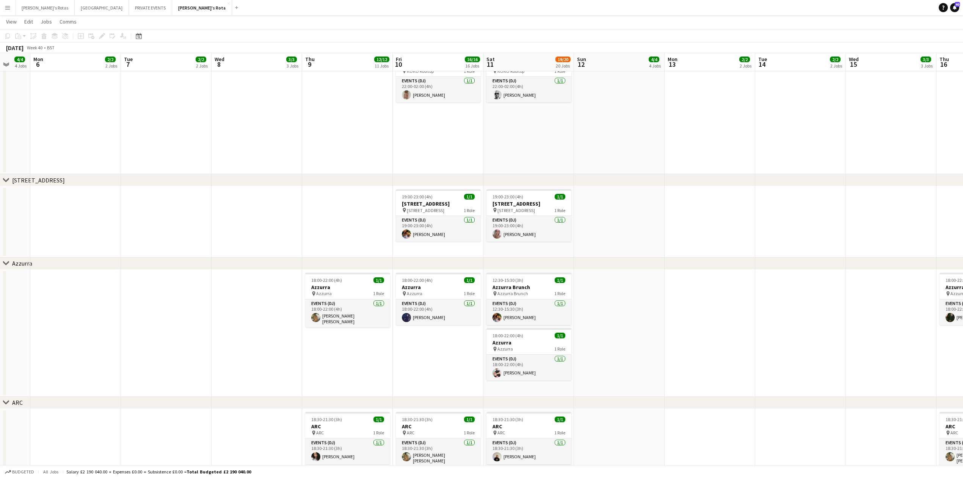
drag, startPoint x: 299, startPoint y: 365, endPoint x: 255, endPoint y: 365, distance: 44.0
click at [225, 374] on app-calendar-viewport "Fri 3 16/17 16 Jobs Sat 4 19/20 20 Jobs Sun 5 4/4 4 Jobs Mon 6 2/2 2 Jobs Tue 7…" at bounding box center [481, 14] width 963 height 2394
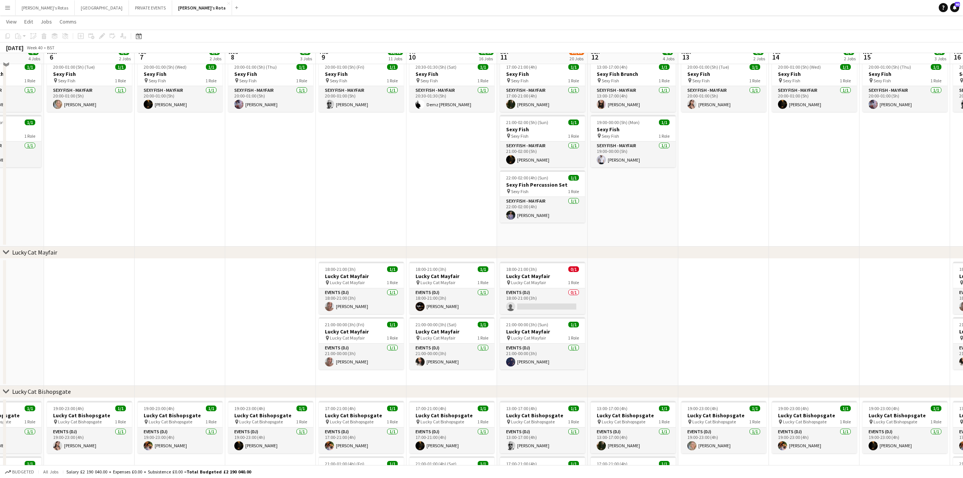
scroll to position [202, 0]
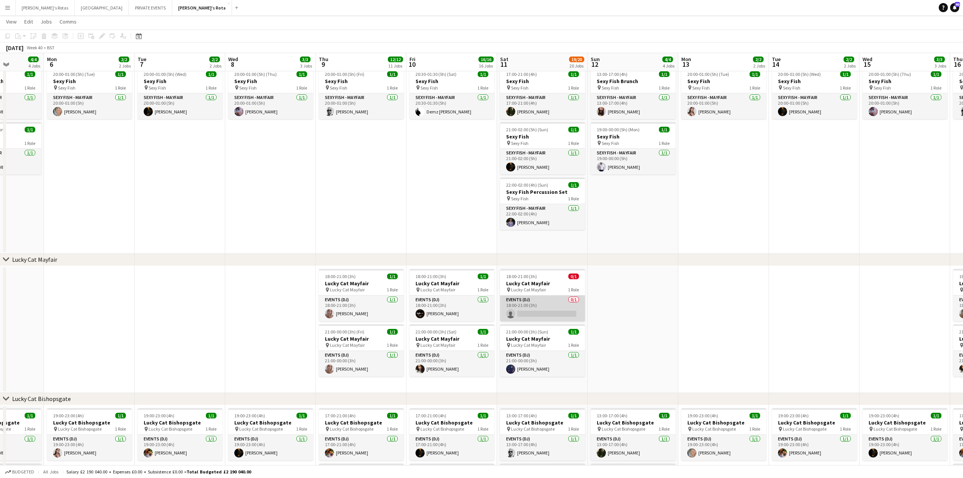
click at [531, 309] on app-card-role "Events (DJ) 0/1 18:00-21:00 (3h) single-neutral-actions" at bounding box center [542, 308] width 85 height 26
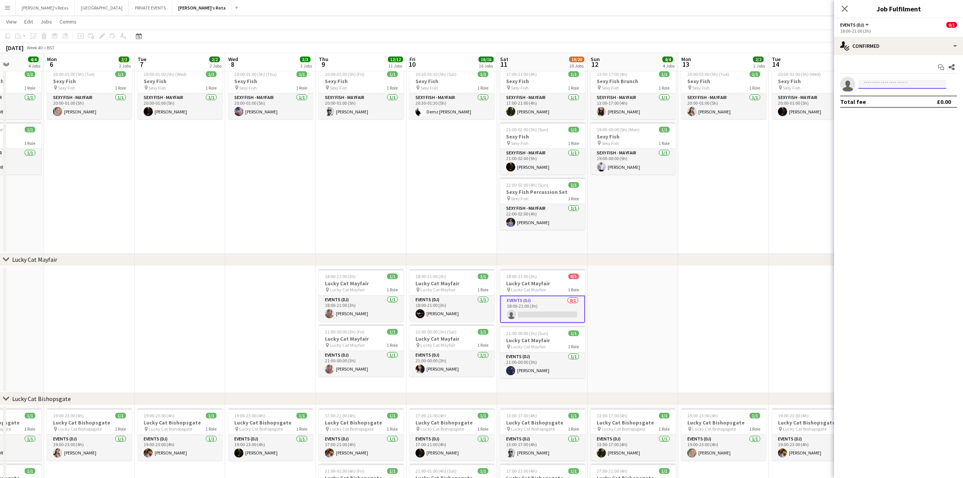
click at [877, 83] on input at bounding box center [902, 84] width 88 height 9
type input "*"
type input "****"
click at [888, 92] on span "[PERSON_NAME]" at bounding box center [886, 95] width 44 height 6
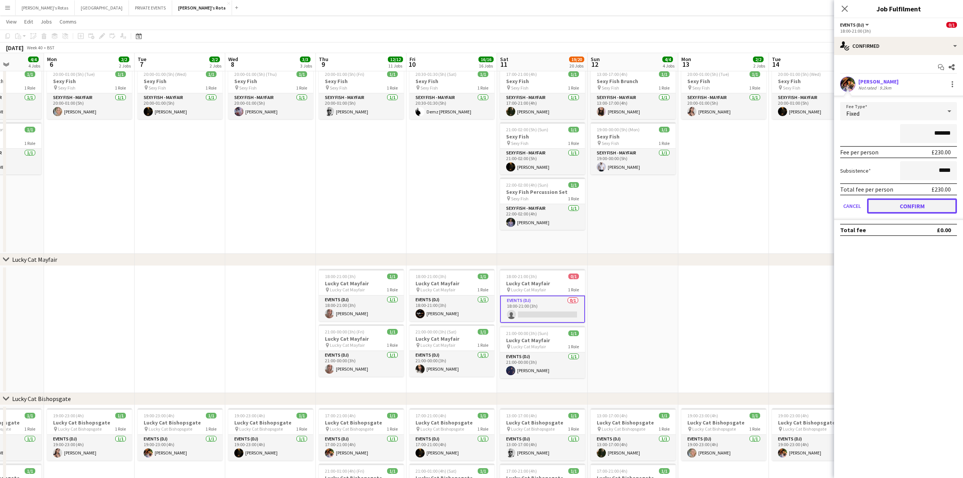
click at [902, 208] on button "Confirm" at bounding box center [912, 205] width 90 height 15
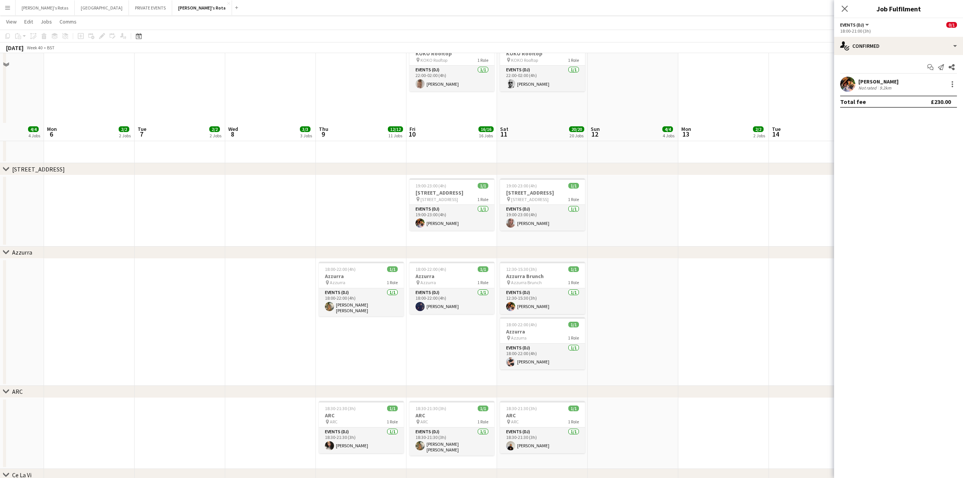
scroll to position [1213, 0]
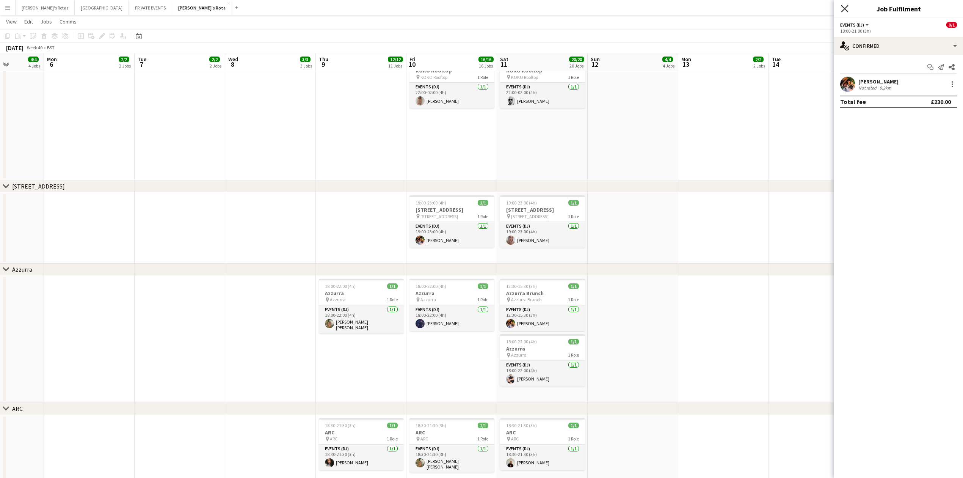
click at [845, 6] on icon "Close pop-in" at bounding box center [844, 8] width 7 height 7
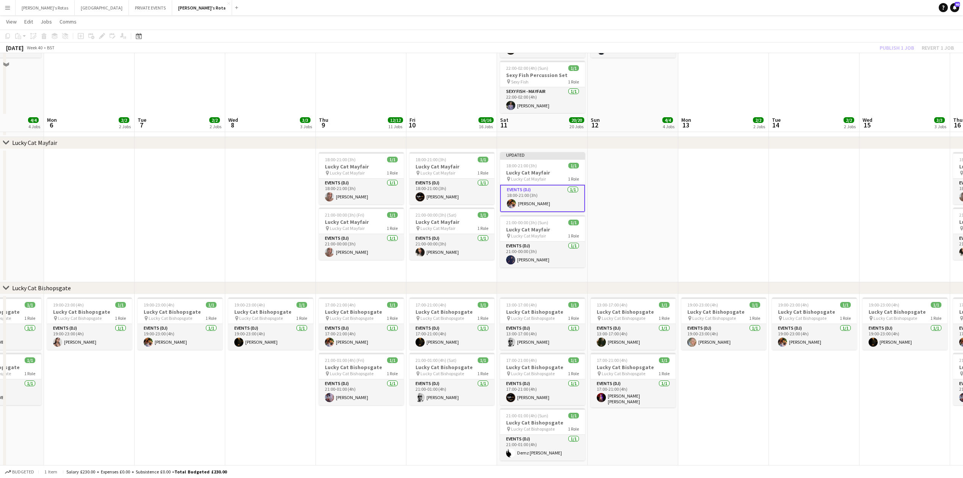
scroll to position [303, 0]
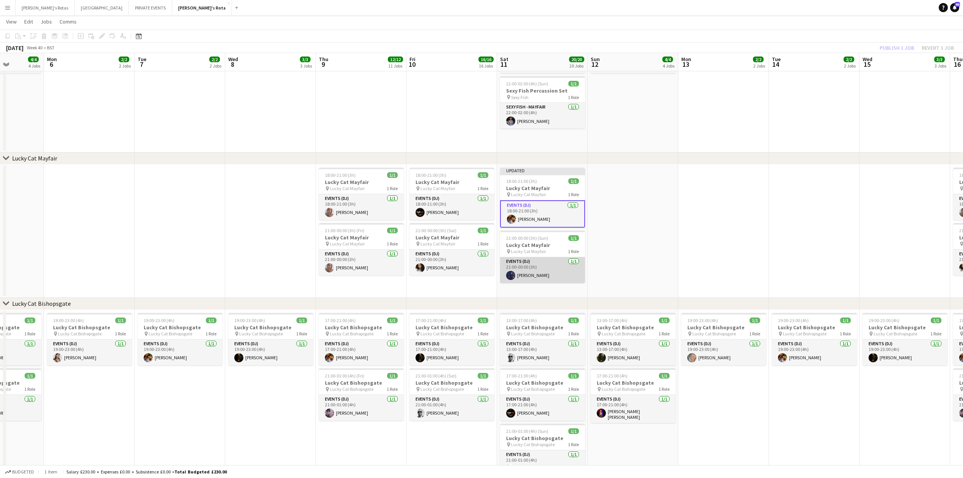
click at [537, 263] on app-card-role "Events (DJ) [DATE] 21:00-00:00 (3h) [PERSON_NAME]" at bounding box center [542, 270] width 85 height 26
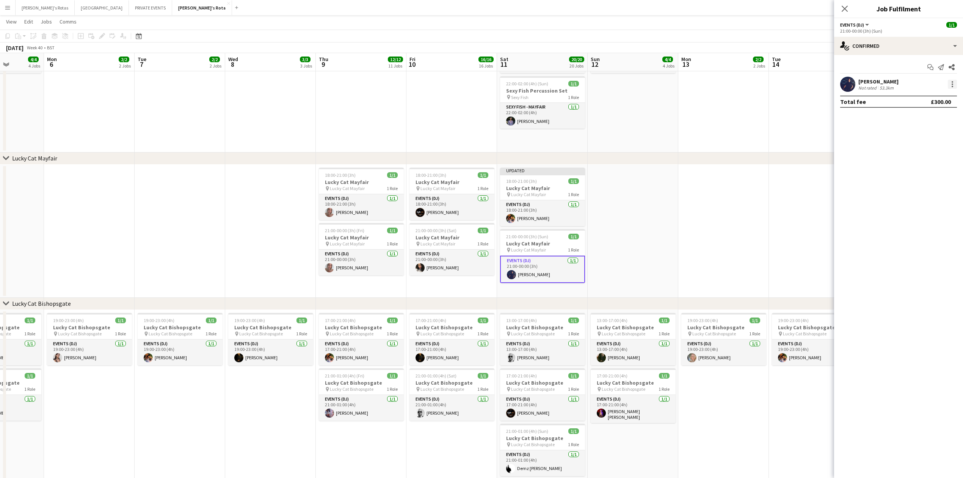
click at [951, 87] on div at bounding box center [951, 84] width 9 height 9
click at [929, 167] on button "Remove" at bounding box center [926, 171] width 59 height 18
drag, startPoint x: 842, startPoint y: 29, endPoint x: 869, endPoint y: 66, distance: 45.9
click at [842, 33] on div "21:00-00:00 (3h) (Sun)" at bounding box center [898, 31] width 117 height 6
click at [891, 84] on input at bounding box center [902, 84] width 88 height 9
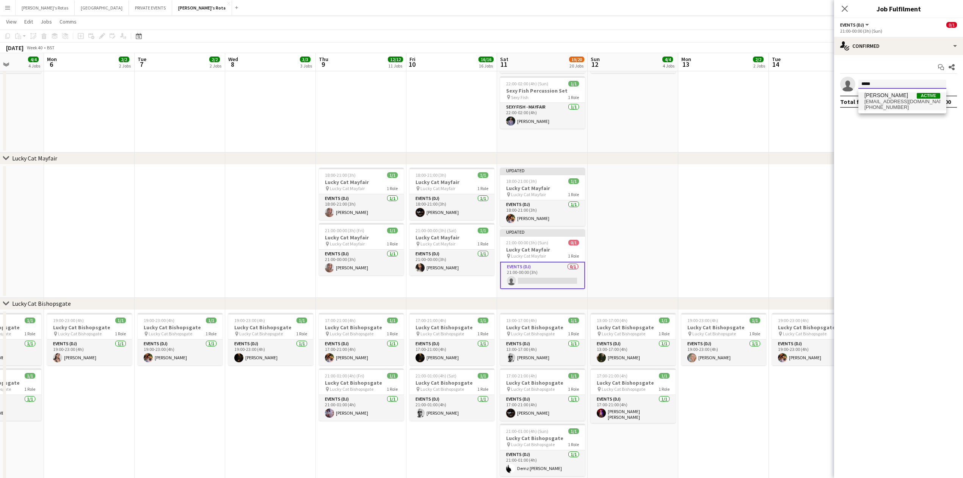
type input "*****"
click at [889, 101] on span "[EMAIL_ADDRESS][DOMAIN_NAME]" at bounding box center [902, 102] width 76 height 6
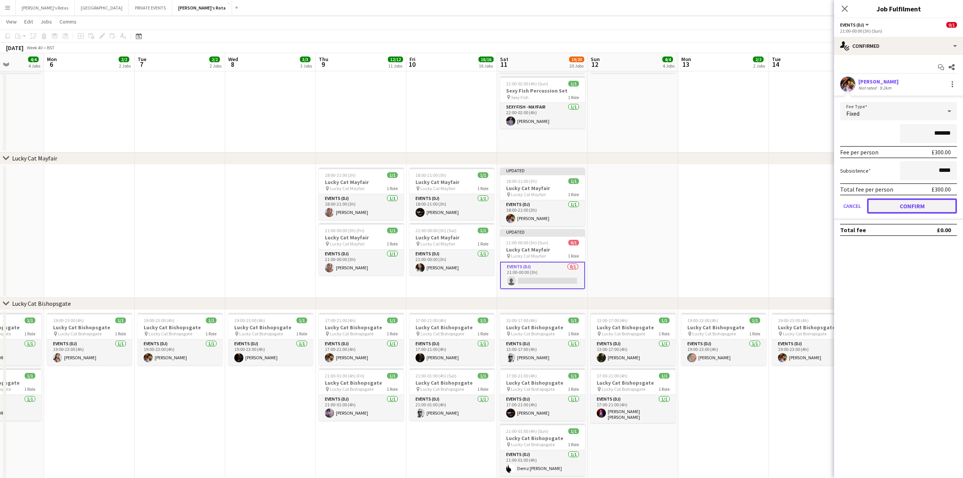
click at [915, 209] on button "Confirm" at bounding box center [912, 205] width 90 height 15
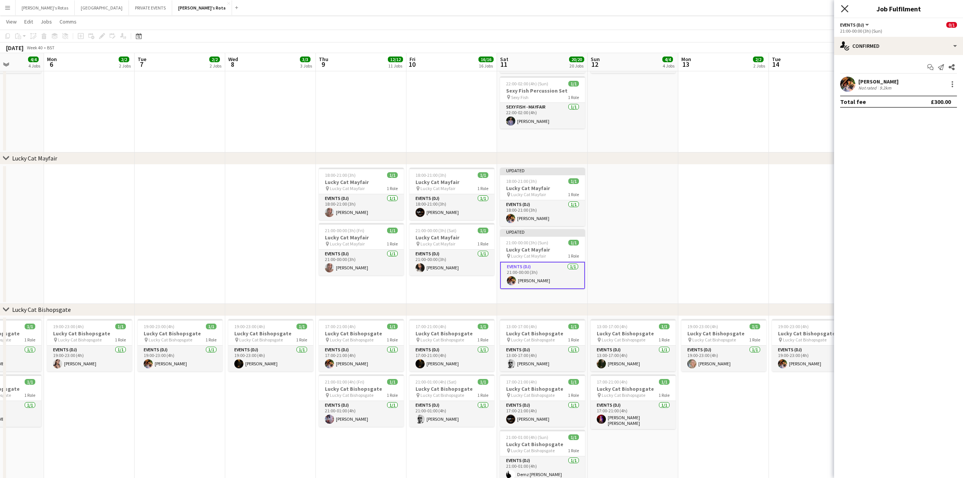
click at [845, 7] on icon "Close pop-in" at bounding box center [844, 8] width 7 height 7
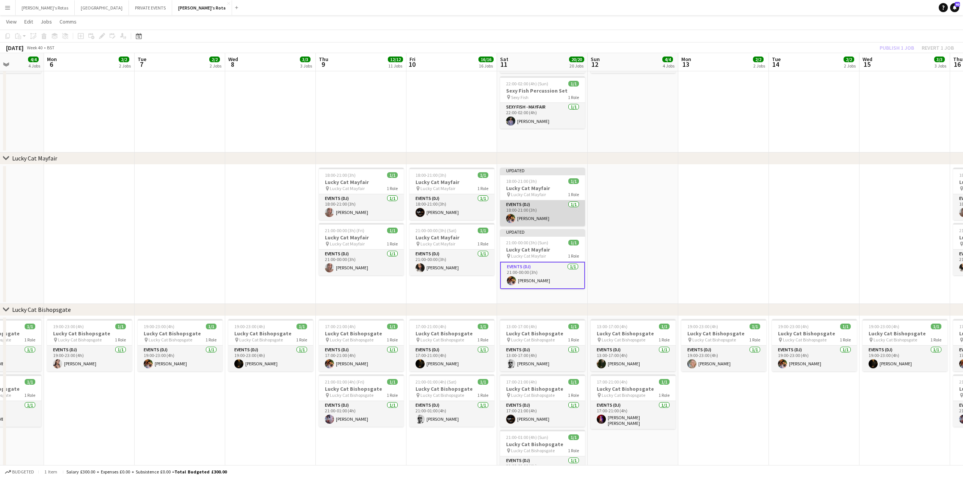
click at [558, 211] on app-card-role "Events (DJ) [DATE] 18:00-21:00 (3h) [PERSON_NAME]" at bounding box center [542, 213] width 85 height 26
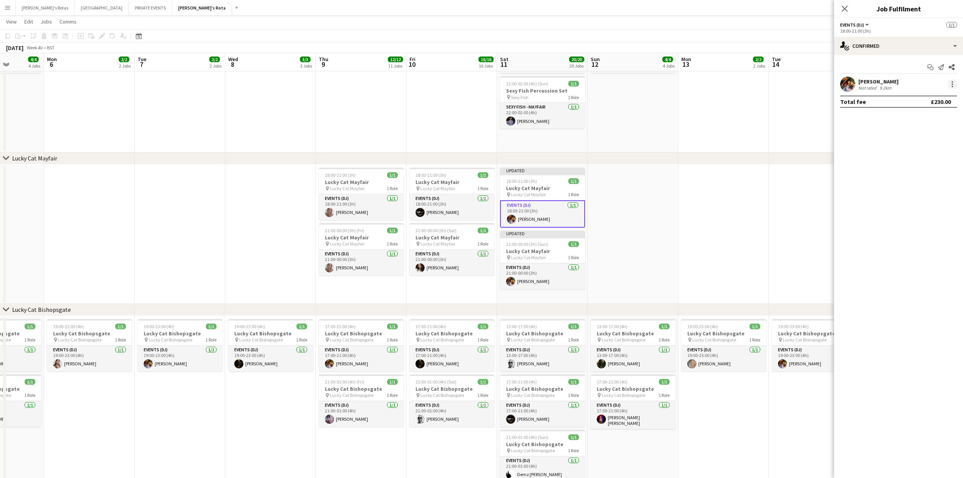
click at [955, 83] on div at bounding box center [951, 84] width 9 height 9
drag, startPoint x: 910, startPoint y: 175, endPoint x: 905, endPoint y: 163, distance: 13.0
click at [910, 174] on button "Remove" at bounding box center [926, 171] width 59 height 18
drag, startPoint x: 876, startPoint y: 78, endPoint x: 874, endPoint y: 85, distance: 7.7
click at [875, 81] on app-invite-slot "single-neutral-actions" at bounding box center [898, 84] width 129 height 15
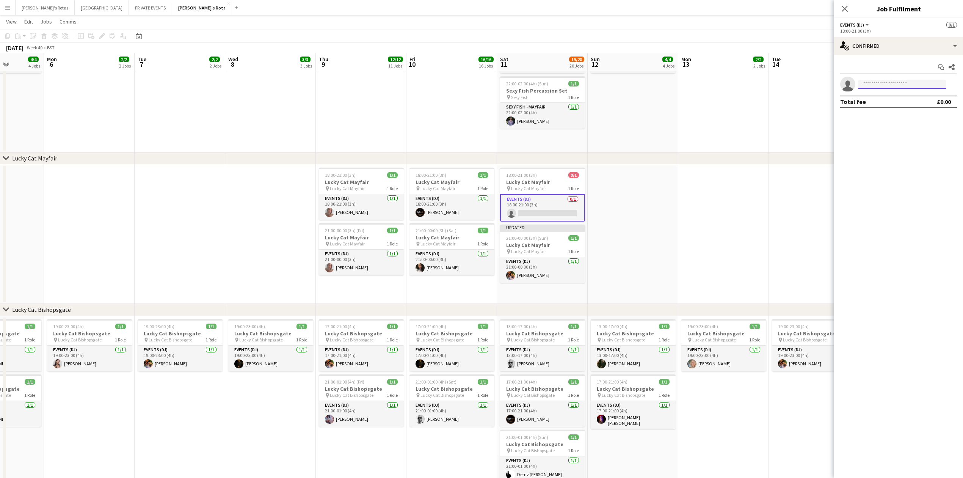
click at [874, 85] on input at bounding box center [902, 84] width 88 height 9
type input "****"
click at [873, 99] on span "[EMAIL_ADDRESS][DOMAIN_NAME]" at bounding box center [902, 102] width 76 height 6
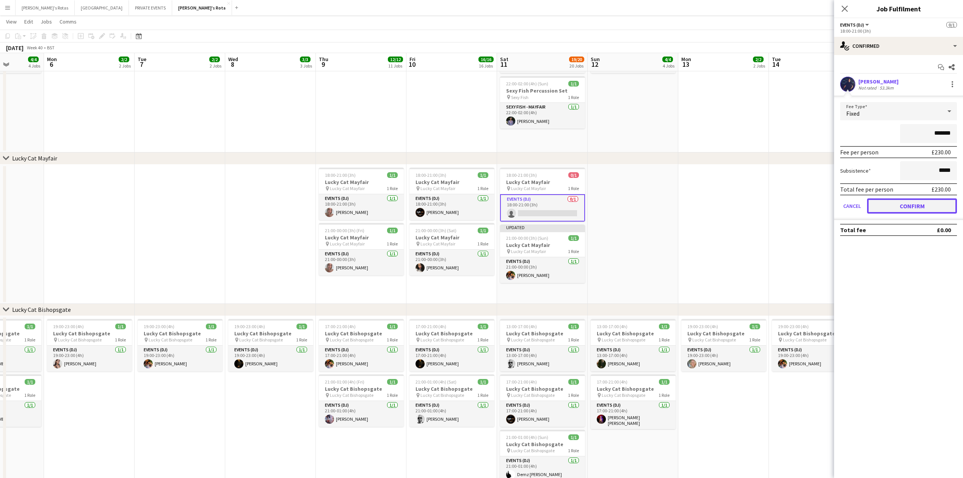
click at [907, 202] on button "Confirm" at bounding box center [912, 205] width 90 height 15
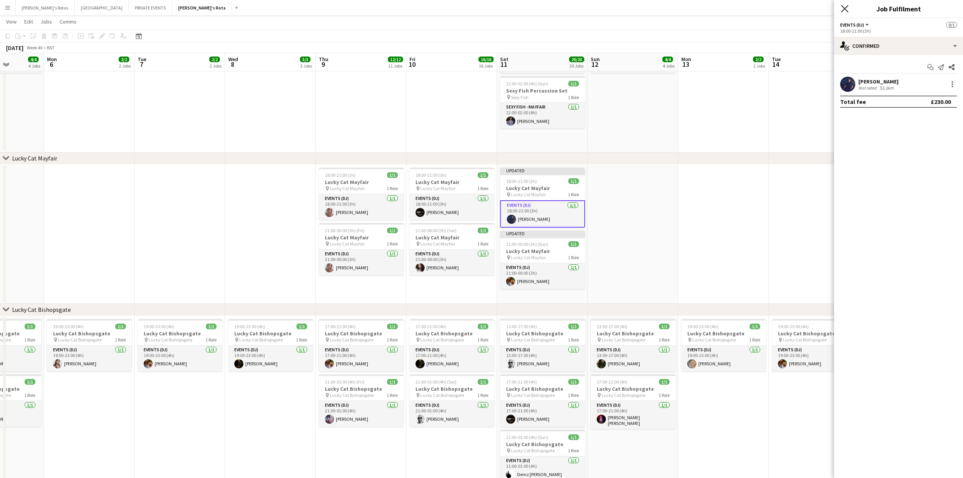
click at [842, 6] on icon at bounding box center [844, 8] width 7 height 7
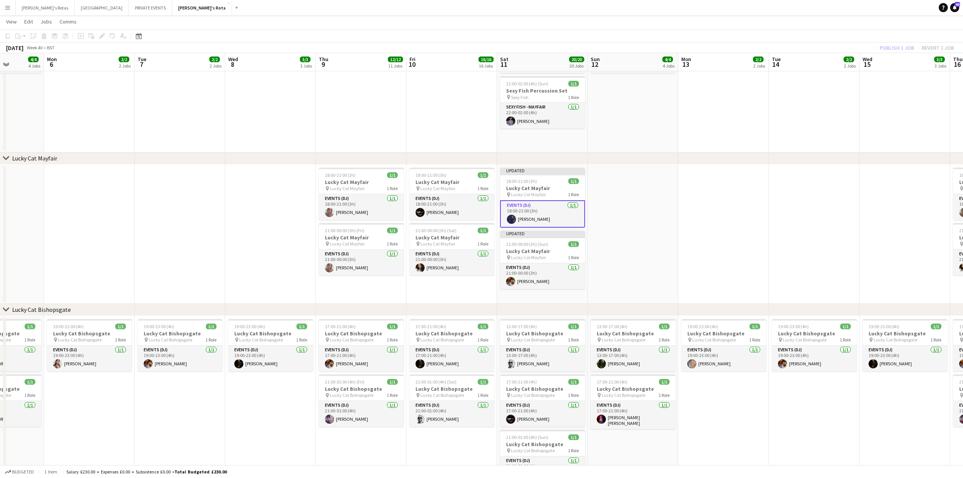
click at [645, 178] on app-date-cell at bounding box center [632, 233] width 91 height 139
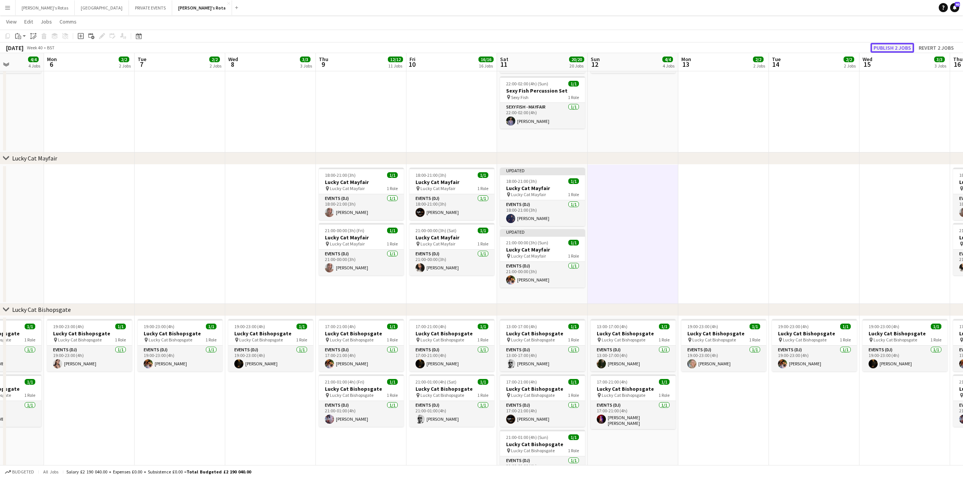
click at [879, 45] on button "Publish 2 jobs" at bounding box center [892, 48] width 44 height 10
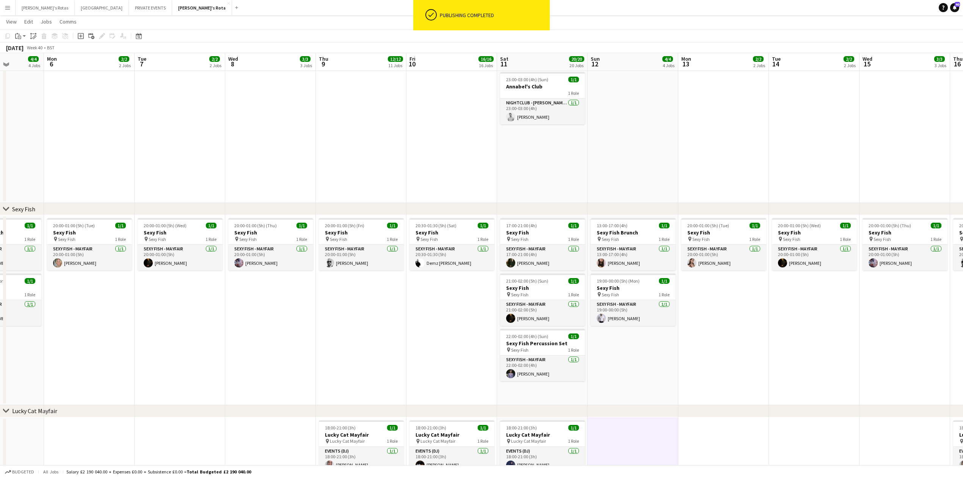
scroll to position [50, 0]
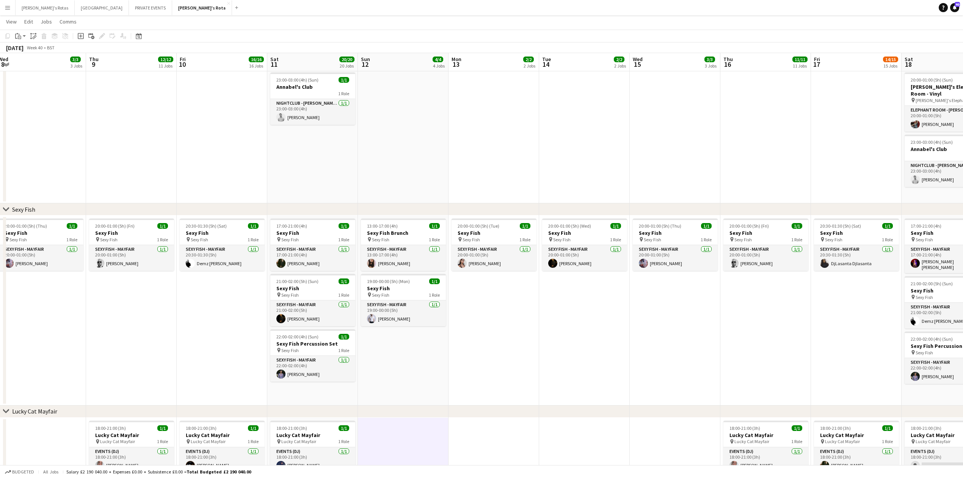
drag, startPoint x: 838, startPoint y: 306, endPoint x: 516, endPoint y: 315, distance: 321.9
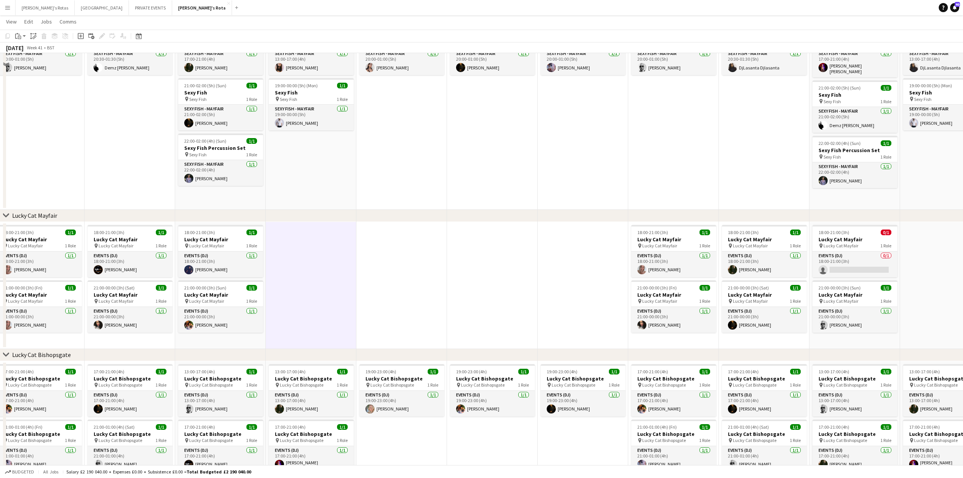
scroll to position [303, 0]
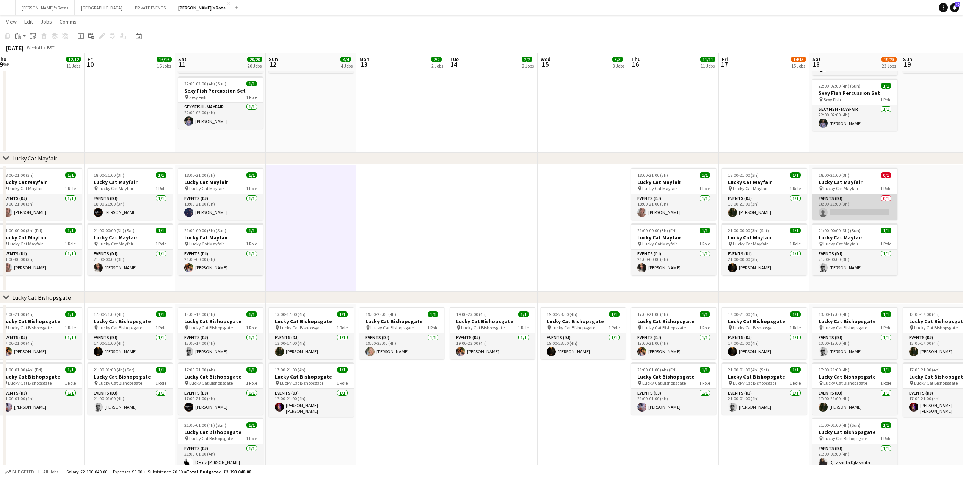
click at [841, 219] on app-card-role "Events (DJ) 0/1 18:00-21:00 (3h) single-neutral-actions" at bounding box center [854, 207] width 85 height 26
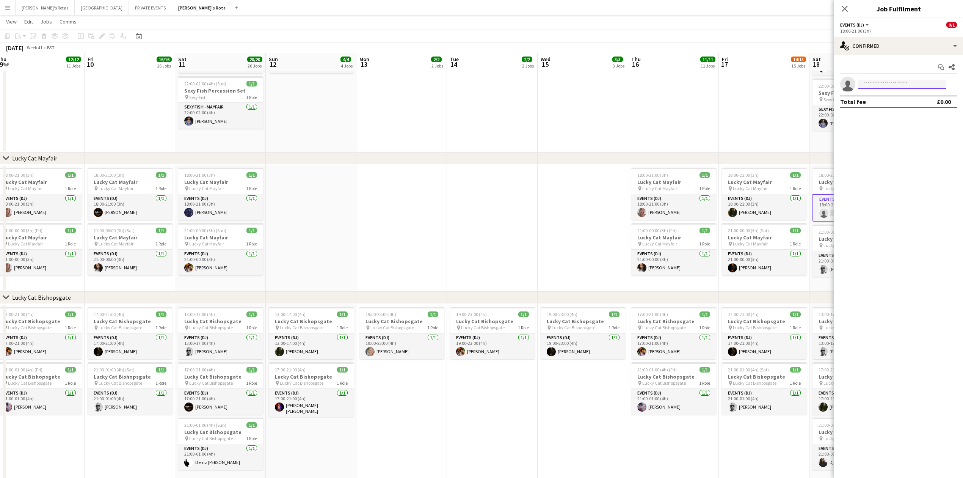
click at [928, 83] on input at bounding box center [902, 84] width 88 height 9
type input "***"
click at [728, 108] on app-date-cell "20:30-01:30 (5h) (Sat) 1/1 Sexy Fish pin Sexy Fish 1 Role SEXY FISH - MAYFAIR […" at bounding box center [764, 57] width 91 height 190
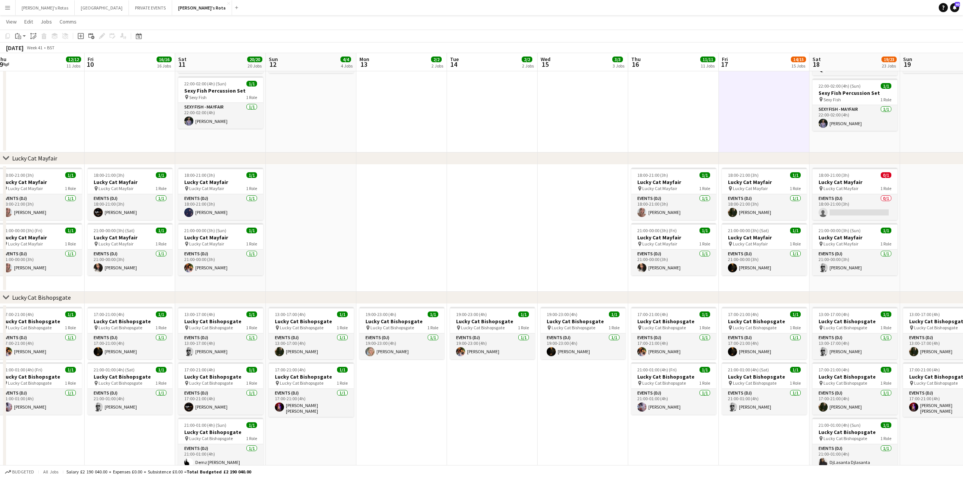
scroll to position [0, 199]
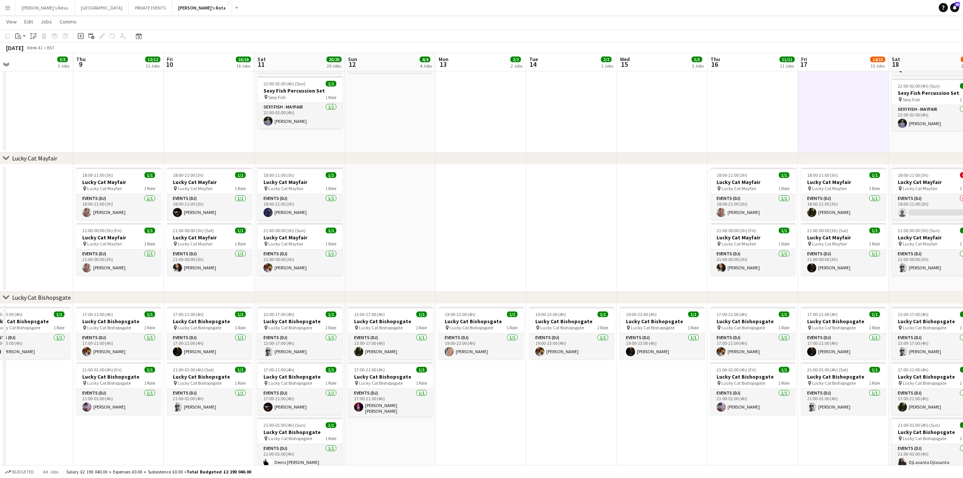
drag, startPoint x: 760, startPoint y: 137, endPoint x: 555, endPoint y: 153, distance: 205.6
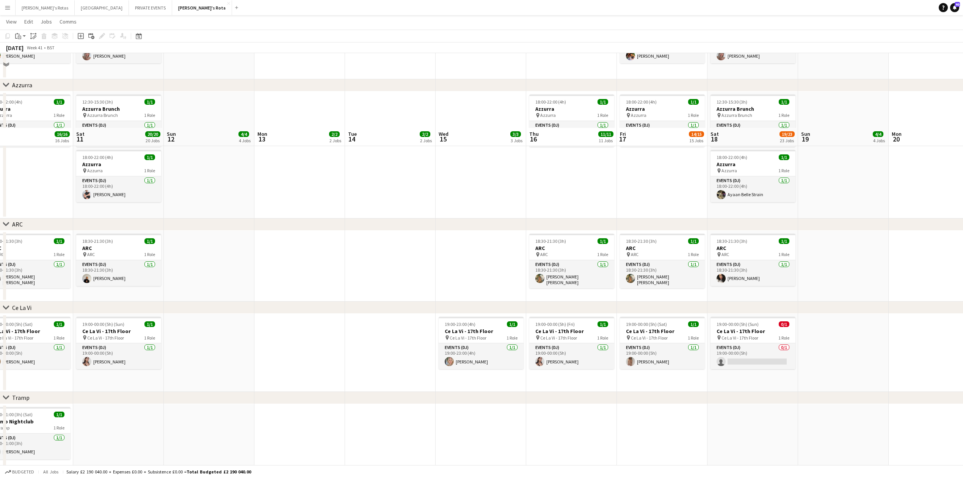
scroll to position [1465, 0]
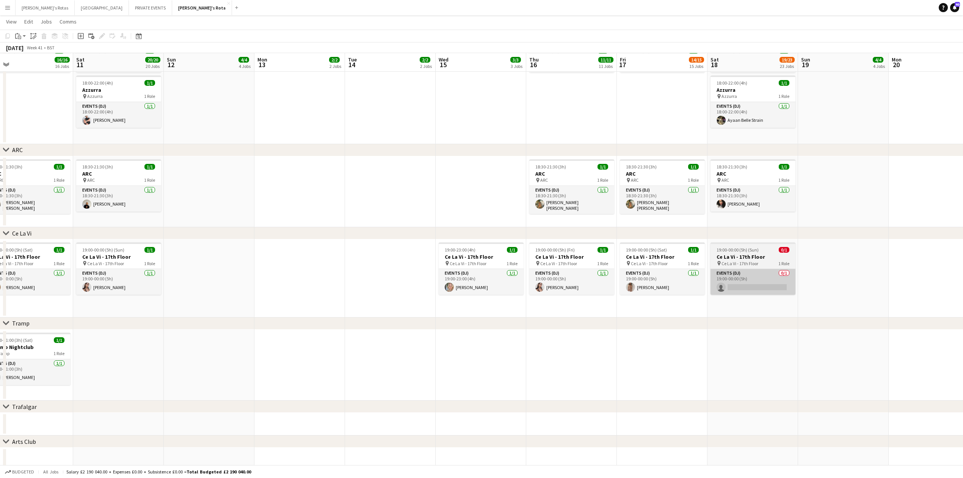
click at [764, 283] on app-card-role "Events (DJ) 0/1 19:00-00:00 (5h) single-neutral-actions" at bounding box center [752, 282] width 85 height 26
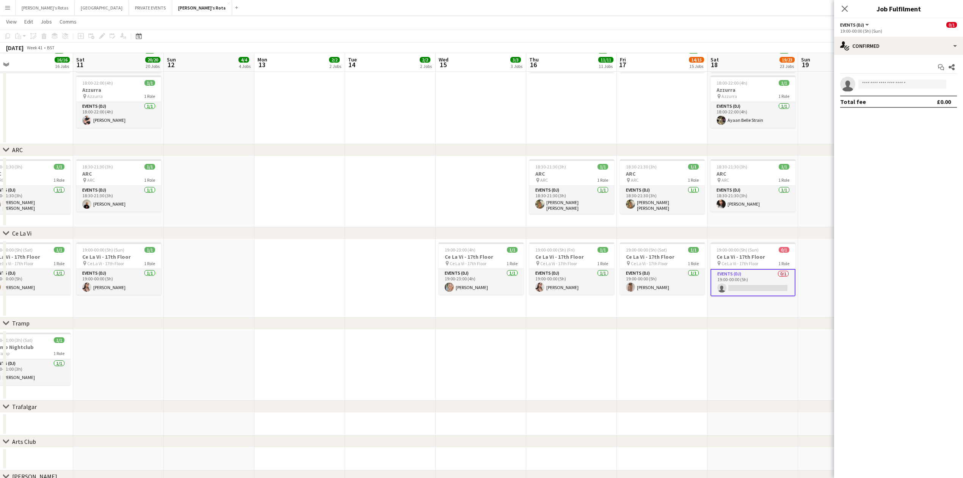
drag, startPoint x: 877, startPoint y: 91, endPoint x: 875, endPoint y: 87, distance: 4.3
click at [875, 89] on app-invite-slot "single-neutral-actions" at bounding box center [898, 84] width 129 height 15
click at [875, 87] on input at bounding box center [902, 84] width 88 height 9
type input "*****"
click at [878, 101] on span "[EMAIL_ADDRESS][DOMAIN_NAME]" at bounding box center [902, 102] width 76 height 6
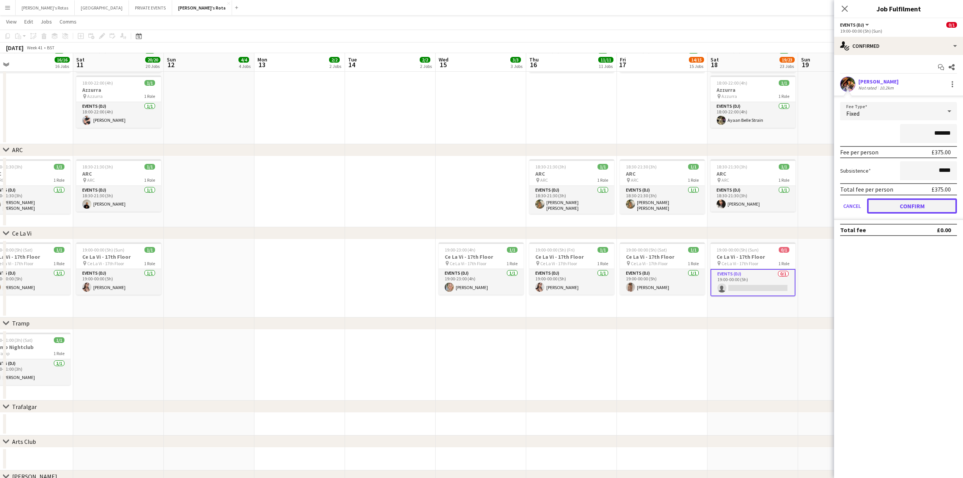
click at [907, 206] on button "Confirm" at bounding box center [912, 205] width 90 height 15
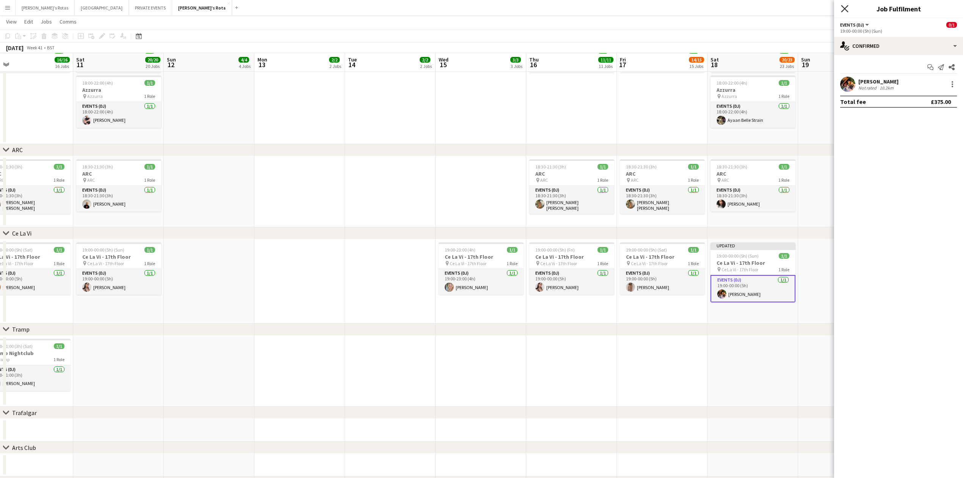
click at [842, 9] on icon "Close pop-in" at bounding box center [844, 8] width 7 height 7
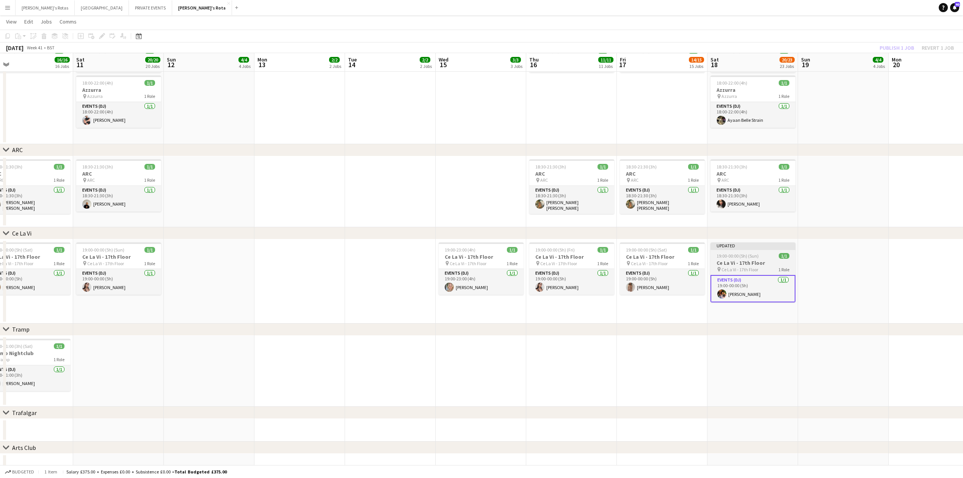
click at [748, 266] on span "Ce La Vi - 17th Floor" at bounding box center [739, 269] width 37 height 6
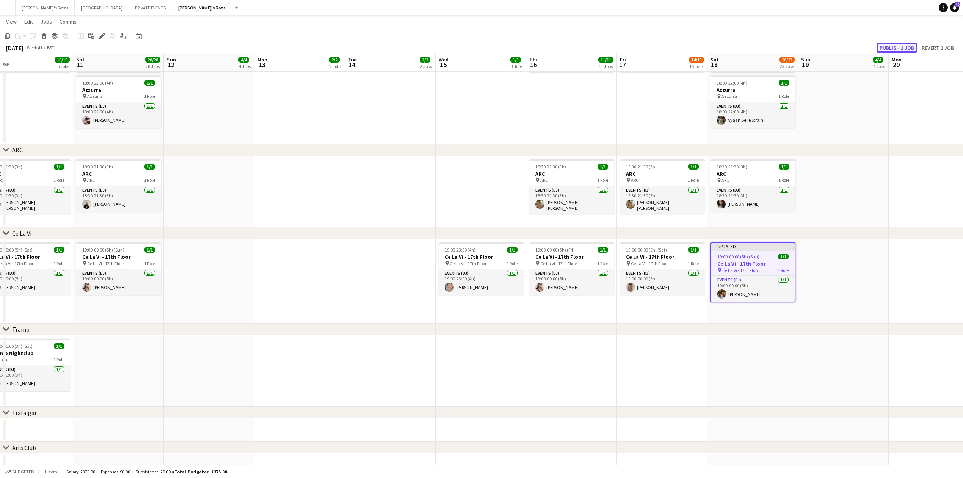
click at [898, 49] on button "Publish 1 job" at bounding box center [896, 48] width 41 height 10
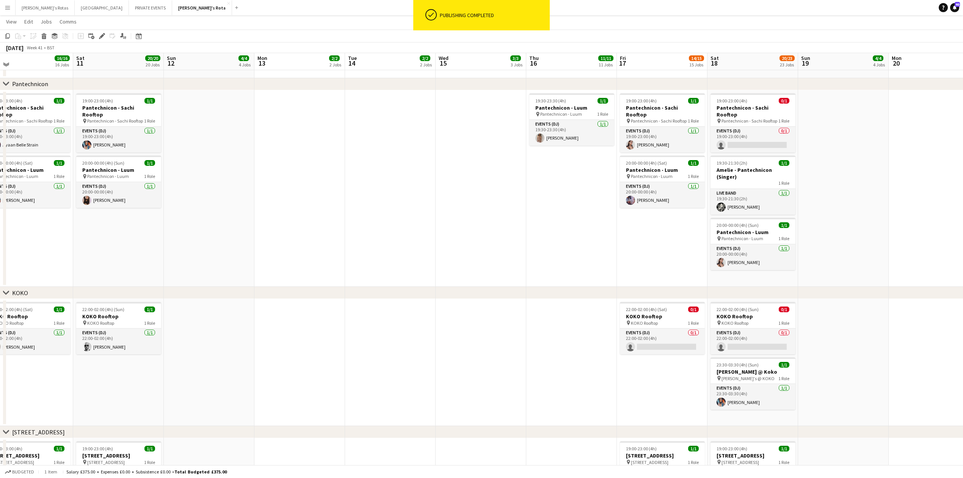
scroll to position [960, 0]
click at [749, 343] on app-card-role "Events (DJ) 0/1 22:00-02:00 (4h) single-neutral-actions" at bounding box center [752, 342] width 85 height 26
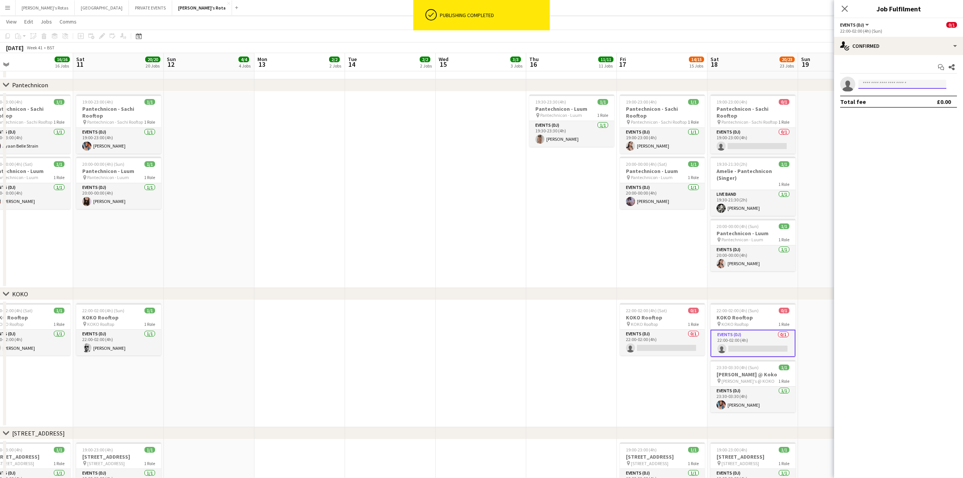
click at [905, 83] on input at bounding box center [902, 84] width 88 height 9
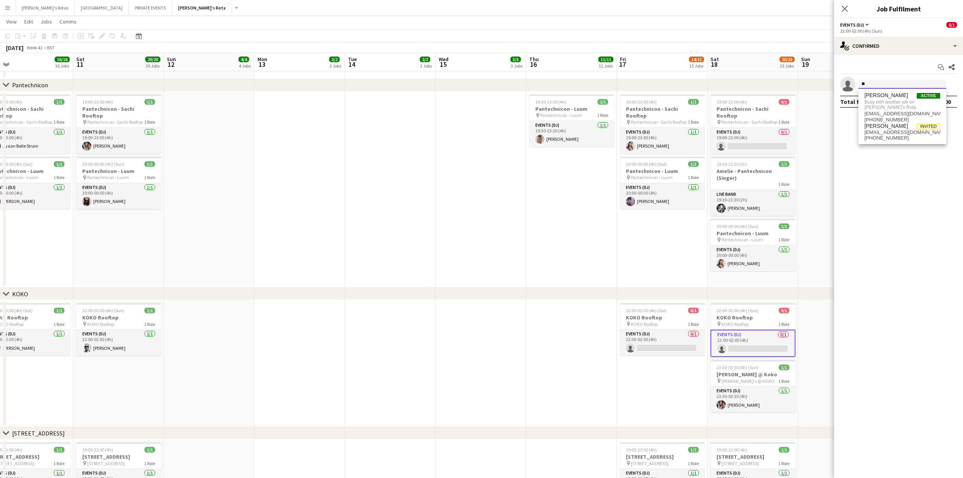
type input "*"
click at [684, 347] on app-card-role "Events (DJ) 0/1 22:00-02:00 (4h) single-neutral-actions" at bounding box center [662, 342] width 85 height 26
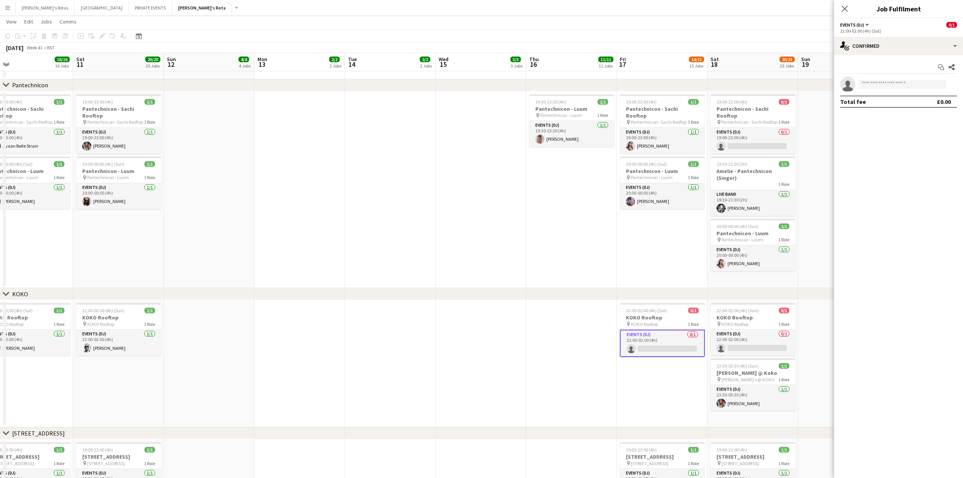
click at [890, 77] on app-invite-slot "single-neutral-actions" at bounding box center [898, 84] width 129 height 15
click at [885, 89] on app-invite-slot "single-neutral-actions" at bounding box center [898, 84] width 129 height 15
click at [884, 87] on input at bounding box center [902, 84] width 88 height 9
type input "*"
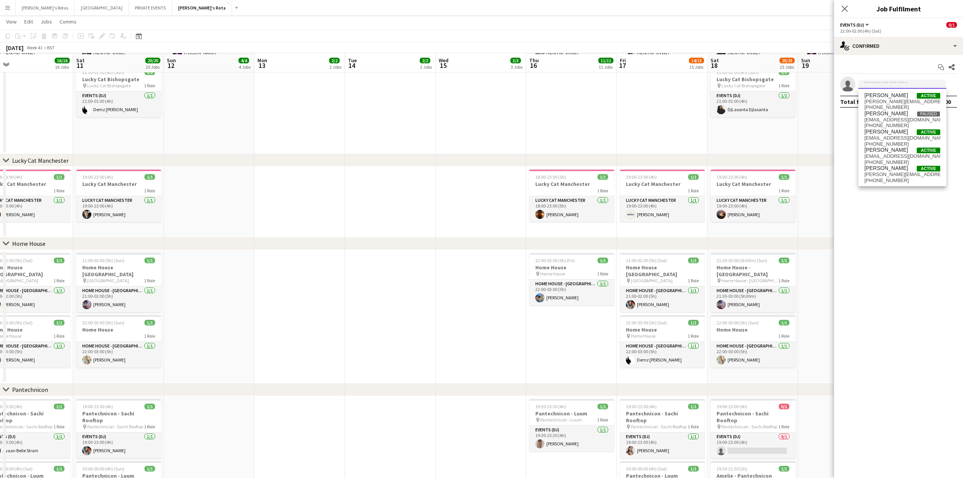
scroll to position [657, 0]
click at [653, 296] on app-card-role "HOME HOUSE - [GEOGRAPHIC_DATA] [DATE] 21:00-02:00 (5h) [PERSON_NAME]" at bounding box center [662, 298] width 85 height 26
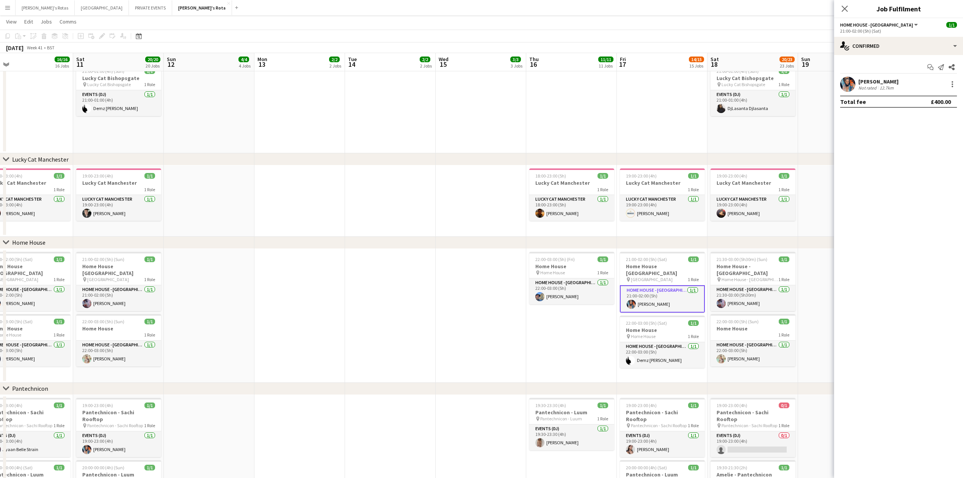
click at [957, 84] on div "[PERSON_NAME] Not rated 12.7km" at bounding box center [898, 84] width 129 height 15
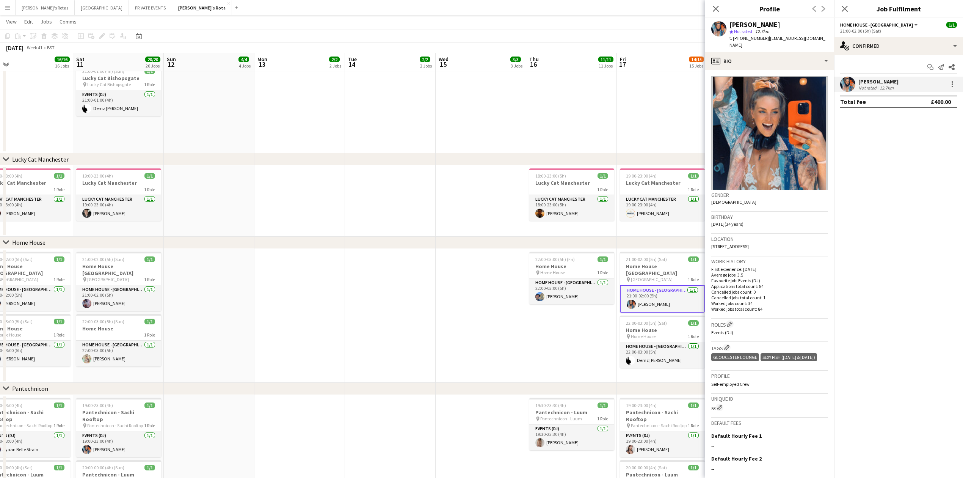
click at [949, 90] on div "[PERSON_NAME] Not rated 12.7km" at bounding box center [898, 84] width 129 height 15
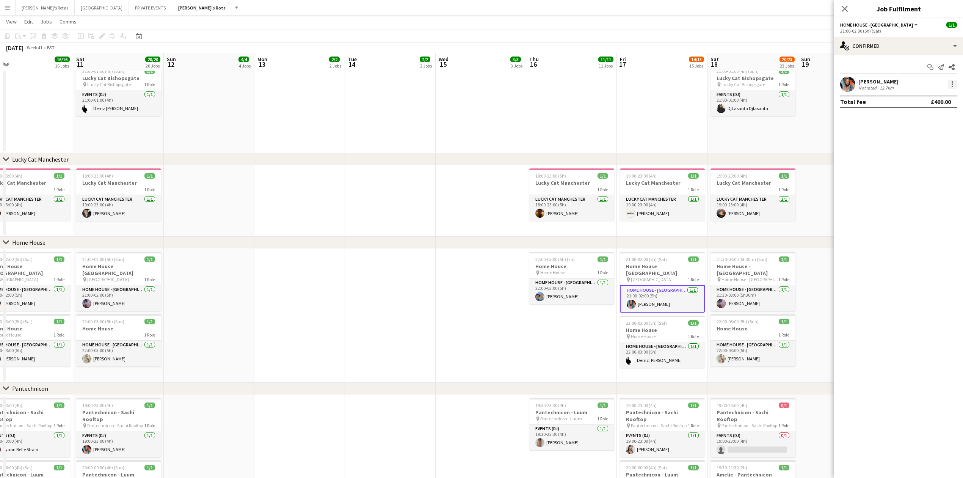
click at [952, 81] on div at bounding box center [952, 82] width 2 height 2
click at [926, 176] on button "Remove" at bounding box center [926, 171] width 59 height 18
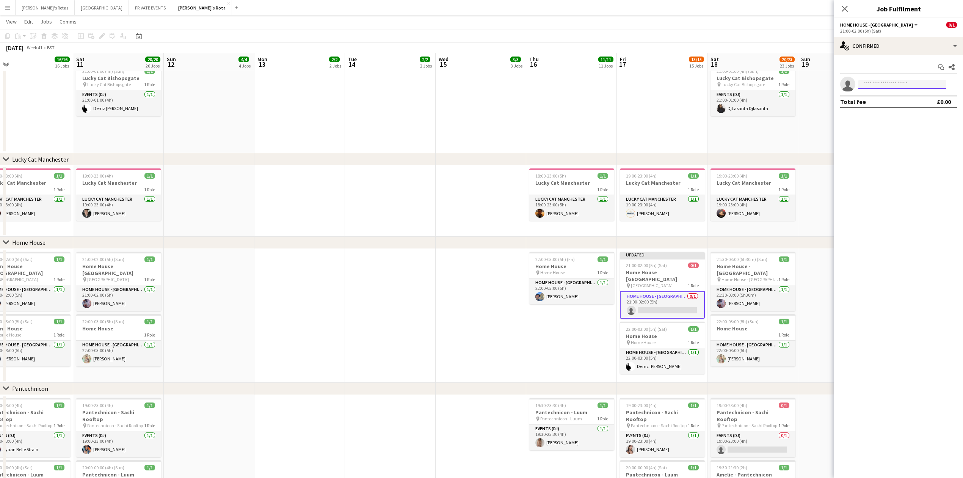
click at [874, 83] on input at bounding box center [902, 84] width 88 height 9
type input "*"
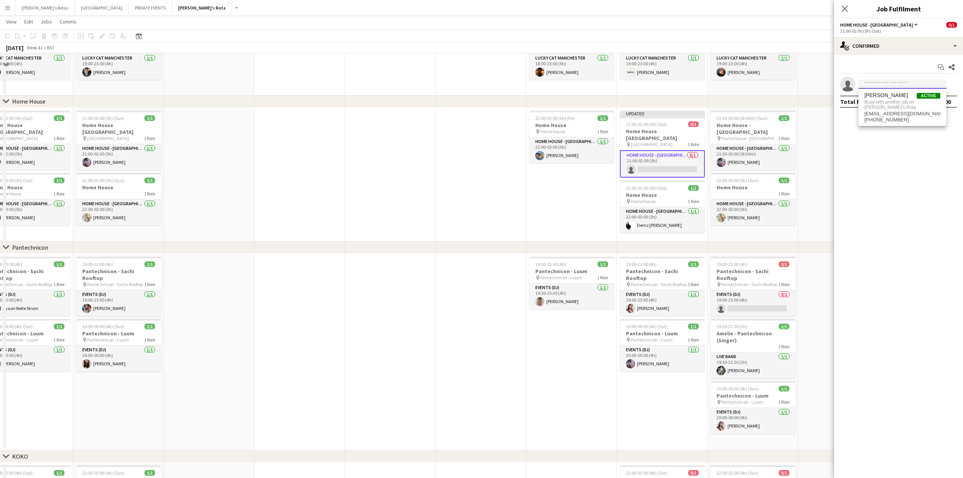
scroll to position [808, 0]
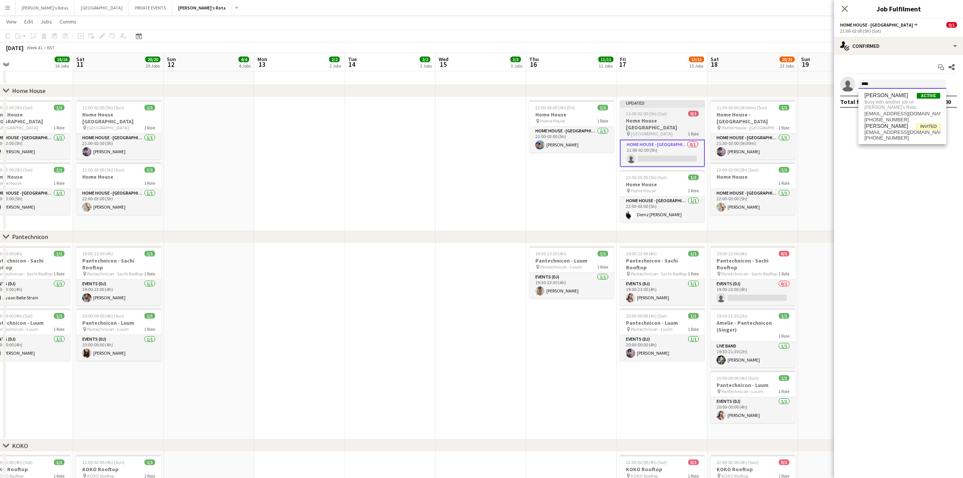
type input "****"
click at [674, 125] on h3 "Home House [GEOGRAPHIC_DATA]" at bounding box center [662, 124] width 85 height 14
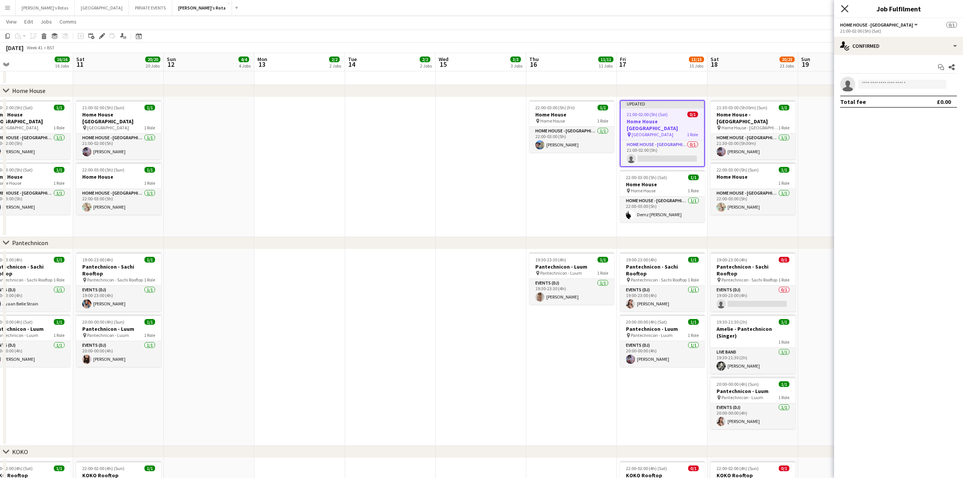
click at [843, 9] on icon "Close pop-in" at bounding box center [844, 8] width 7 height 7
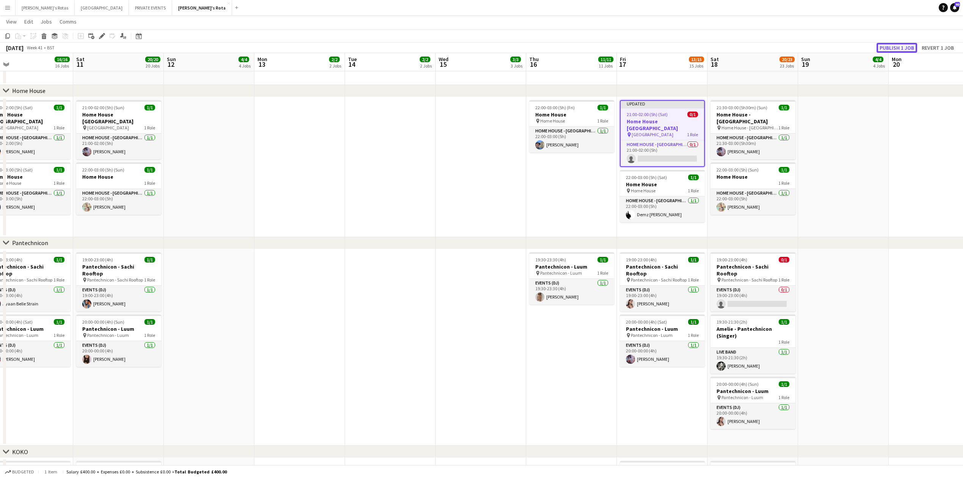
click at [901, 44] on button "Publish 1 job" at bounding box center [896, 48] width 41 height 10
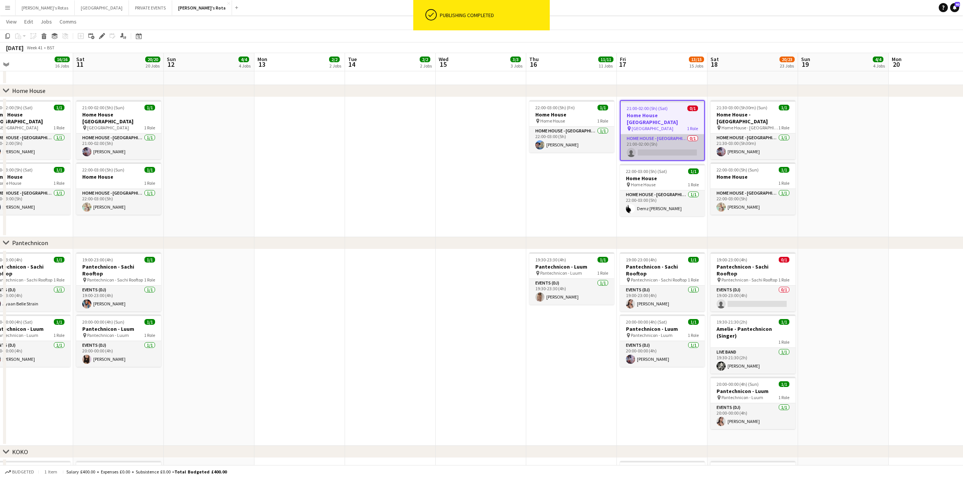
click at [663, 144] on app-card-role "HOME HOUSE - MARYLEBONE 0/1 21:00-02:00 (5h) single-neutral-actions" at bounding box center [661, 147] width 83 height 26
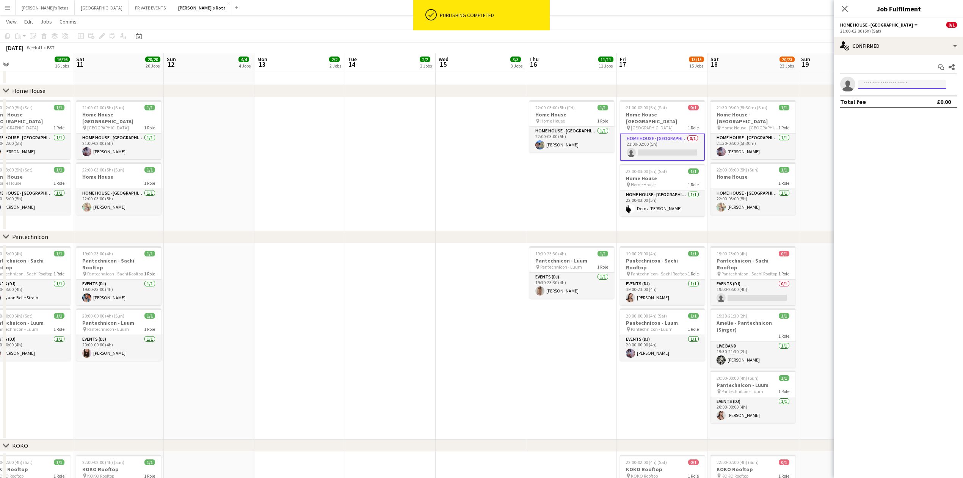
click at [878, 83] on input at bounding box center [902, 84] width 88 height 9
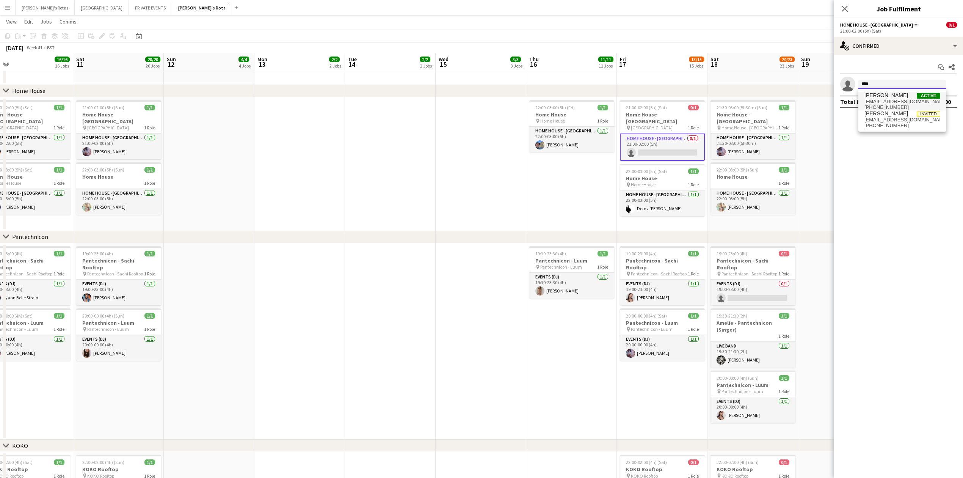
type input "****"
click at [884, 97] on span "[PERSON_NAME]" at bounding box center [886, 95] width 44 height 6
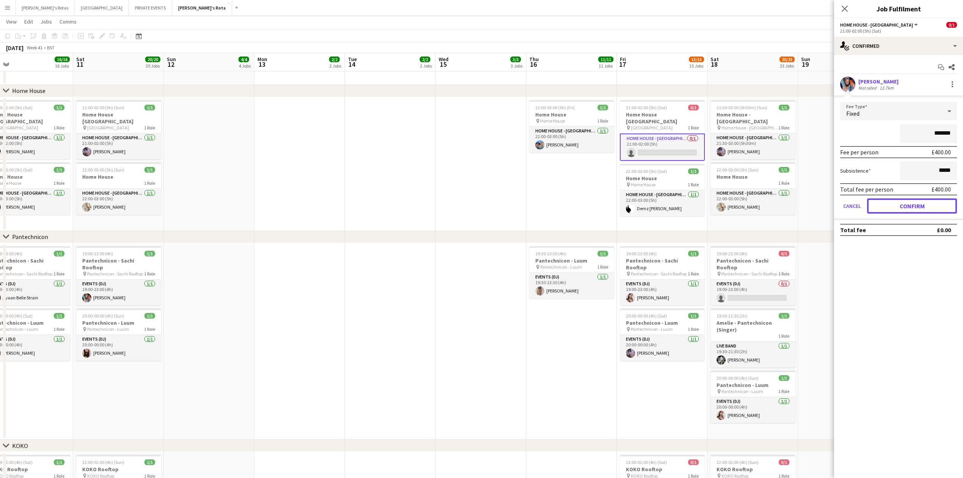
drag, startPoint x: 919, startPoint y: 208, endPoint x: 893, endPoint y: 189, distance: 32.3
click at [918, 208] on button "Confirm" at bounding box center [912, 205] width 90 height 15
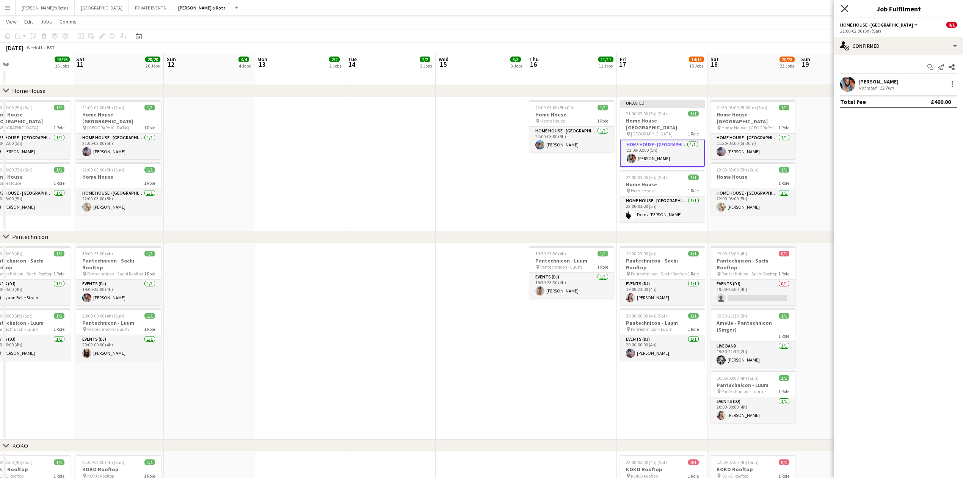
click at [843, 8] on icon at bounding box center [844, 8] width 7 height 7
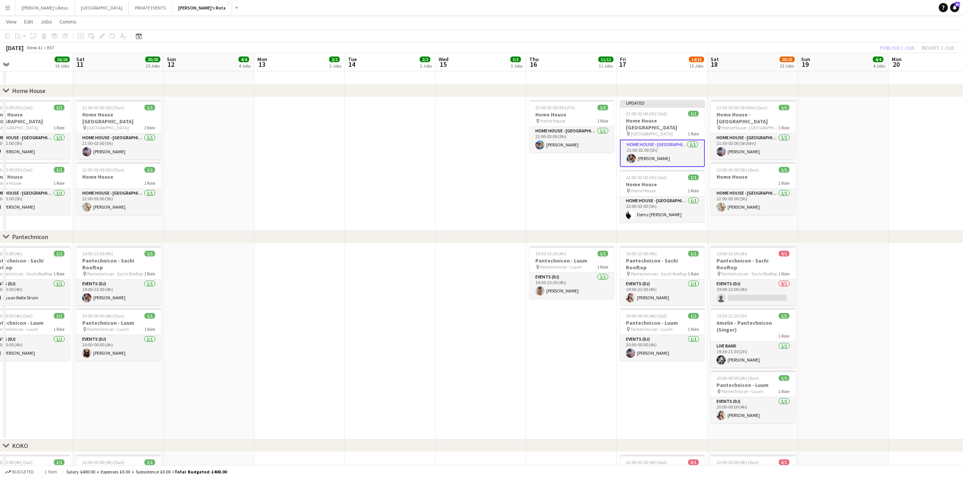
click at [897, 47] on div "Publish 1 job Revert 1 job" at bounding box center [916, 48] width 92 height 10
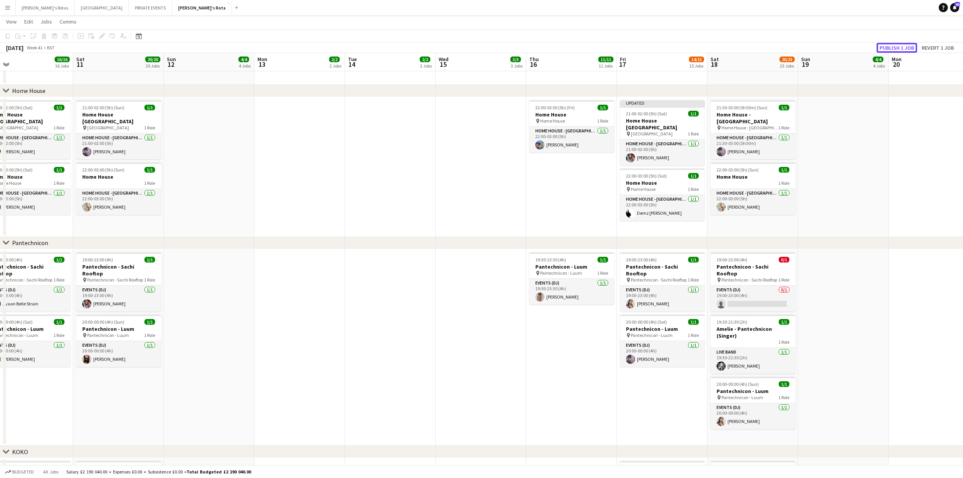
click at [897, 47] on button "Publish 1 job" at bounding box center [896, 48] width 41 height 10
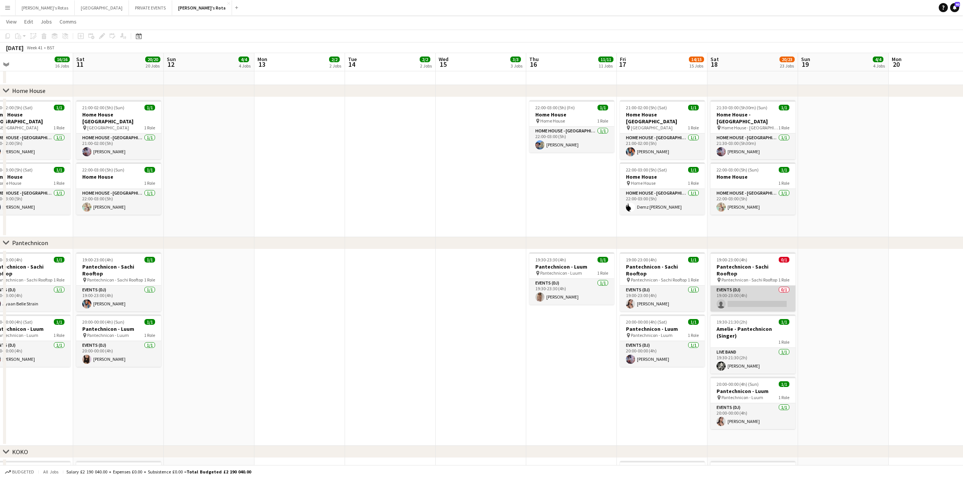
click at [761, 293] on app-card-role "Events (DJ) 0/1 19:00-23:00 (4h) single-neutral-actions" at bounding box center [752, 298] width 85 height 26
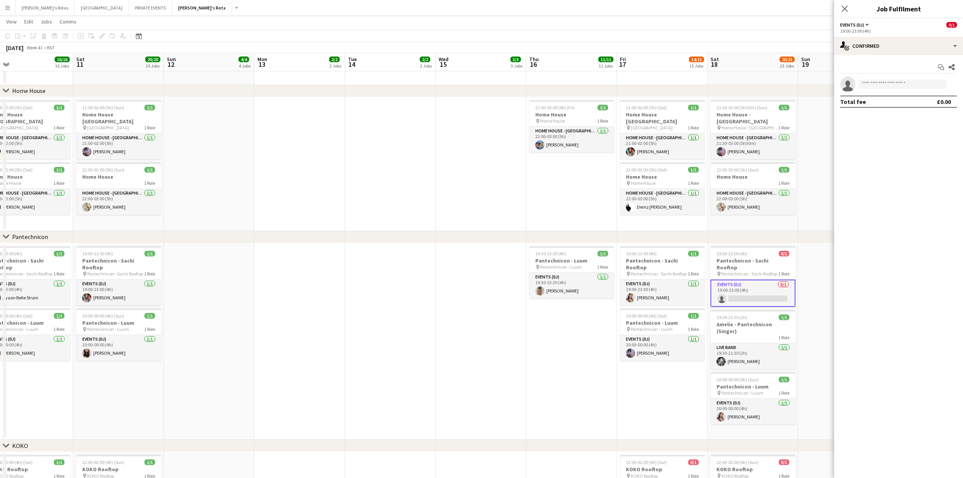
click at [551, 191] on app-date-cell "22:00-03:00 (5h) (Fri) 1/1 Home House pin Home House 1 Role HOME HOUSE - [GEOGR…" at bounding box center [571, 164] width 91 height 134
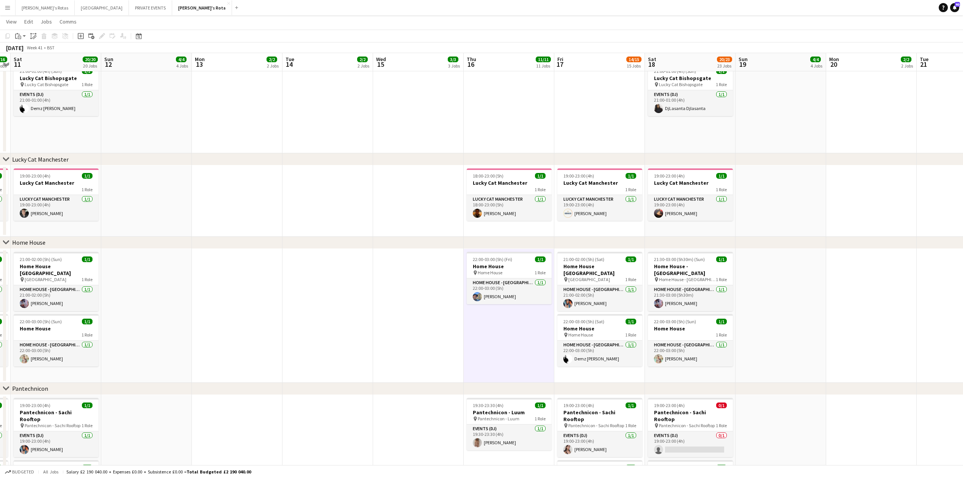
scroll to position [0, 251]
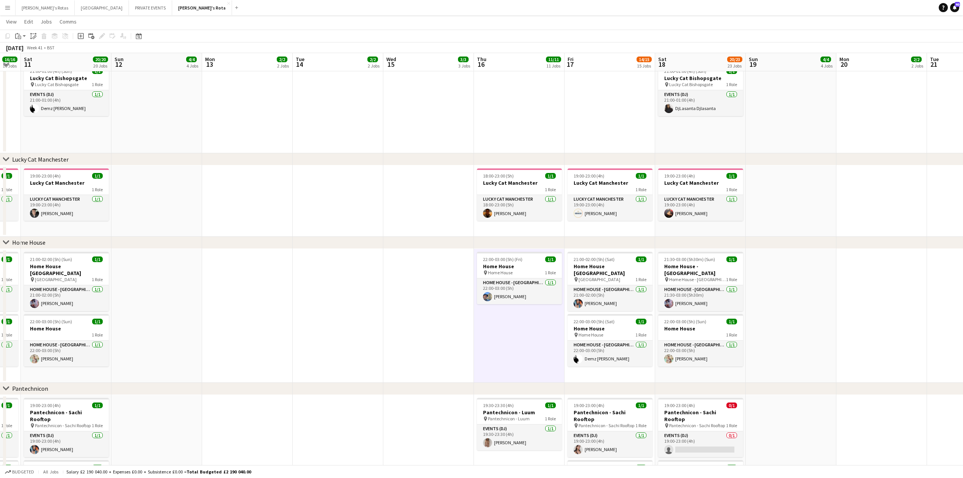
drag, startPoint x: 468, startPoint y: 318, endPoint x: 355, endPoint y: 319, distance: 112.9
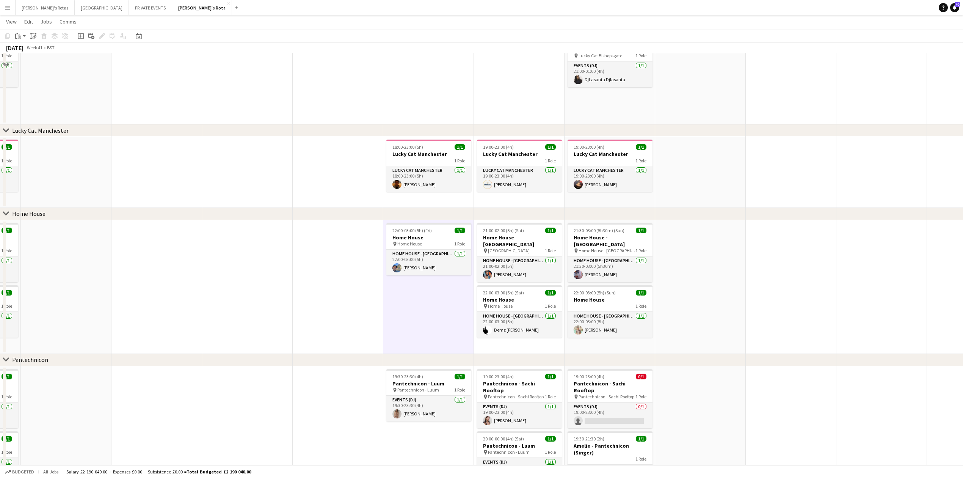
scroll to position [966, 0]
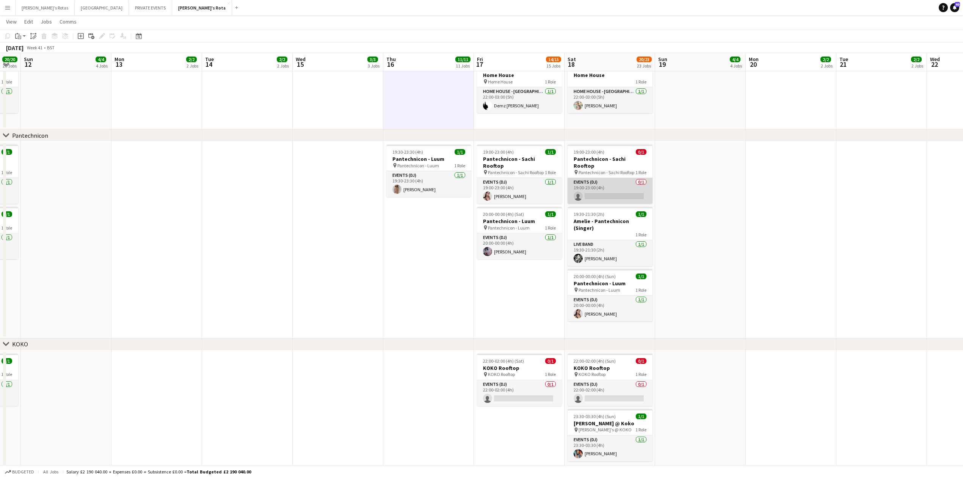
click at [606, 184] on app-card-role "Events (DJ) 0/1 19:00-23:00 (4h) single-neutral-actions" at bounding box center [609, 191] width 85 height 26
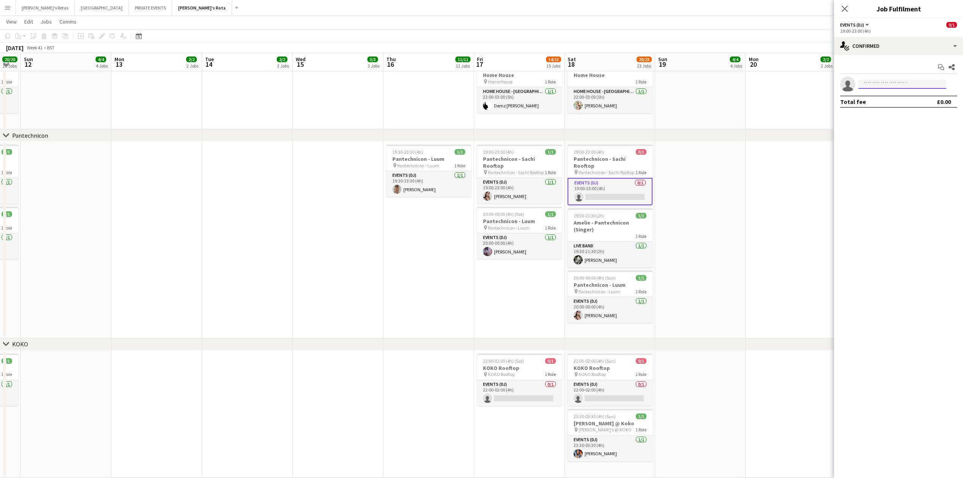
click at [892, 85] on input at bounding box center [902, 84] width 88 height 9
type input "*"
click at [514, 270] on app-date-cell "19:00-23:00 (4h) 1/1 Pantechnicon - Sachi Rooftop pin Pantechnicon - Sachi Roof…" at bounding box center [519, 239] width 91 height 197
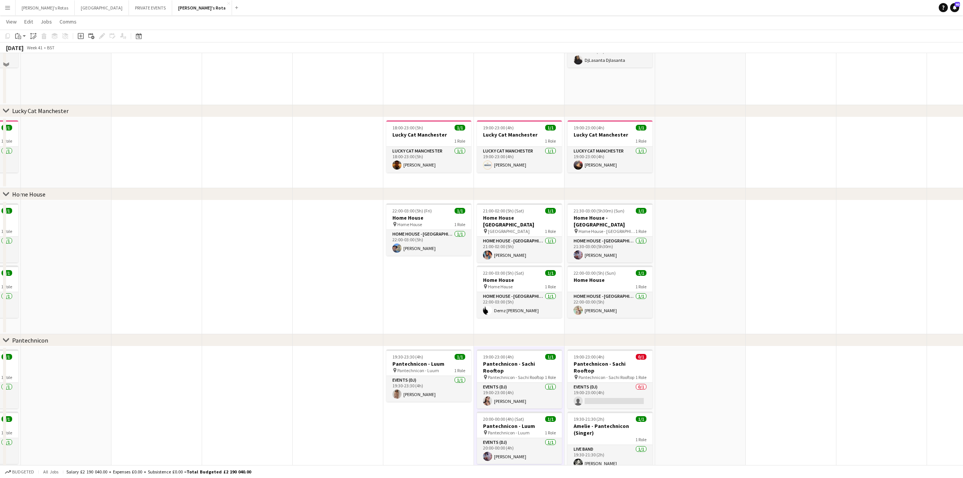
scroll to position [763, 0]
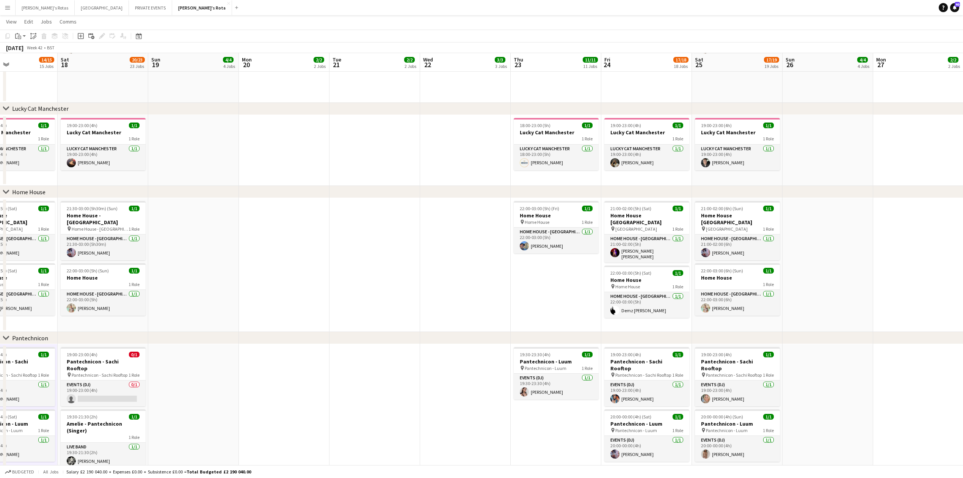
drag, startPoint x: 795, startPoint y: 215, endPoint x: 294, endPoint y: 236, distance: 501.1
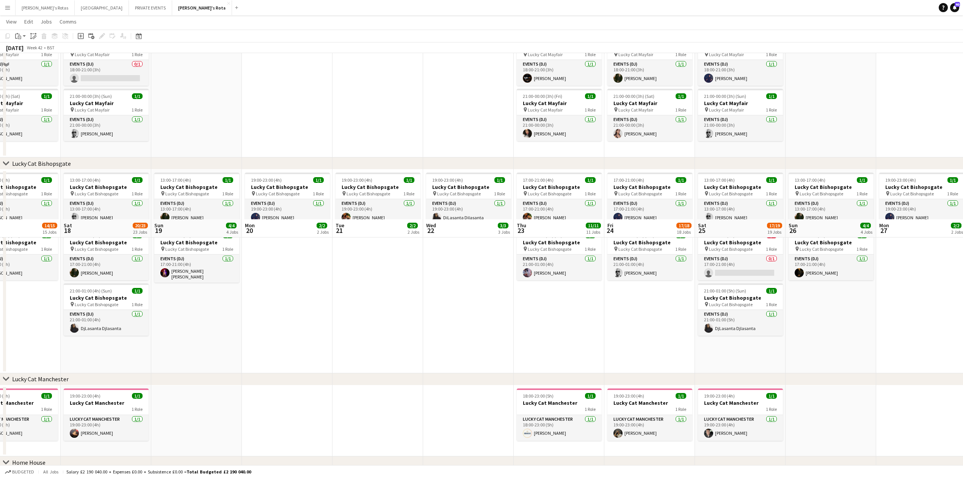
scroll to position [460, 0]
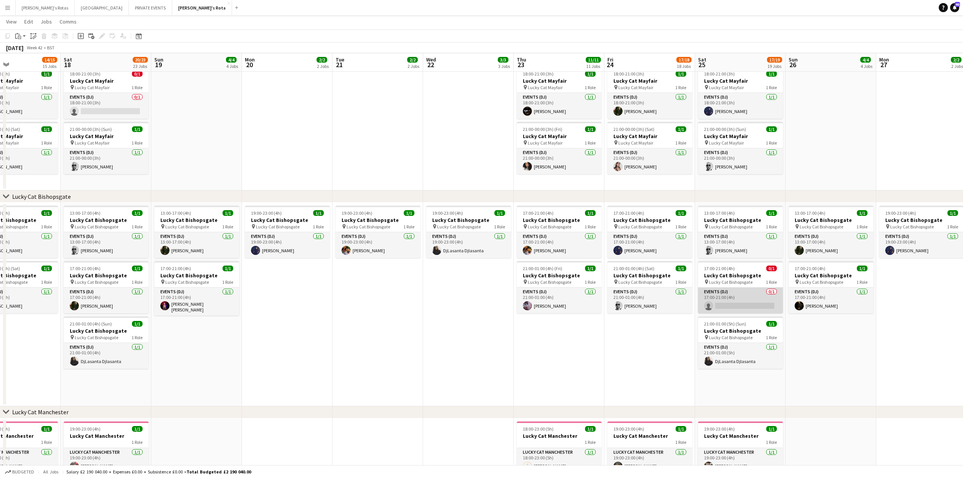
click at [728, 302] on app-card-role "Events (DJ) 0/1 17:00-21:00 (4h) single-neutral-actions" at bounding box center [740, 300] width 85 height 26
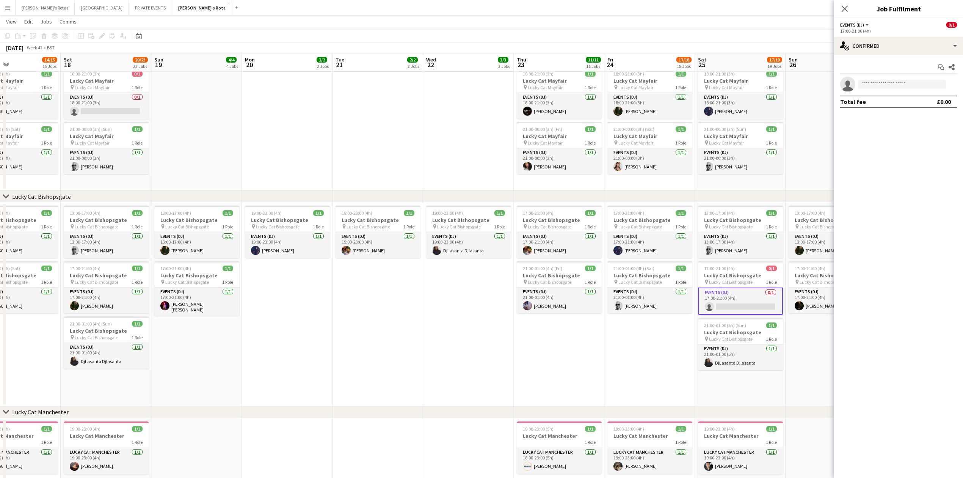
drag, startPoint x: 871, startPoint y: 79, endPoint x: 867, endPoint y: 88, distance: 10.1
click at [869, 85] on app-invite-slot "single-neutral-actions" at bounding box center [898, 84] width 129 height 15
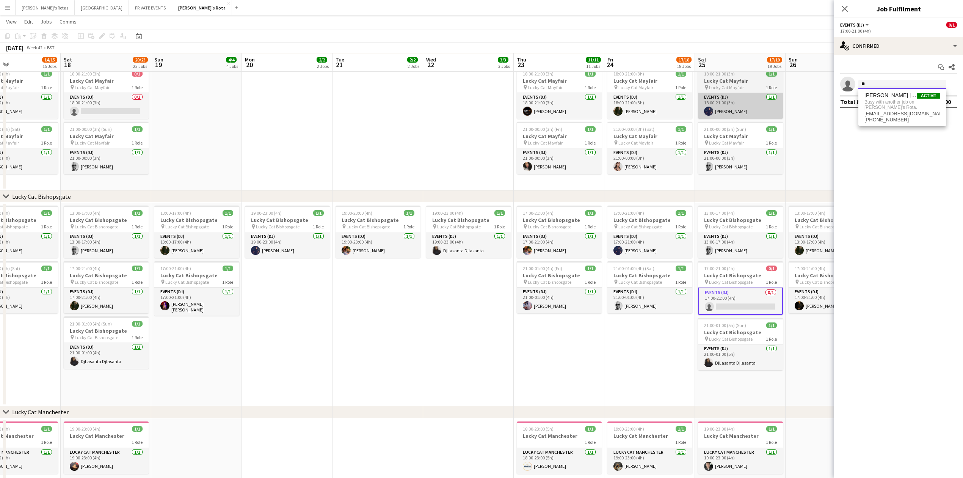
type input "*"
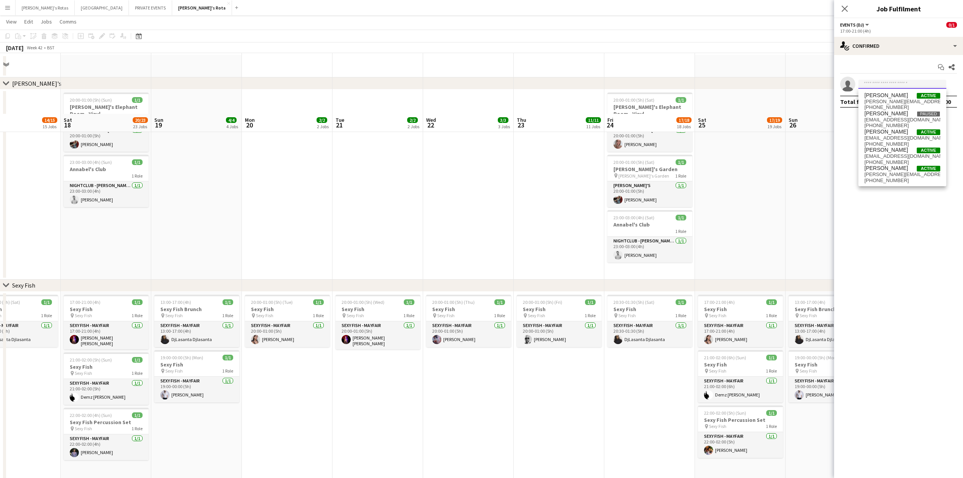
scroll to position [5, 0]
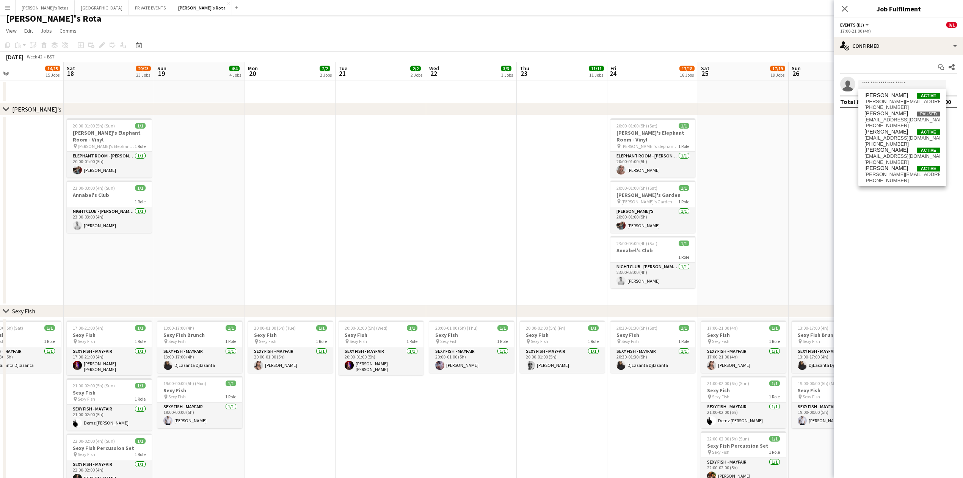
scroll to position [359, 0]
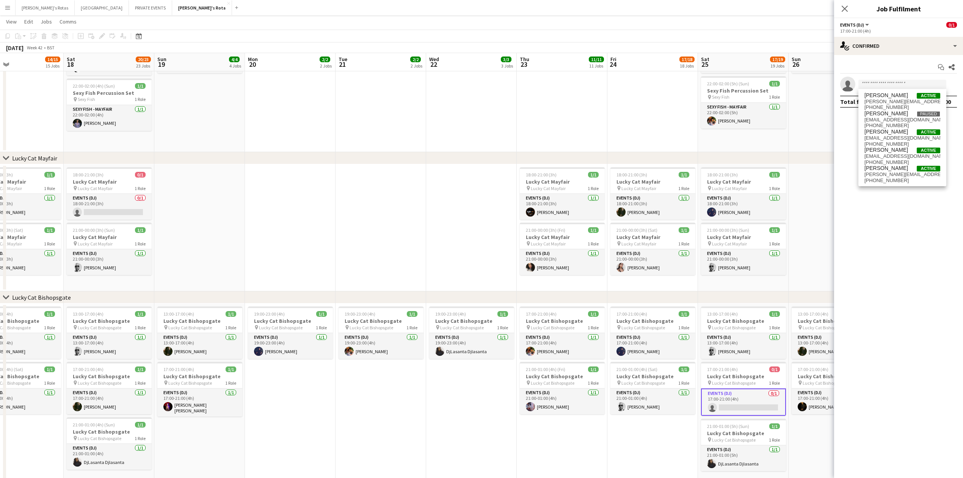
click at [546, 462] on app-date-cell "17:00-21:00 (4h) 1/1 Lucky Cat Bishopsgate pin Lucky Cat Bishopsgate 1 Role Eve…" at bounding box center [562, 405] width 91 height 204
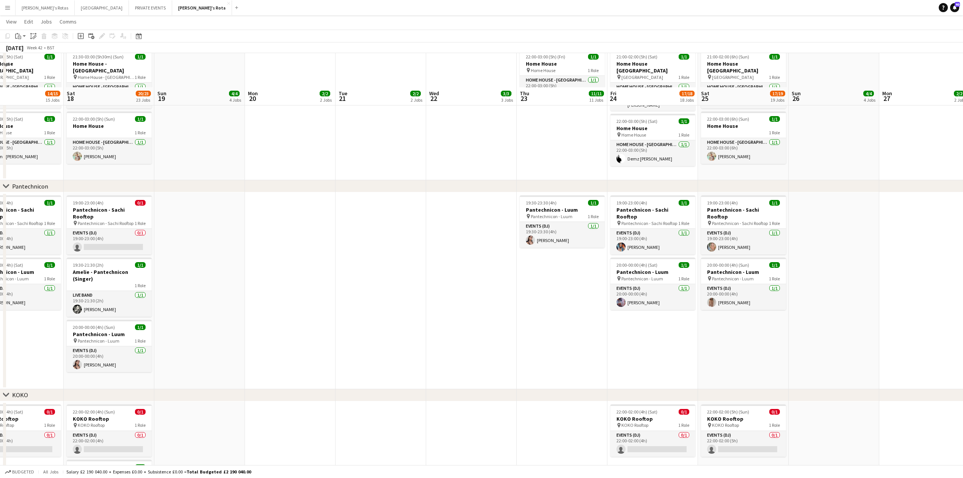
scroll to position [1117, 0]
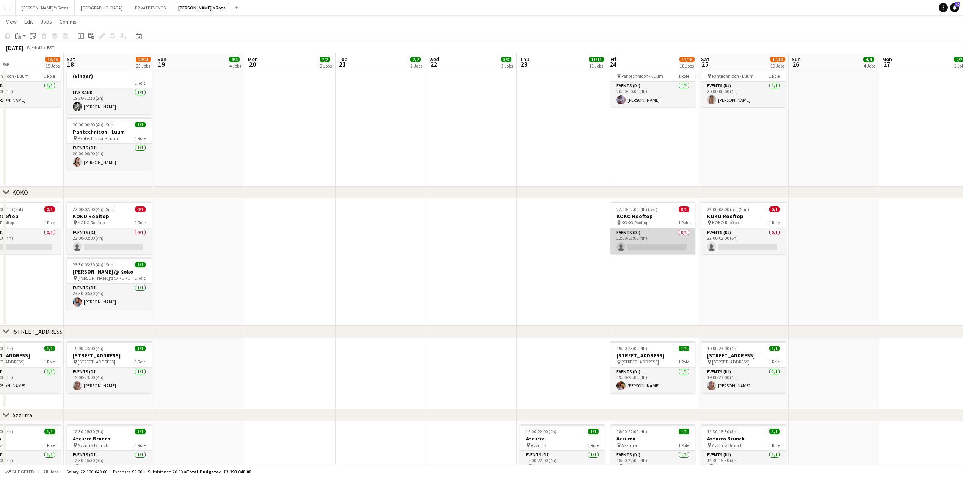
click at [640, 234] on app-card-role "Events (DJ) 0/1 22:00-02:00 (4h) single-neutral-actions" at bounding box center [652, 241] width 85 height 26
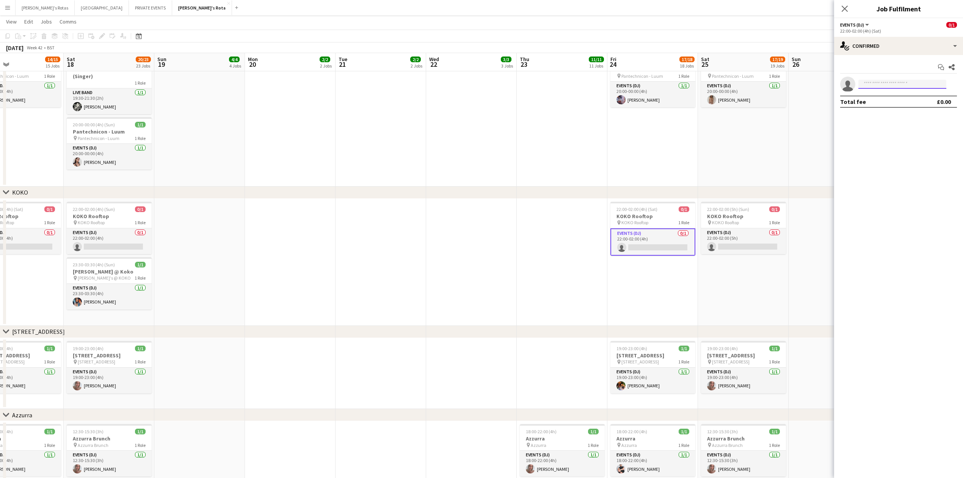
click at [882, 85] on input at bounding box center [902, 84] width 88 height 9
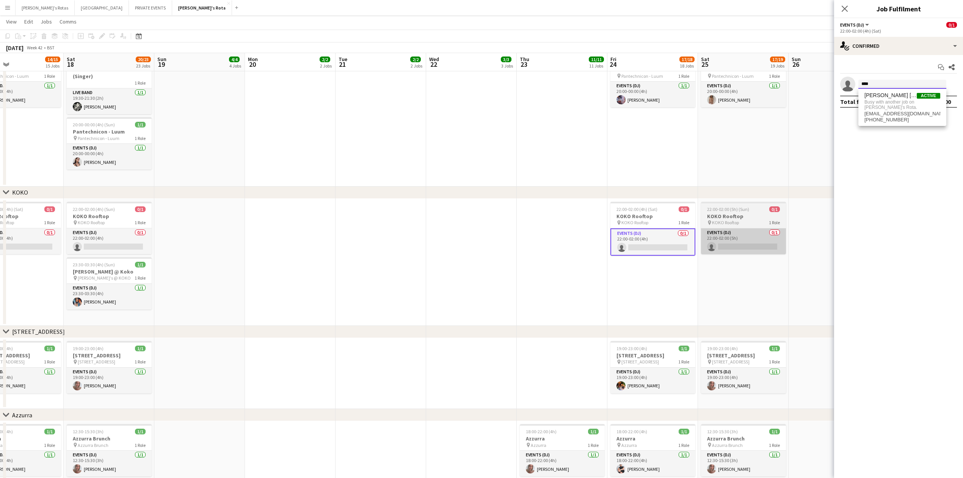
type input "****"
click at [768, 241] on app-card-role "Events (DJ) 0/1 22:00-02:00 (5h) single-neutral-actions" at bounding box center [743, 241] width 85 height 26
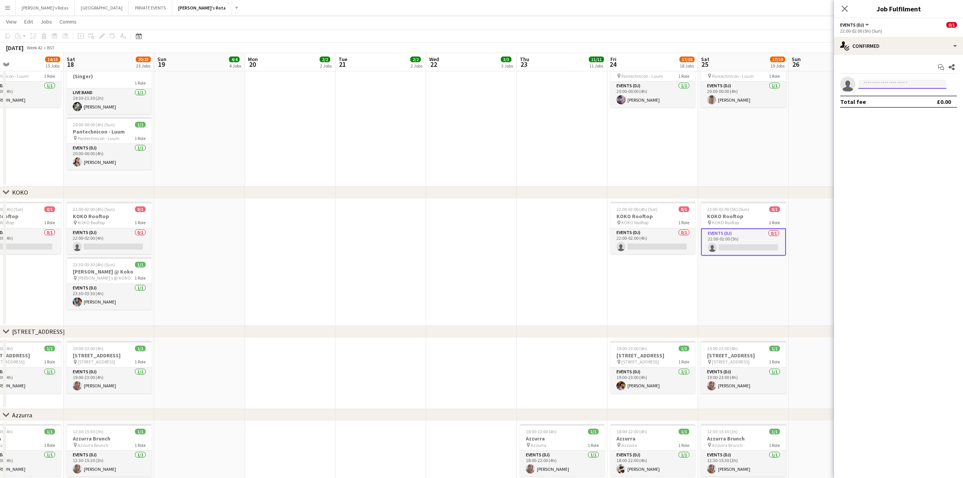
click at [886, 84] on input at bounding box center [902, 84] width 88 height 9
type input "****"
click at [717, 129] on app-date-cell "19:00-23:00 (4h) 1/1 Pantechnicon - Sachi Rooftop pin Pantechnicon - Sachi Roof…" at bounding box center [743, 88] width 91 height 197
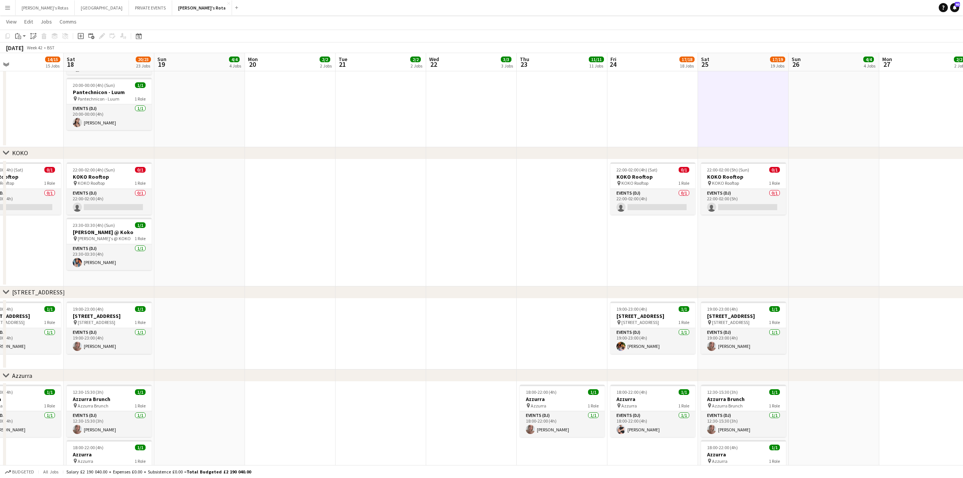
scroll to position [1066, 0]
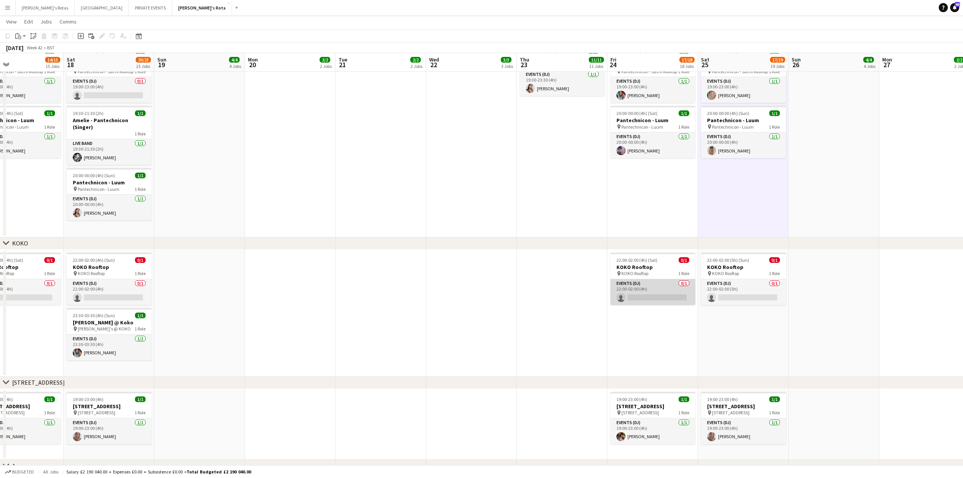
click at [638, 288] on app-card-role "Events (DJ) 0/1 22:00-02:00 (4h) single-neutral-actions" at bounding box center [652, 292] width 85 height 26
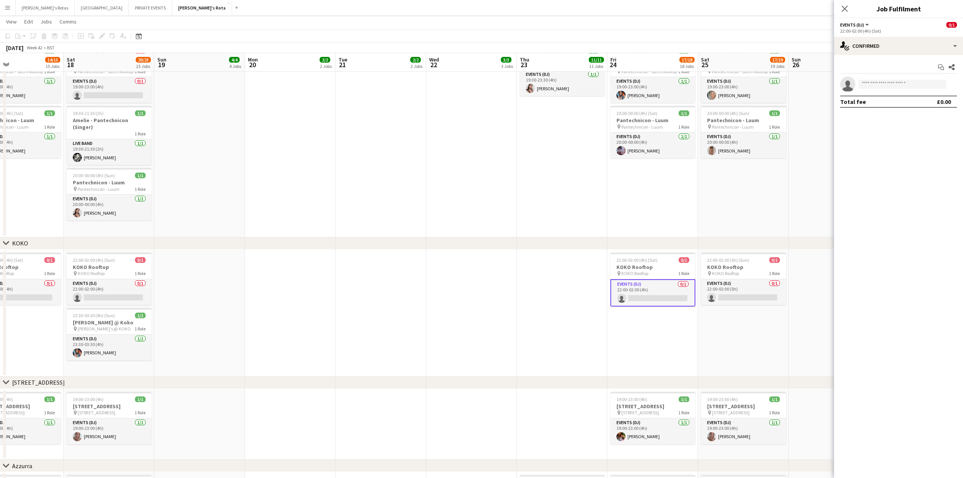
drag, startPoint x: 879, startPoint y: 78, endPoint x: 878, endPoint y: 84, distance: 6.3
click at [879, 80] on app-invite-slot "single-neutral-actions" at bounding box center [898, 84] width 129 height 15
click at [877, 84] on input at bounding box center [902, 84] width 88 height 9
type input "*"
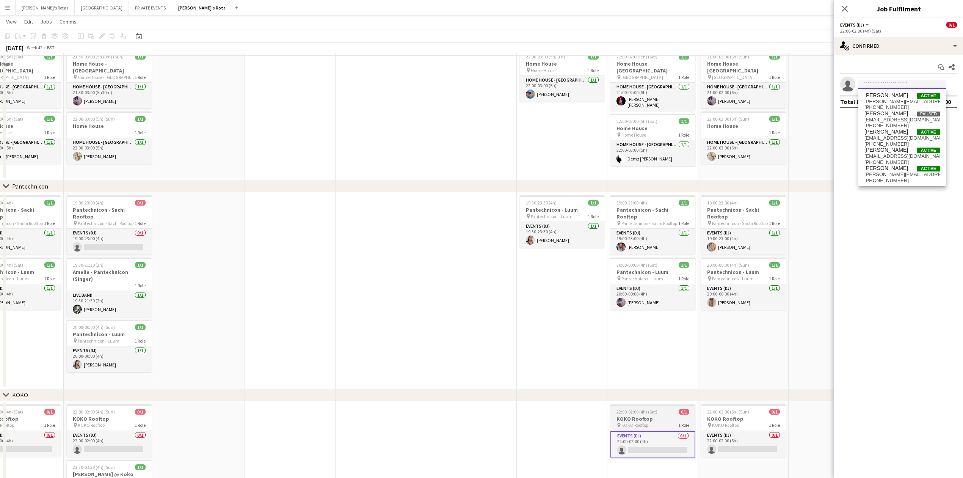
scroll to position [713, 0]
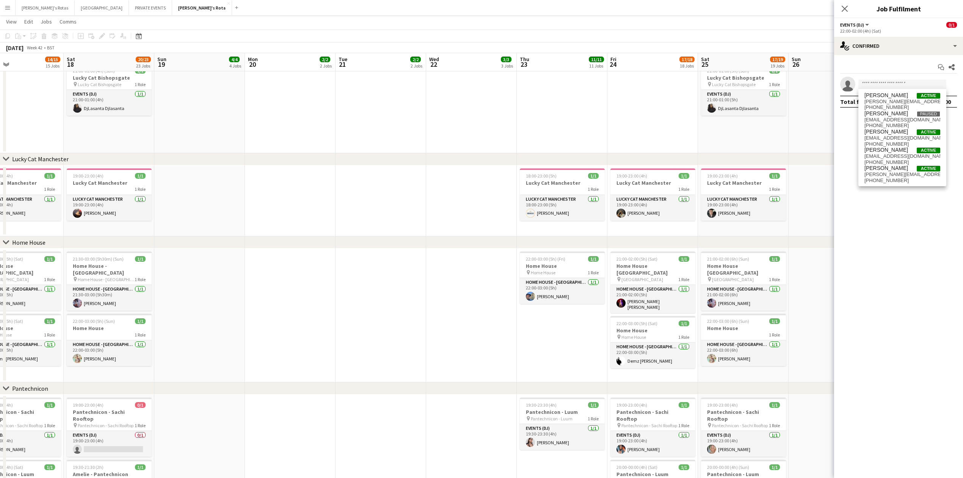
click at [491, 304] on app-date-cell at bounding box center [471, 315] width 91 height 134
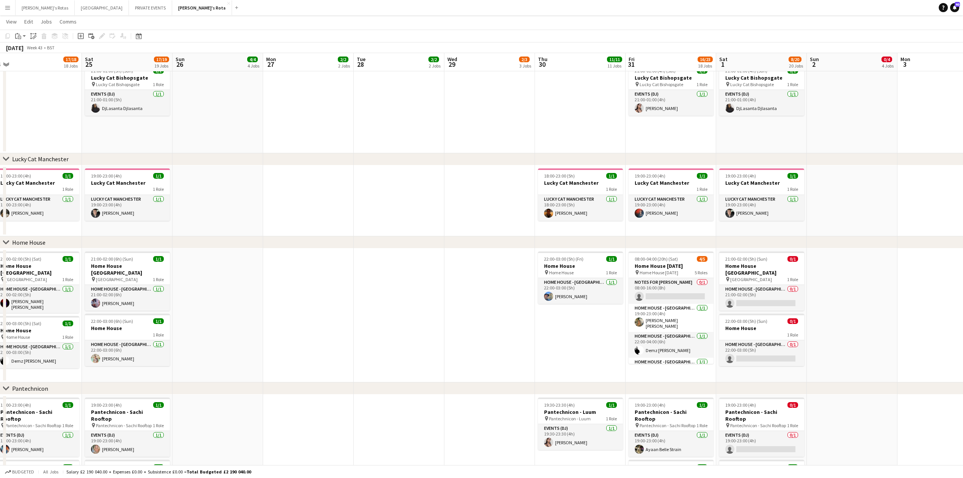
drag, startPoint x: 811, startPoint y: 194, endPoint x: 204, endPoint y: 227, distance: 608.8
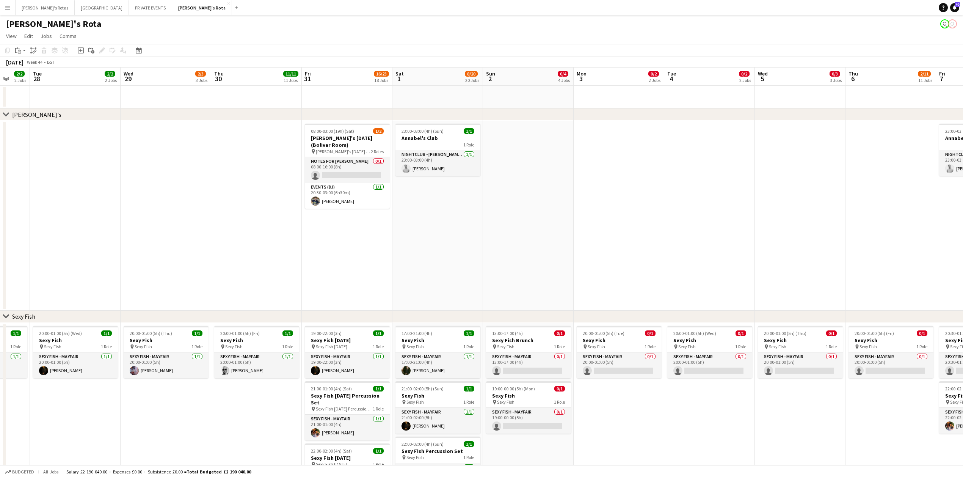
scroll to position [0, 193]
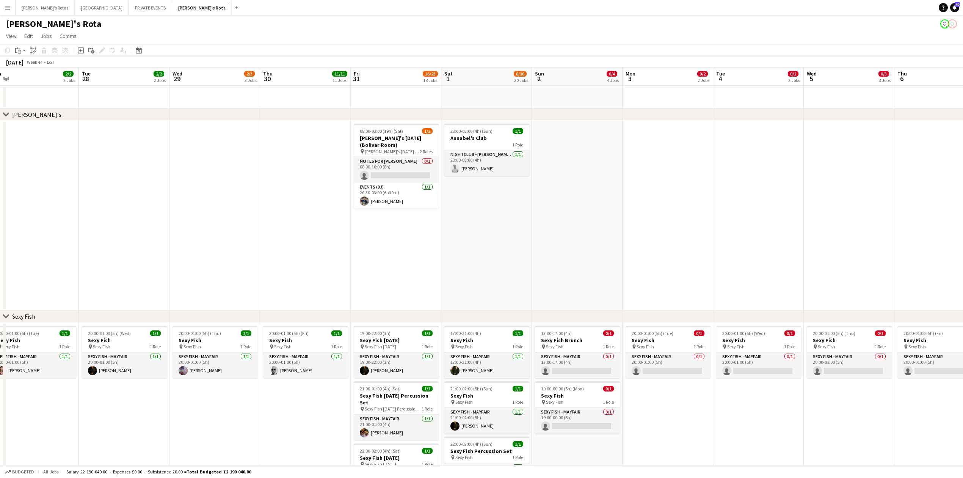
drag, startPoint x: 554, startPoint y: 257, endPoint x: 303, endPoint y: 265, distance: 251.0
drag, startPoint x: 249, startPoint y: 265, endPoint x: 830, endPoint y: 249, distance: 580.8
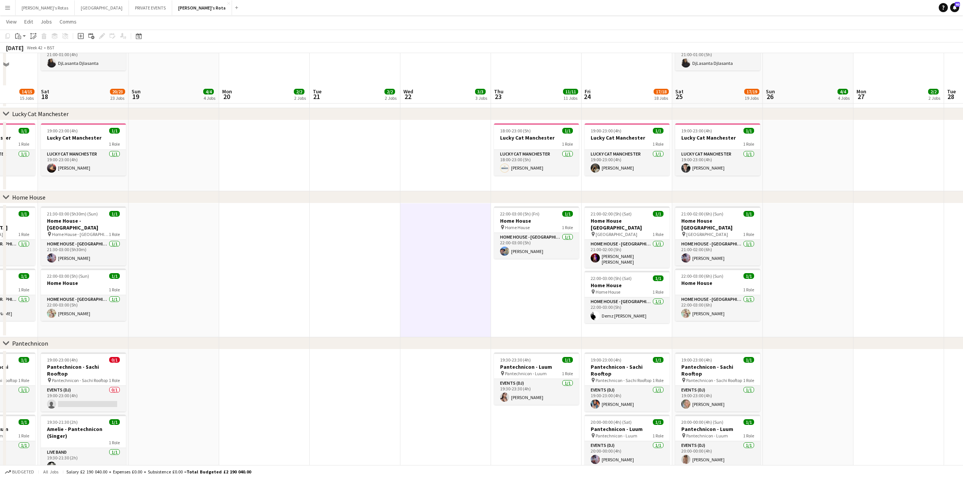
scroll to position [1010, 0]
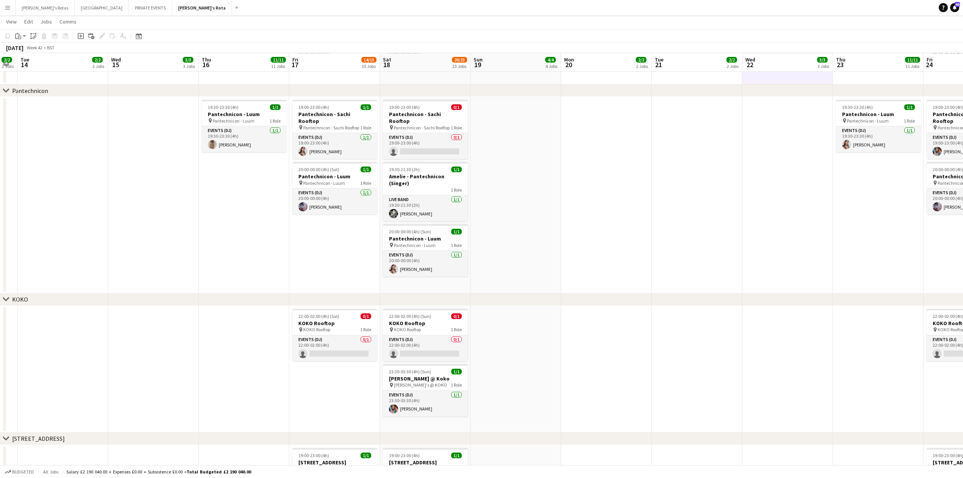
drag, startPoint x: 396, startPoint y: 225, endPoint x: 716, endPoint y: 238, distance: 320.9
click at [716, 238] on app-calendar-viewport "Sun 12 4/4 4 Jobs Mon 13 2/2 2 Jobs Tue 14 2/2 2 Jobs Wed 15 3/3 3 Jobs Thu 16 …" at bounding box center [481, 244] width 963 height 2450
click at [426, 133] on app-card-role "Events (DJ) 0/1 19:00-23:00 (4h) single-neutral-actions" at bounding box center [426, 146] width 85 height 26
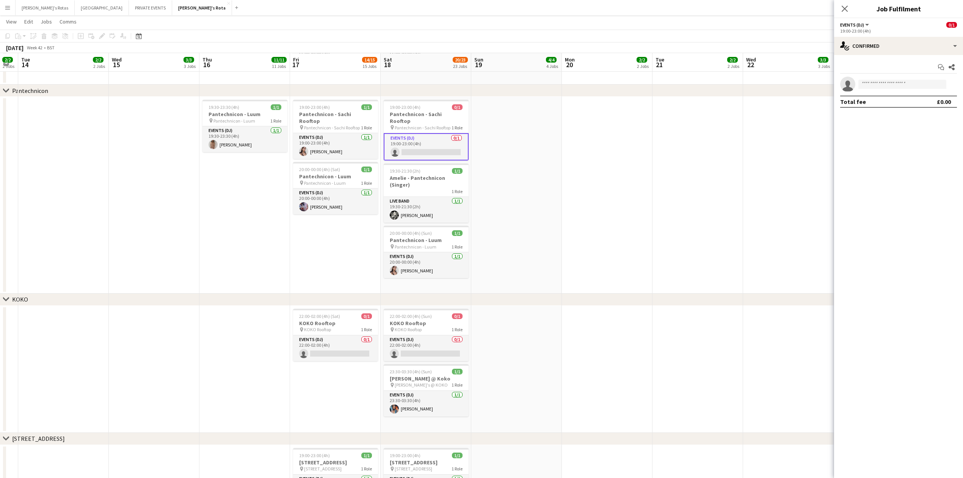
drag, startPoint x: 884, startPoint y: 76, endPoint x: 876, endPoint y: 83, distance: 10.7
click at [882, 80] on div "Start chat Share single-neutral-actions Total fee £0.00" at bounding box center [898, 84] width 129 height 59
click at [876, 83] on input at bounding box center [902, 84] width 88 height 9
type input "****"
click at [501, 265] on app-date-cell at bounding box center [516, 195] width 91 height 197
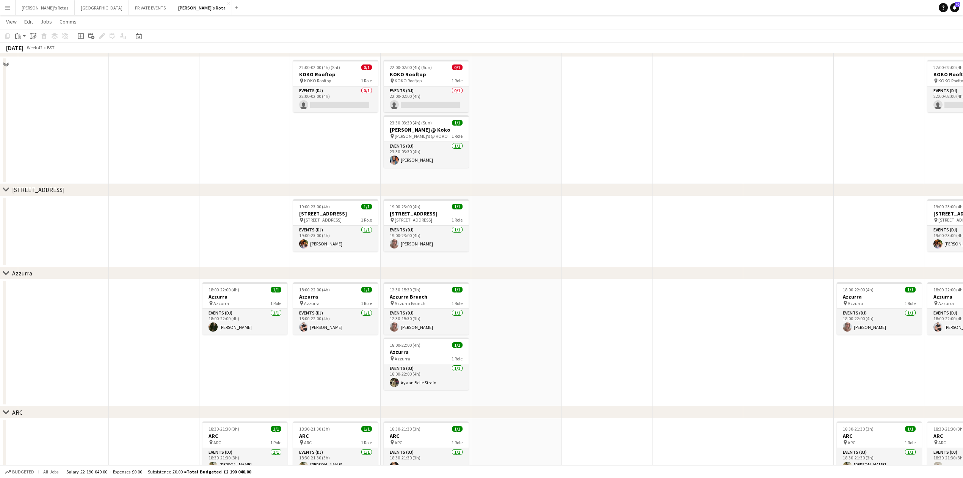
scroll to position [1162, 0]
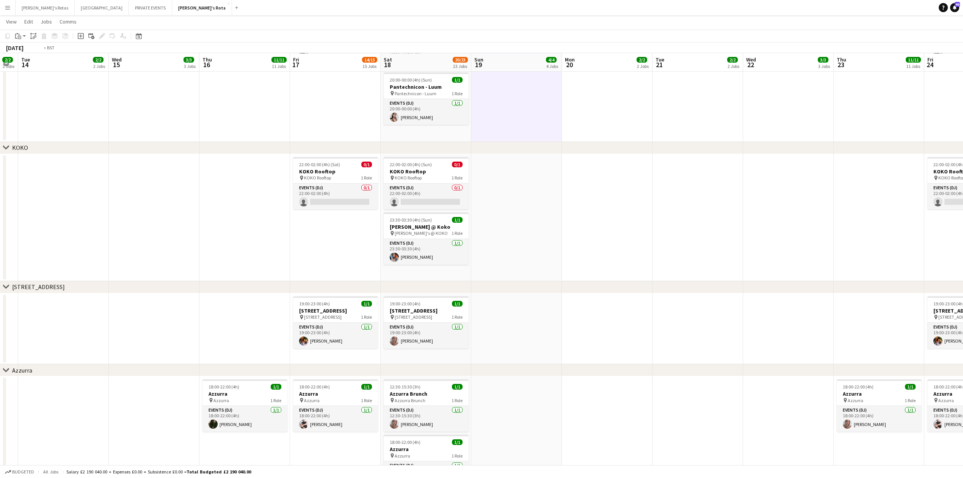
drag, startPoint x: 294, startPoint y: 272, endPoint x: 669, endPoint y: 276, distance: 374.8
click at [669, 276] on app-calendar-viewport "Sun 12 4/4 4 Jobs Mon 13 2/2 2 Jobs Tue 14 2/2 2 Jobs Wed 15 3/3 3 Jobs Thu 16 …" at bounding box center [481, 93] width 963 height 2450
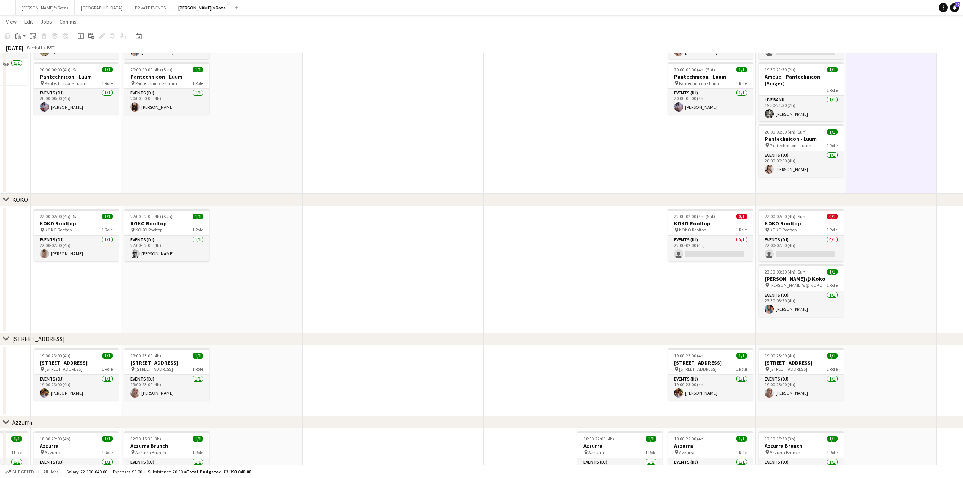
scroll to position [1010, 0]
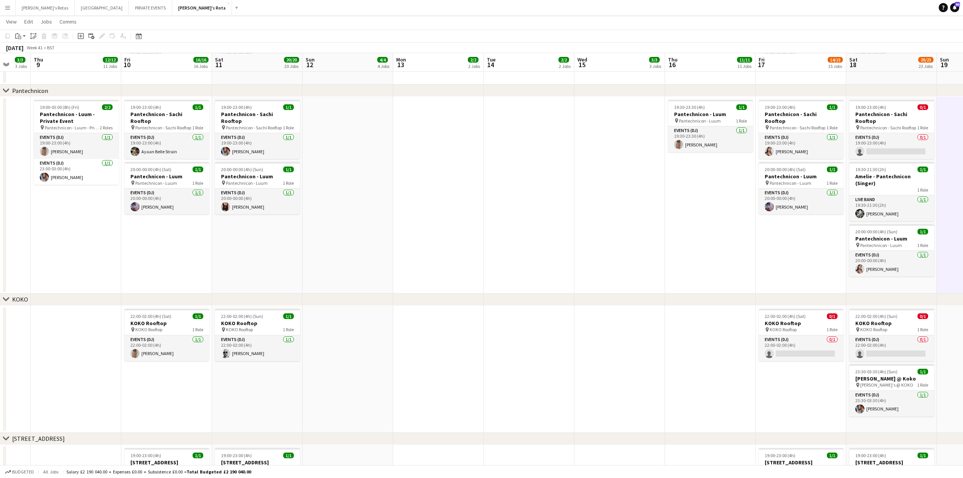
drag, startPoint x: 410, startPoint y: 252, endPoint x: 677, endPoint y: 260, distance: 266.9
click at [677, 260] on app-calendar-viewport "Mon 6 2/2 2 Jobs Tue 7 2/2 2 Jobs Wed 8 3/3 3 Jobs Thu 9 12/12 11 Jobs Fri 10 1…" at bounding box center [481, 244] width 963 height 2450
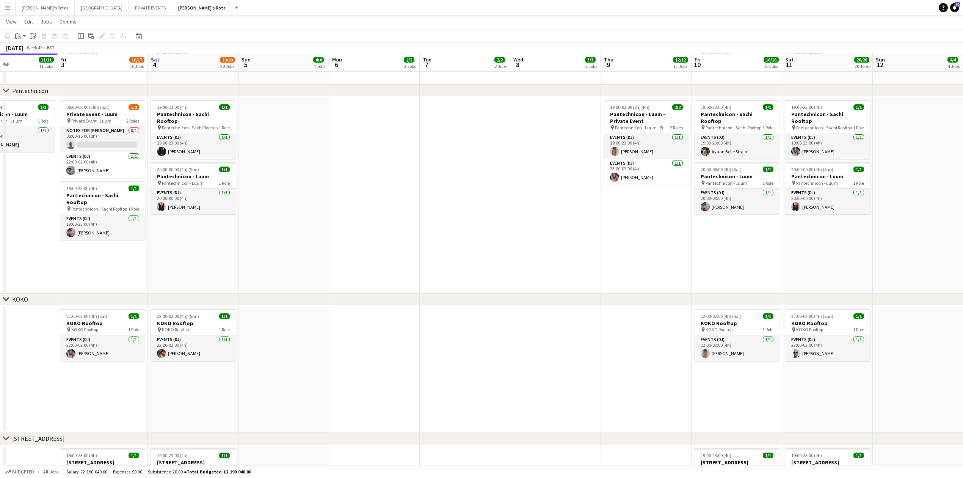
drag, startPoint x: 828, startPoint y: 249, endPoint x: 554, endPoint y: 255, distance: 274.5
click at [832, 249] on app-calendar-viewport "Tue 30 2/2 2 Jobs Wed 1 3/3 3 Jobs Thu 2 11/11 11 Jobs Fri 3 16/17 16 Jobs Sat …" at bounding box center [481, 244] width 963 height 2450
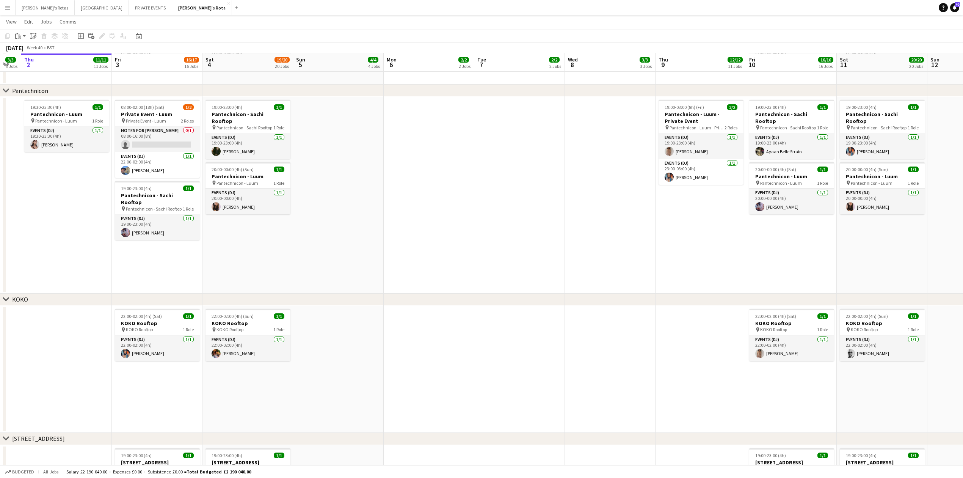
drag, startPoint x: 589, startPoint y: 268, endPoint x: 365, endPoint y: 259, distance: 224.5
click at [281, 269] on app-calendar-viewport "Mon 29 2/2 2 Jobs Tue 30 2/2 2 Jobs Wed 1 3/3 3 Jobs Thu 2 11/11 11 Jobs Fri 3 …" at bounding box center [481, 275] width 963 height 2512
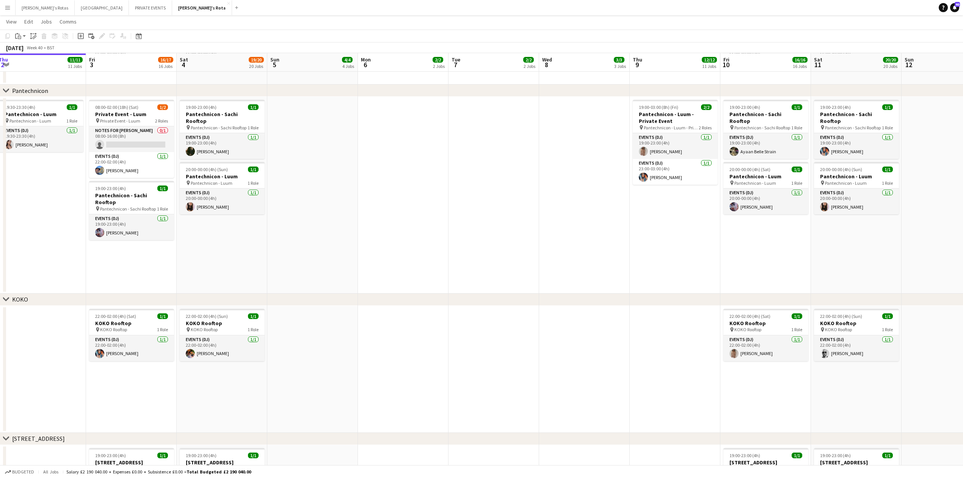
drag, startPoint x: 574, startPoint y: 236, endPoint x: 213, endPoint y: 253, distance: 361.6
click at [220, 252] on app-calendar-viewport "Mon 29 2/2 2 Jobs Tue 30 2/2 2 Jobs Wed 1 3/3 3 Jobs Thu 2 11/11 11 Jobs Fri 3 …" at bounding box center [481, 275] width 963 height 2512
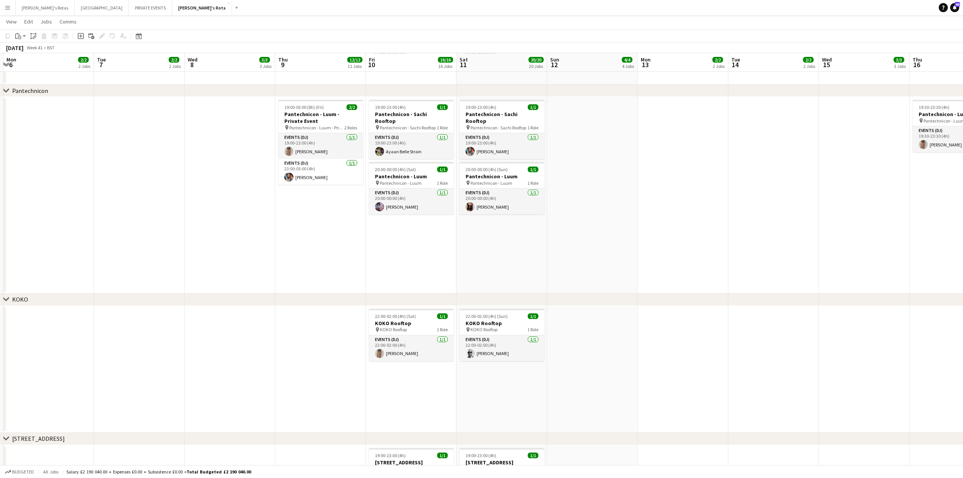
scroll to position [0, 300]
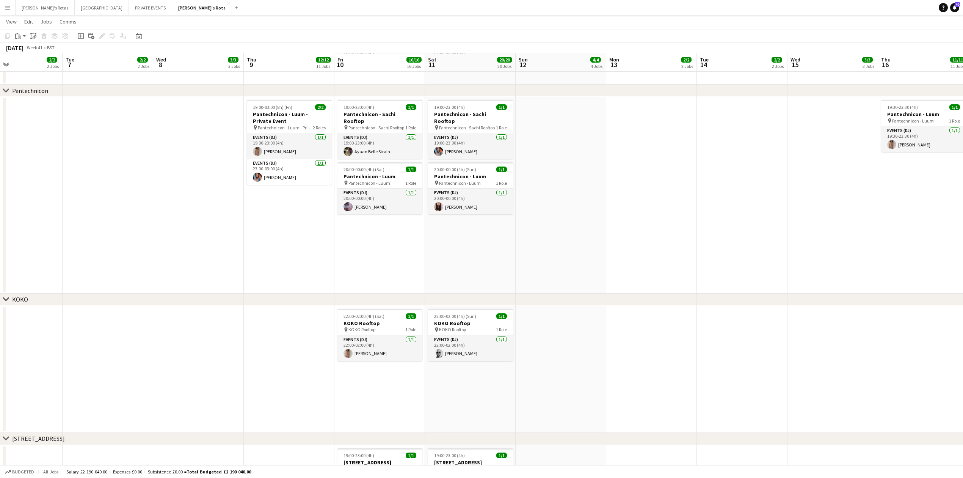
drag, startPoint x: 684, startPoint y: 243, endPoint x: 390, endPoint y: 243, distance: 294.1
click at [376, 241] on app-calendar-viewport "Fri 3 16/17 16 Jobs Sat 4 19/20 20 Jobs Sun 5 4/4 4 Jobs Mon 6 2/2 2 Jobs Tue 7…" at bounding box center [481, 275] width 963 height 2512
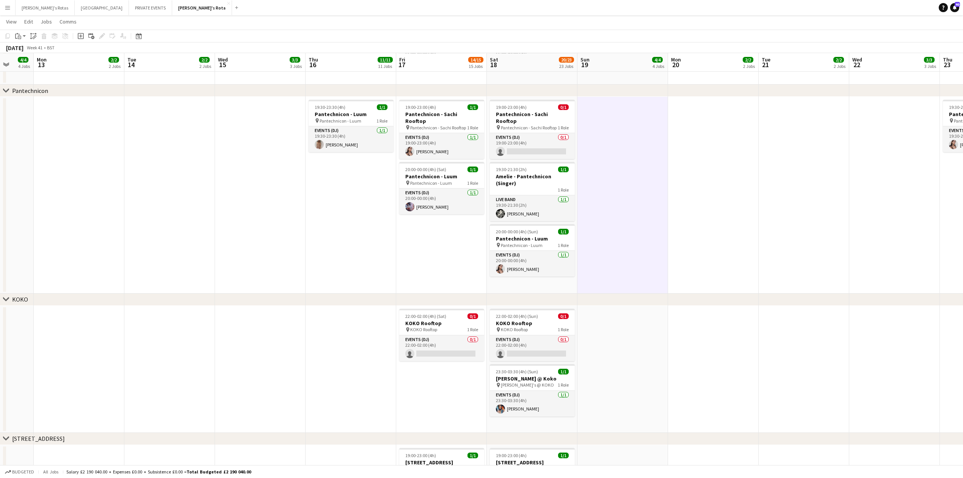
drag, startPoint x: 560, startPoint y: 249, endPoint x: 345, endPoint y: 241, distance: 215.0
click at [345, 241] on app-calendar-viewport "Fri 10 16/16 16 Jobs Sat 11 20/20 20 Jobs Sun 12 4/4 4 Jobs Mon 13 2/2 2 Jobs T…" at bounding box center [481, 275] width 963 height 2512
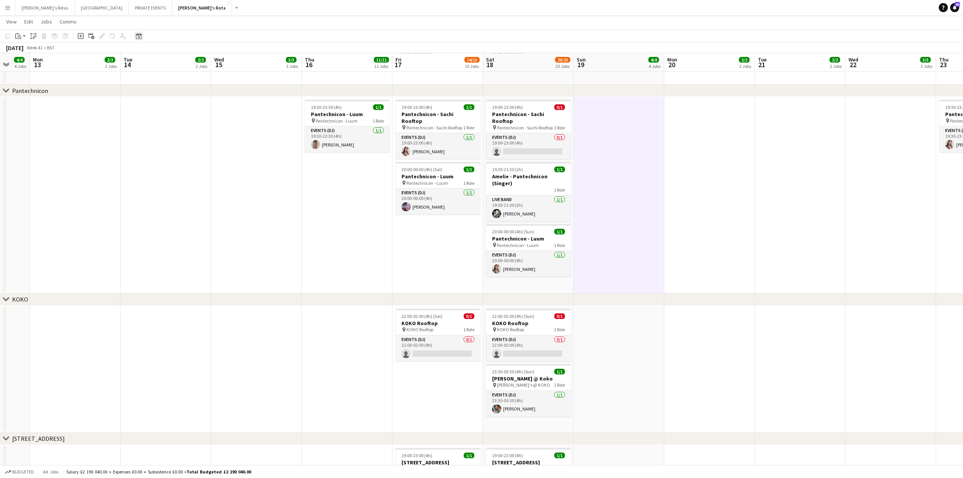
click at [137, 37] on icon "Date picker" at bounding box center [139, 36] width 6 height 6
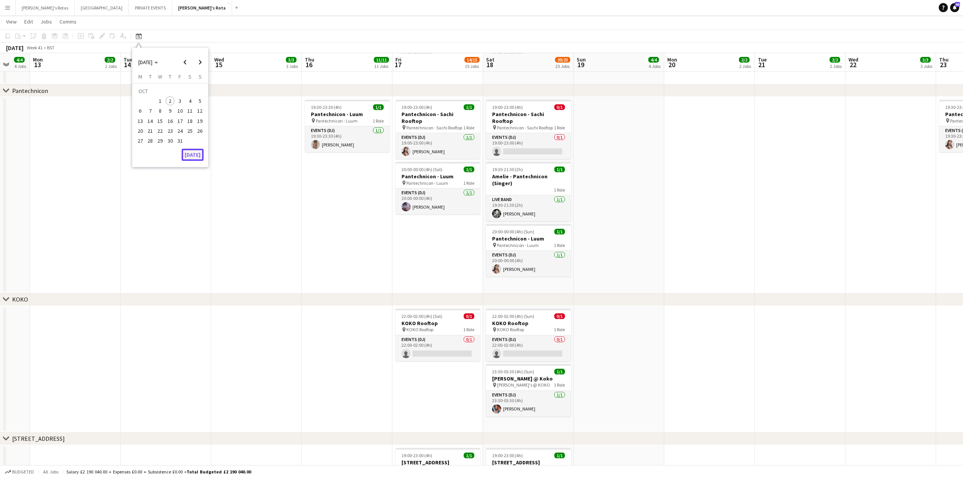
click at [196, 156] on button "[DATE]" at bounding box center [193, 155] width 22 height 12
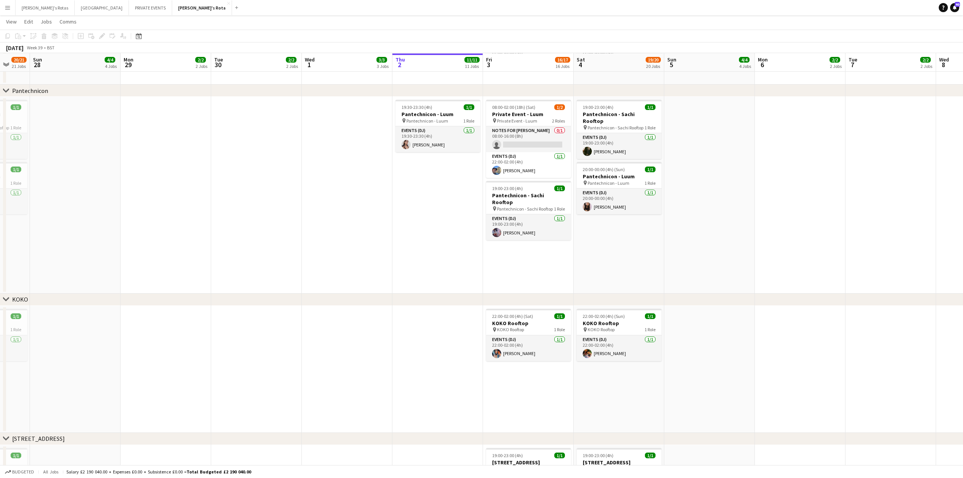
scroll to position [0, 261]
